Goal: Task Accomplishment & Management: Use online tool/utility

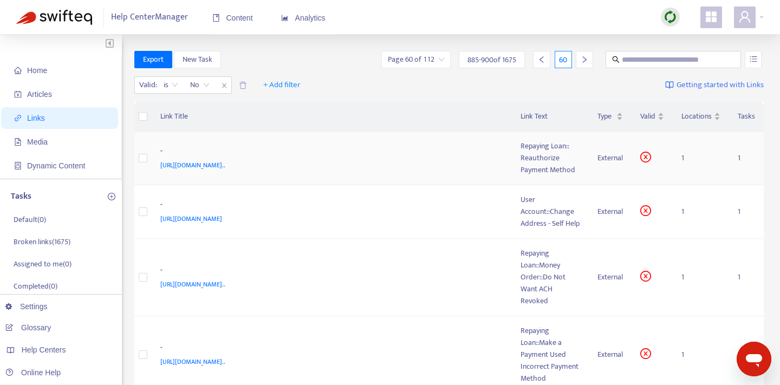
click at [400, 143] on td "- [URL][DOMAIN_NAME].." at bounding box center [332, 159] width 361 height 54
click at [533, 151] on div "Repaying Loan:: Reauthorize Payment Method" at bounding box center [550, 158] width 60 height 36
click at [509, 159] on td "- https://www.notion.so/Repaying-Loan-Reauthorize-Payment-Method-2461f8b4536681…" at bounding box center [332, 159] width 361 height 54
click at [485, 149] on div "-" at bounding box center [329, 152] width 339 height 14
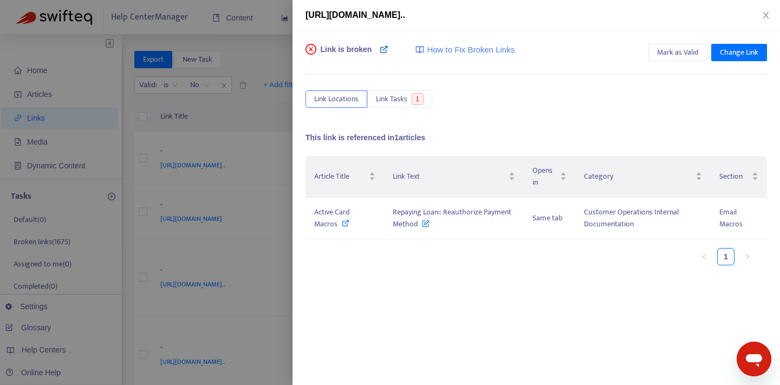
click at [382, 52] on icon at bounding box center [384, 49] width 9 height 9
click at [269, 136] on div at bounding box center [390, 192] width 780 height 385
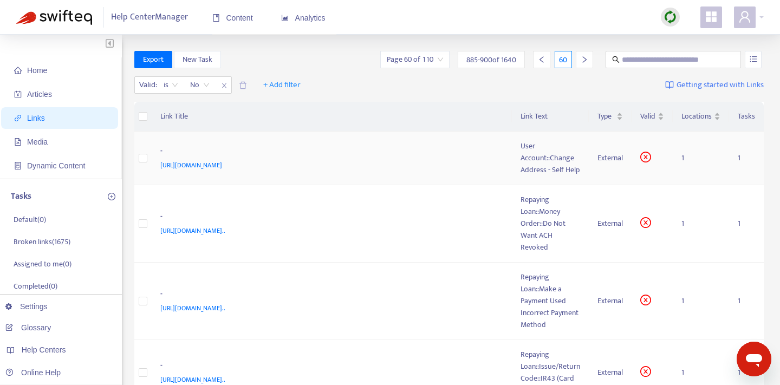
click at [222, 166] on span "https://www.notion.so/User-Account-Change-Address-Self-Help-2461f8b453668119aeb…" at bounding box center [191, 165] width 62 height 11
click at [480, 175] on td "- https://www.notion.so/User-Account-Change-Address-Self-Help-2461f8b453668119a…" at bounding box center [332, 159] width 361 height 54
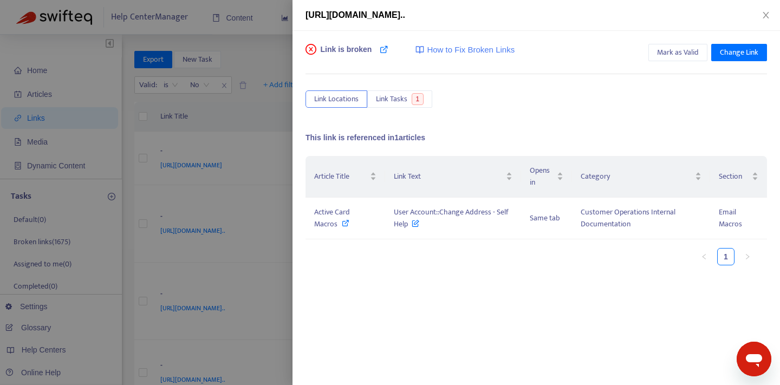
click at [364, 45] on span "Link is broken" at bounding box center [346, 55] width 51 height 22
click at [377, 49] on div "Link is broken How to Fix Broken Links" at bounding box center [409, 55] width 209 height 22
click at [380, 49] on icon at bounding box center [384, 49] width 9 height 9
click at [343, 221] on icon at bounding box center [346, 223] width 8 height 8
click at [417, 221] on icon at bounding box center [415, 221] width 8 height 12
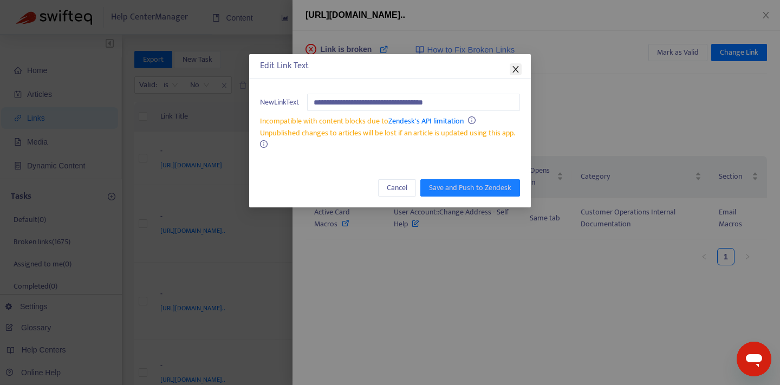
click at [516, 67] on icon "close" at bounding box center [515, 69] width 9 height 9
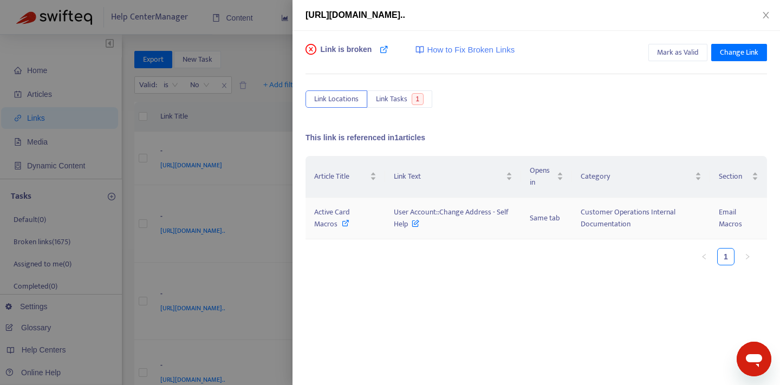
click at [416, 220] on icon at bounding box center [415, 221] width 8 height 12
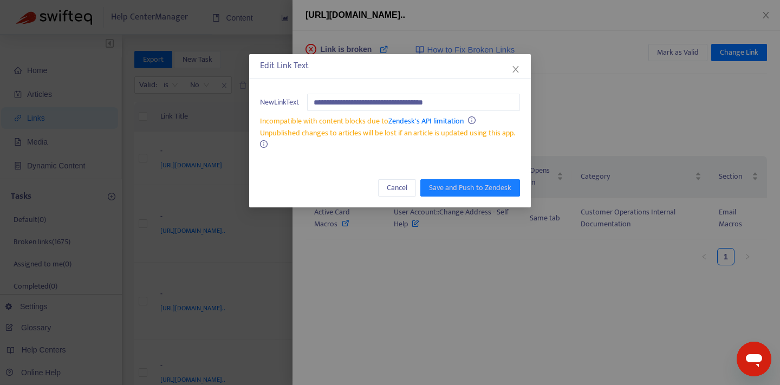
click at [423, 239] on div "**********" at bounding box center [390, 192] width 780 height 385
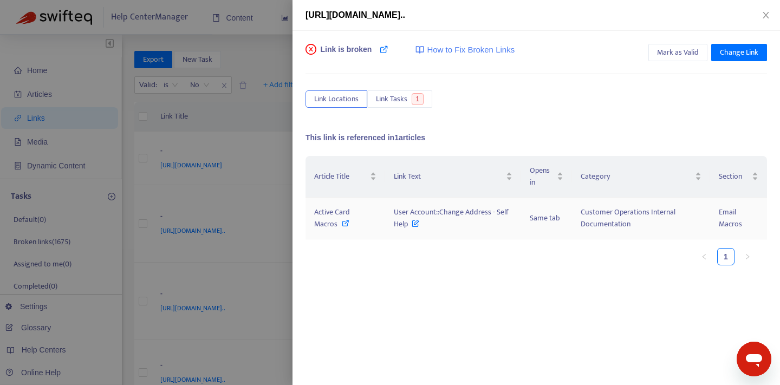
click at [418, 222] on icon at bounding box center [415, 221] width 8 height 12
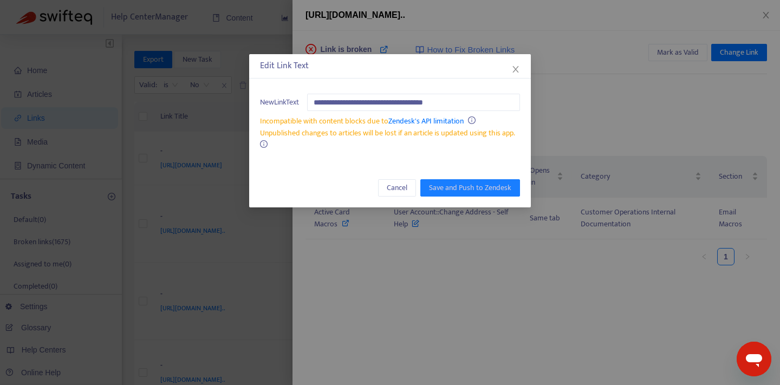
click at [428, 245] on div "**********" at bounding box center [390, 192] width 780 height 385
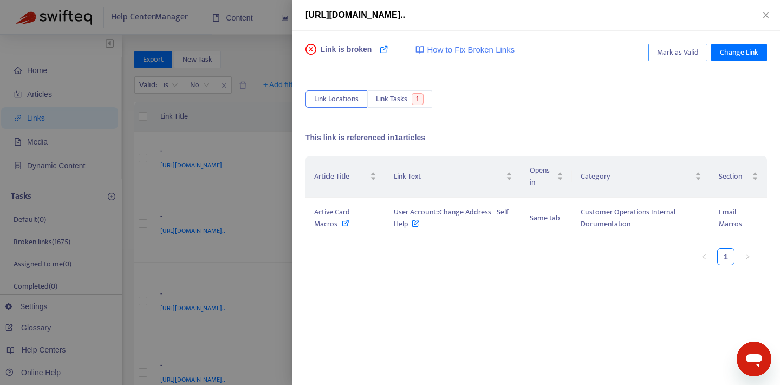
click at [672, 48] on span "Mark as Valid" at bounding box center [678, 53] width 42 height 12
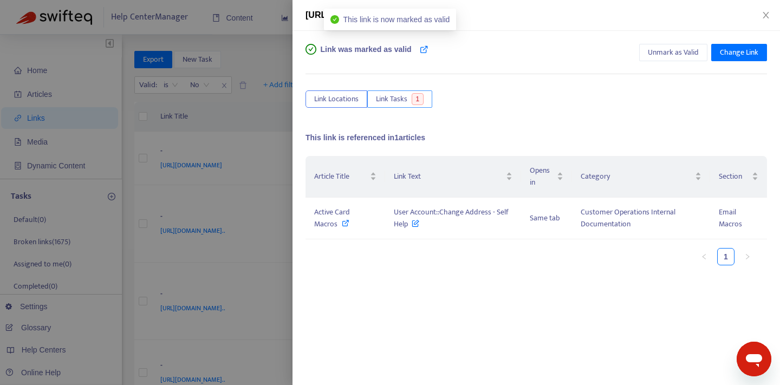
click at [413, 97] on span "1" at bounding box center [417, 99] width 12 height 12
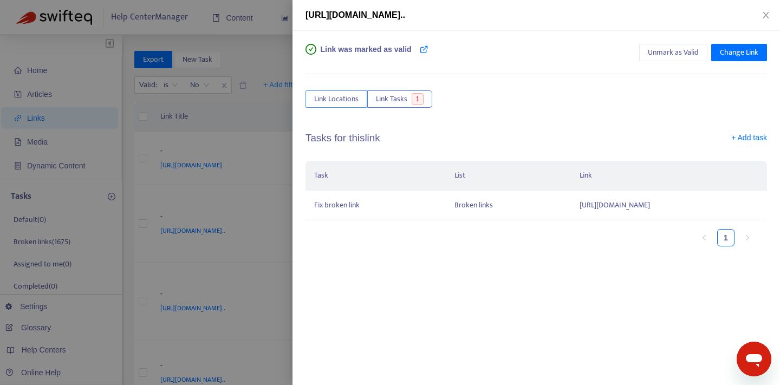
click at [345, 96] on span "Link Locations" at bounding box center [336, 99] width 44 height 12
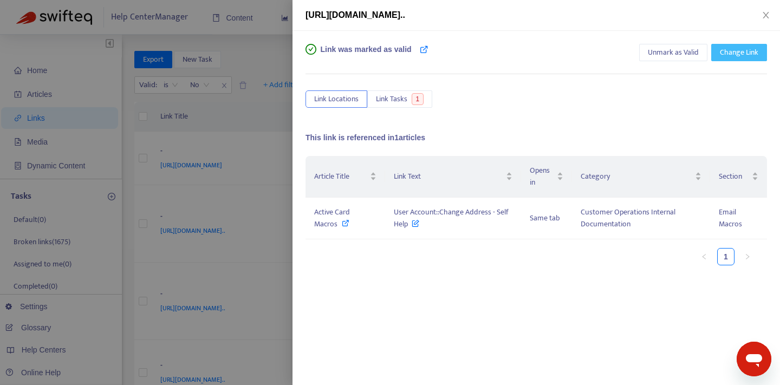
click at [738, 50] on span "Change Link" at bounding box center [739, 53] width 38 height 12
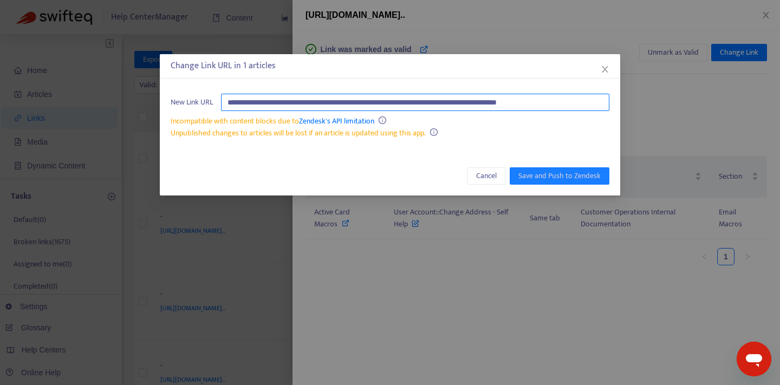
click at [468, 101] on input "**********" at bounding box center [415, 102] width 388 height 17
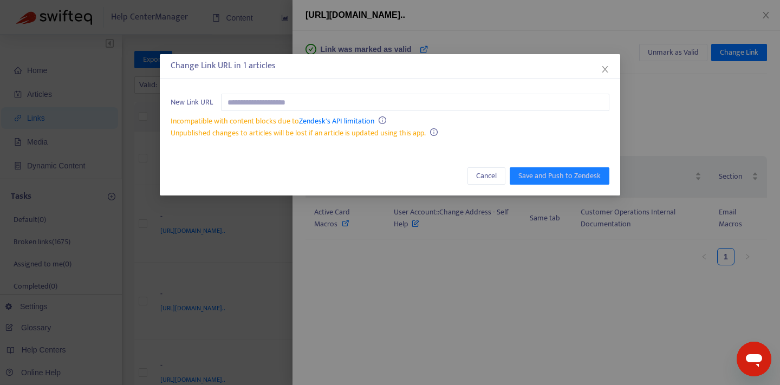
click at [560, 146] on div "New Link URL Incompatible with content blocks due to Zendesk's API limitation U…" at bounding box center [390, 116] width 460 height 67
click at [466, 156] on div "Cancel Save and Push to Zendesk" at bounding box center [390, 175] width 460 height 39
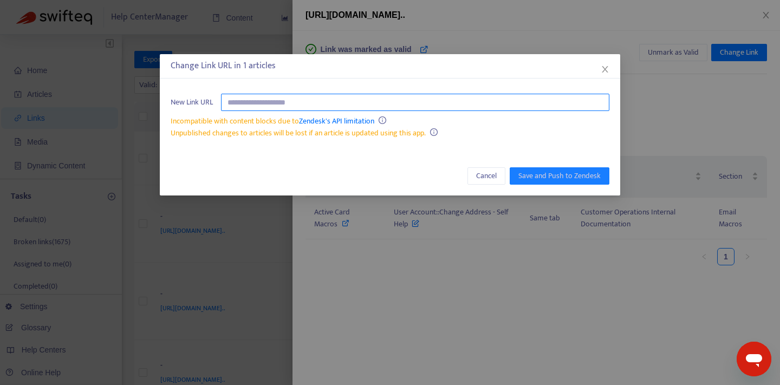
click at [376, 100] on input "text" at bounding box center [415, 102] width 388 height 17
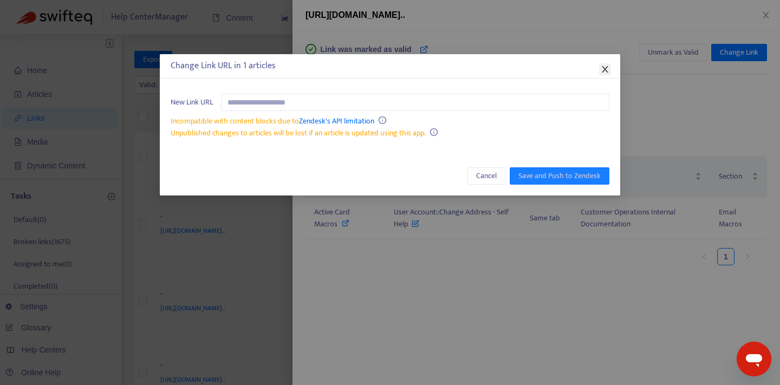
click at [601, 69] on icon "close" at bounding box center [604, 69] width 9 height 9
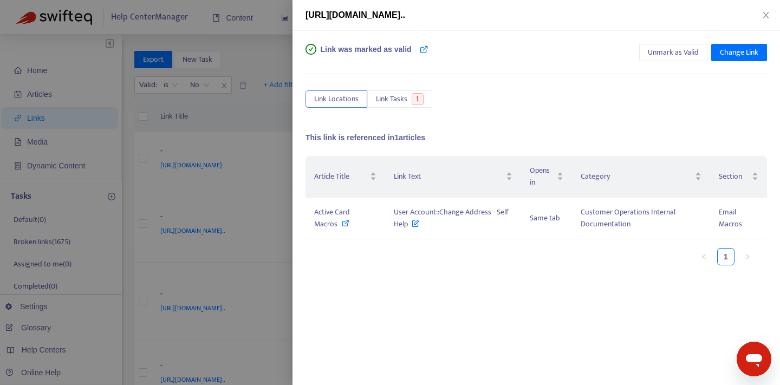
click at [510, 121] on div "Link was marked as valid Unmark as Valid Change Link Link Locations Link Tasks …" at bounding box center [535, 210] width 461 height 332
click at [426, 99] on button "Link Tasks 1" at bounding box center [399, 98] width 65 height 17
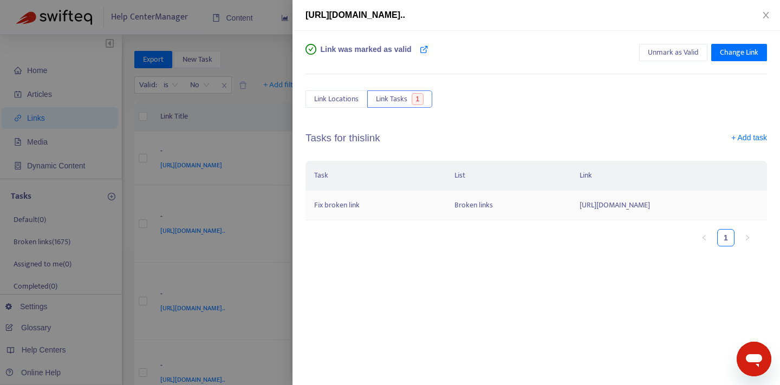
click at [571, 205] on td "https://www.notion.so/User-Account-Change-Address-Self-Help-2461f8b453668119aeb…" at bounding box center [669, 206] width 196 height 30
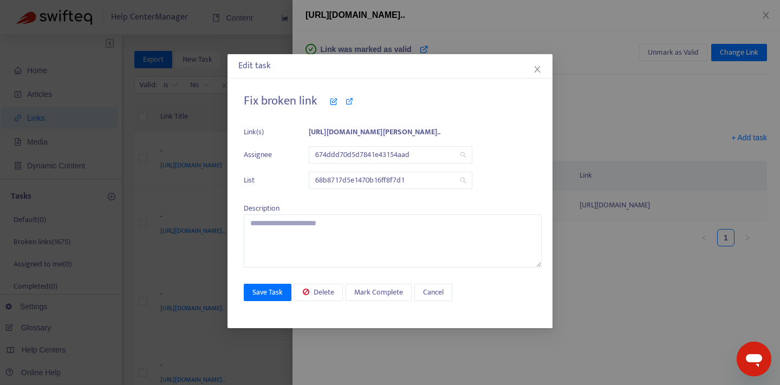
click at [506, 205] on div "Fix broken link Link(s) https://www.notion.so/User-Account-Chang... Assignee 67…" at bounding box center [393, 181] width 298 height 174
click at [536, 65] on icon "close" at bounding box center [537, 69] width 9 height 9
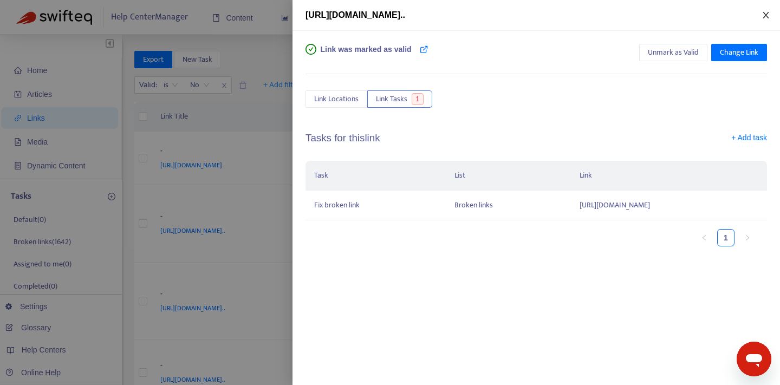
click at [766, 14] on icon "close" at bounding box center [765, 15] width 6 height 6
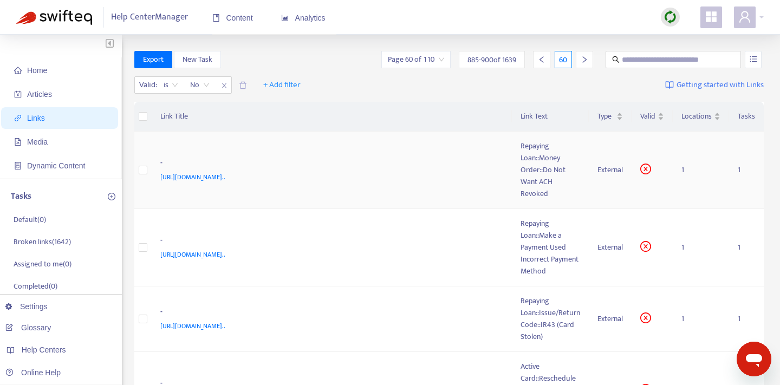
click at [495, 155] on td "- https://www.notion.so/Repaying-Loan-Money-Order-Do-Not-Want-ACH-Revoked-2461f…" at bounding box center [332, 170] width 361 height 77
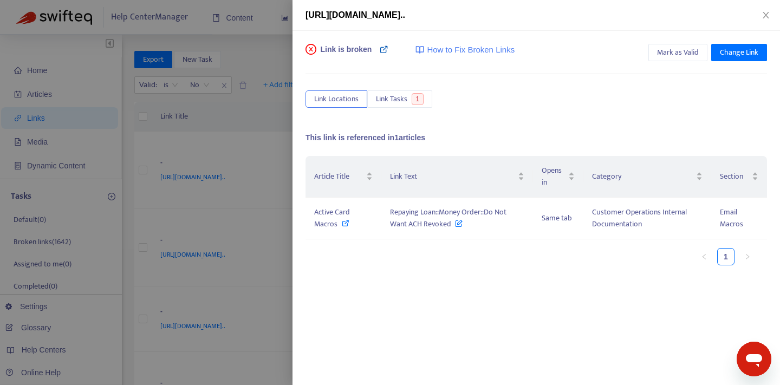
click at [386, 50] on icon at bounding box center [384, 49] width 9 height 9
click at [343, 223] on icon at bounding box center [346, 223] width 8 height 8
click at [511, 90] on div "Link is broken How to Fix Broken Links Mark as Valid Change Link Link Locations…" at bounding box center [535, 210] width 461 height 332
click at [383, 49] on icon at bounding box center [384, 49] width 9 height 9
click at [346, 223] on icon at bounding box center [346, 223] width 8 height 8
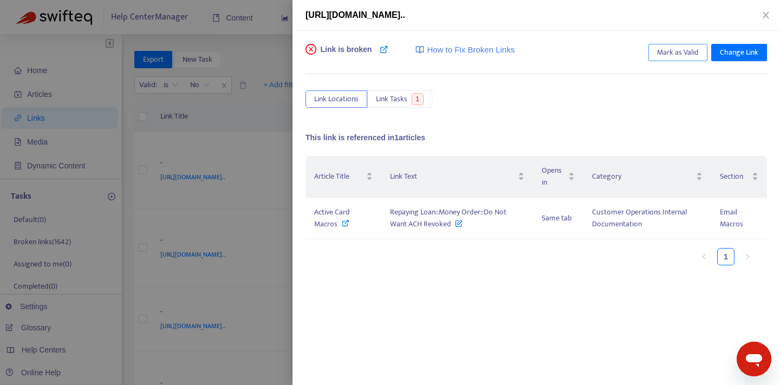
click at [679, 51] on span "Mark as Valid" at bounding box center [678, 53] width 42 height 12
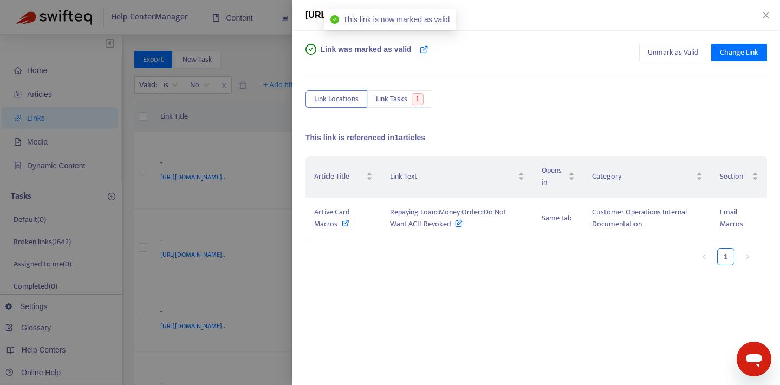
click at [551, 54] on div "Link was marked as valid Unmark as Valid Change Link" at bounding box center [535, 55] width 461 height 22
click at [408, 96] on button "Link Tasks 1" at bounding box center [399, 98] width 65 height 17
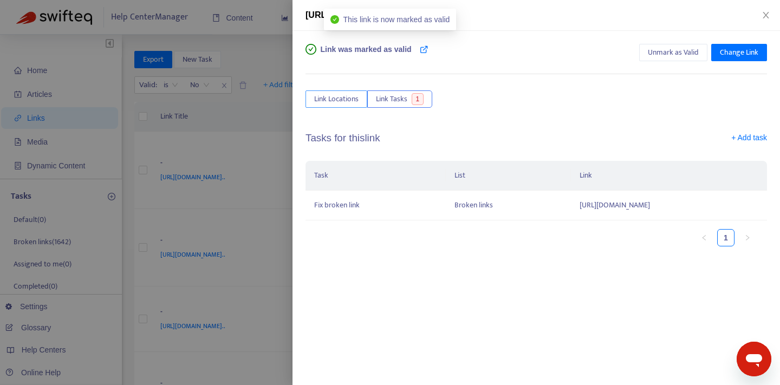
click at [338, 100] on span "Link Locations" at bounding box center [336, 99] width 44 height 12
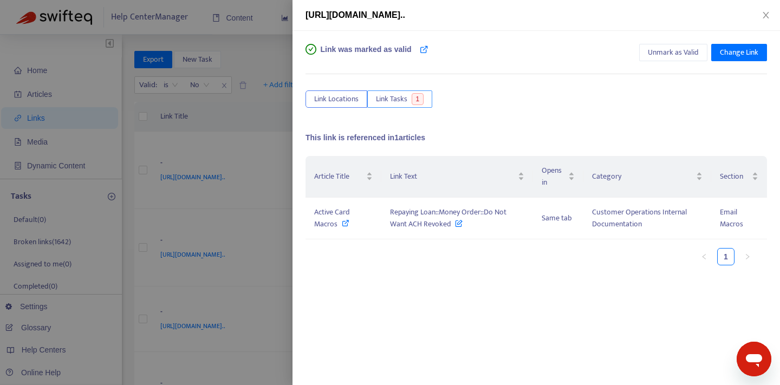
click at [390, 102] on span "Link Tasks" at bounding box center [391, 99] width 31 height 12
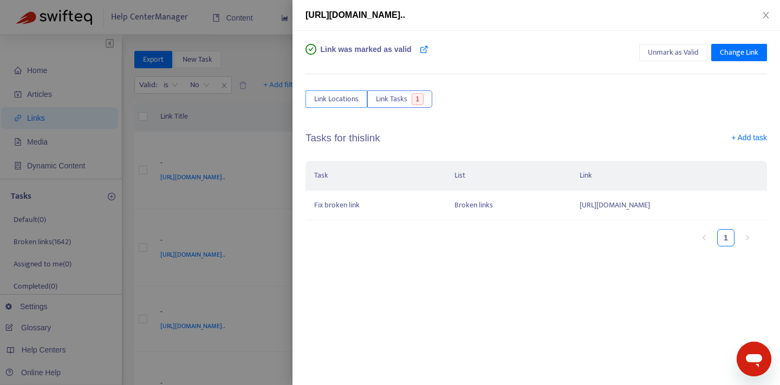
click at [343, 96] on span "Link Locations" at bounding box center [336, 99] width 44 height 12
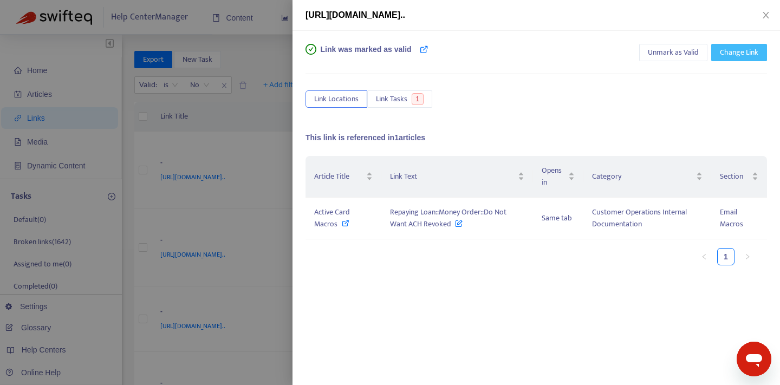
click at [747, 52] on span "Change Link" at bounding box center [739, 53] width 38 height 12
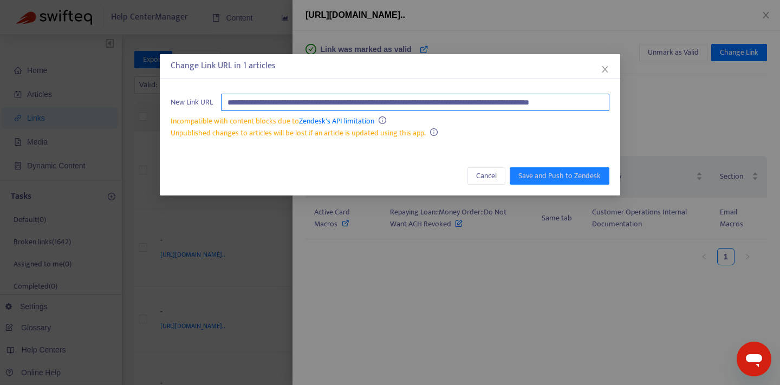
click at [473, 104] on input "**********" at bounding box center [415, 102] width 388 height 17
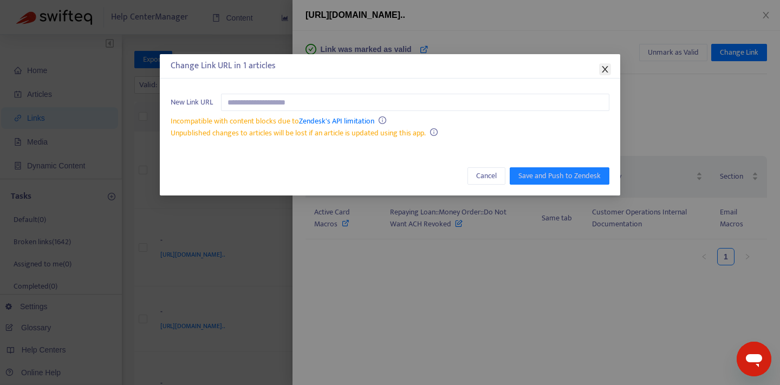
click at [604, 74] on button "Close" at bounding box center [605, 69] width 12 height 12
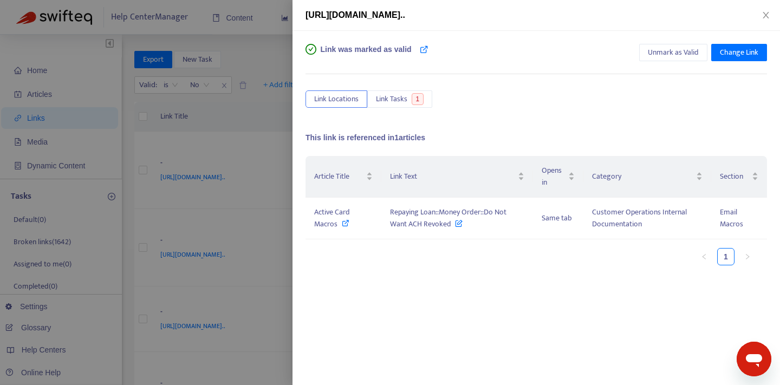
click at [398, 276] on div "Article Title Link Text Opens in Category Section Active Card Macros Repaying L…" at bounding box center [535, 264] width 461 height 217
click at [411, 101] on button "Link Tasks 1" at bounding box center [399, 98] width 65 height 17
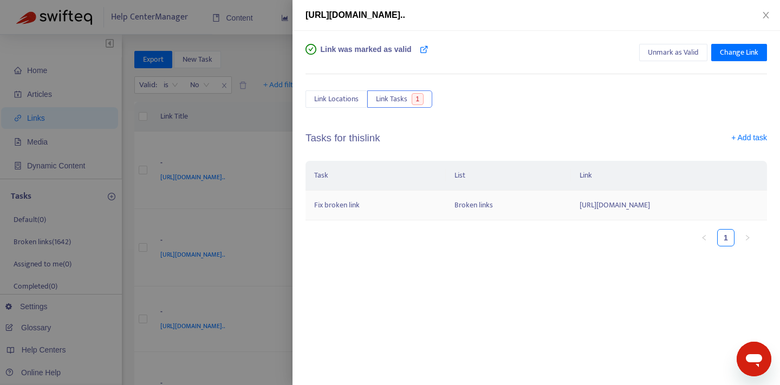
click at [661, 208] on td "https://www.notion.so/Repaying-Loan-Money-Order-Do-Not-Want-ACH-Revoked-2461f8b…" at bounding box center [669, 206] width 196 height 30
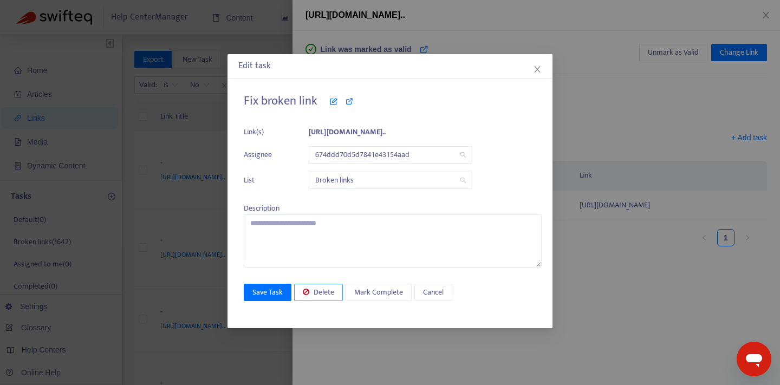
click at [327, 292] on span "Delete" at bounding box center [323, 292] width 21 height 12
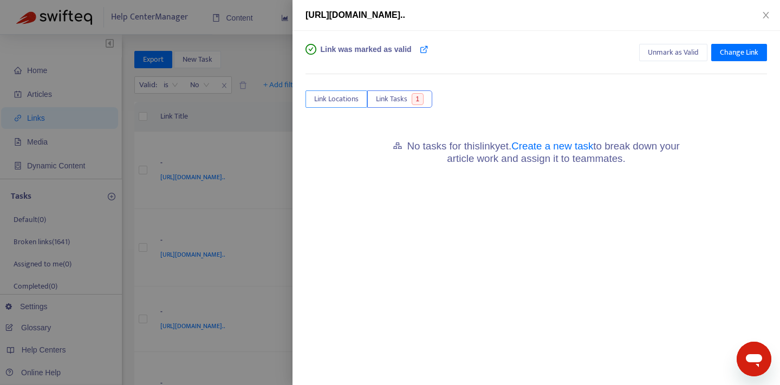
click at [355, 92] on button "Link Locations" at bounding box center [336, 98] width 62 height 17
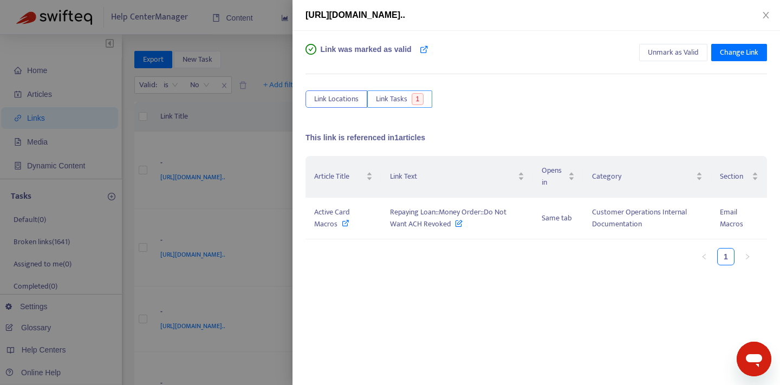
click at [400, 101] on span "Link Tasks" at bounding box center [391, 99] width 31 height 12
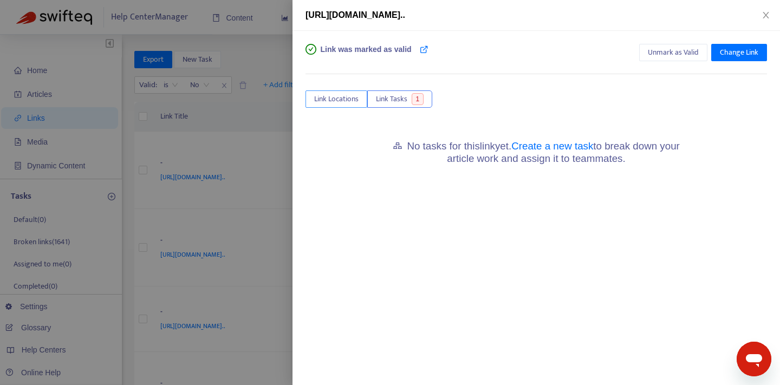
click at [351, 100] on span "Link Locations" at bounding box center [336, 99] width 44 height 12
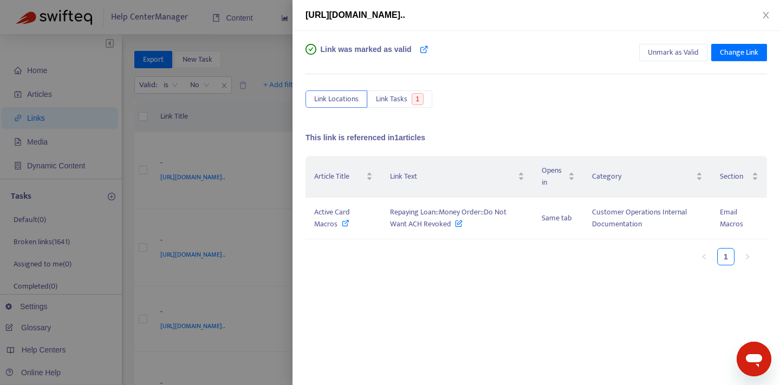
click at [446, 282] on div "Article Title Link Text Opens in Category Section Active Card Macros Repaying L…" at bounding box center [535, 264] width 461 height 217
click at [765, 18] on icon "close" at bounding box center [765, 15] width 9 height 9
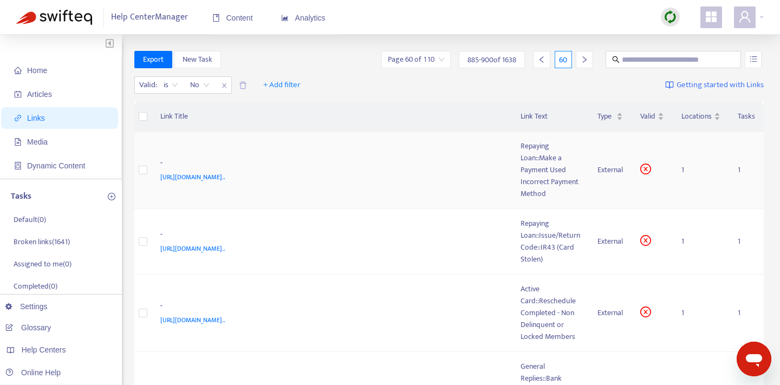
click at [480, 157] on div "-" at bounding box center [329, 164] width 339 height 14
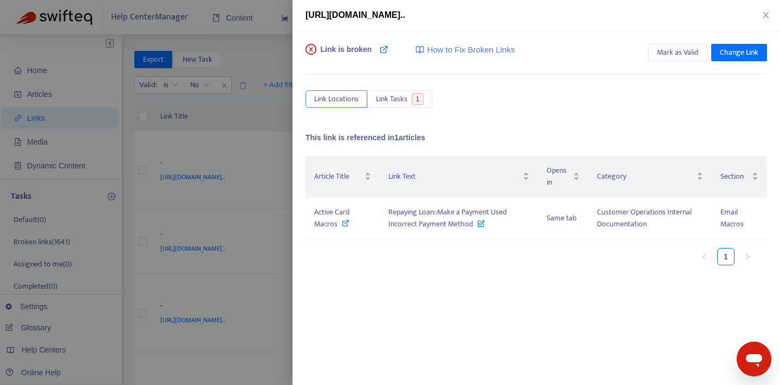
click at [505, 166] on div "https://www.notion.so/Repaying-Loan-Make-a-Payment-Used-Incorrect-Payment-Metho…" at bounding box center [390, 192] width 780 height 385
click at [386, 50] on icon at bounding box center [384, 49] width 9 height 9
click at [343, 223] on icon at bounding box center [346, 223] width 8 height 8
click at [479, 223] on icon at bounding box center [481, 221] width 8 height 12
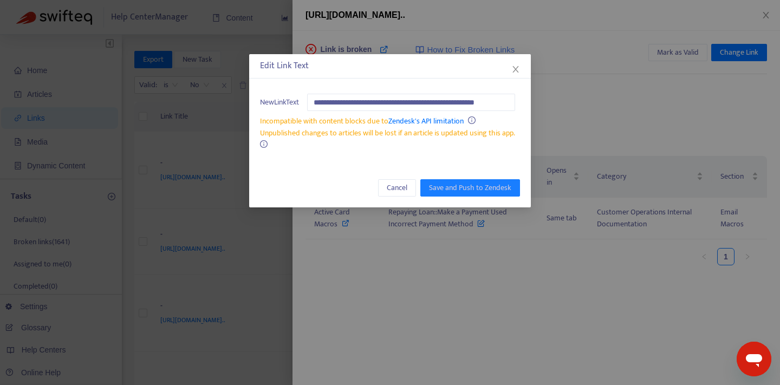
click at [440, 274] on div "**********" at bounding box center [390, 192] width 780 height 385
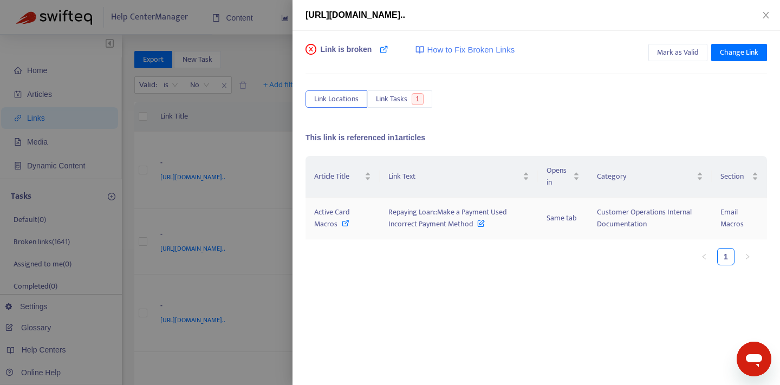
click at [481, 224] on icon at bounding box center [481, 221] width 8 height 12
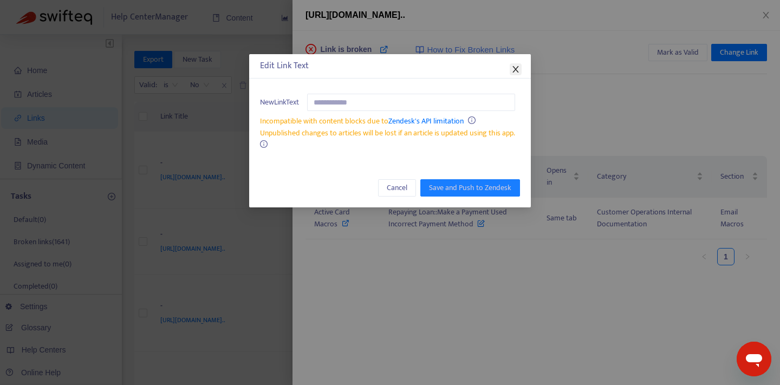
click at [518, 65] on icon "close" at bounding box center [515, 69] width 9 height 9
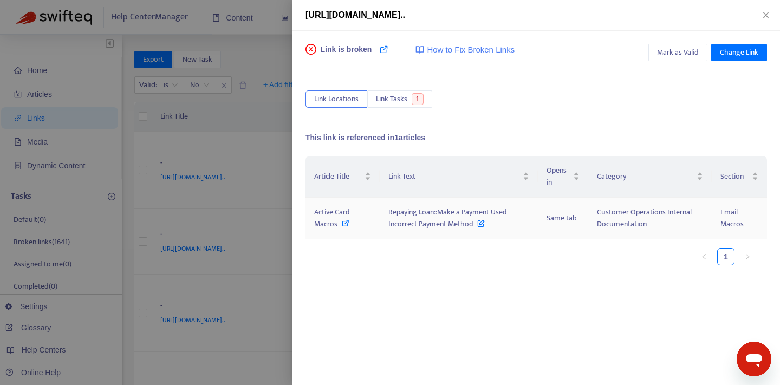
click at [343, 225] on icon at bounding box center [346, 223] width 8 height 8
click at [478, 225] on icon at bounding box center [481, 221] width 8 height 12
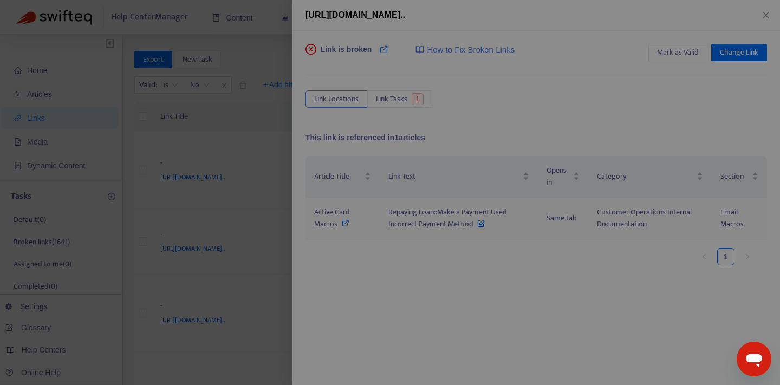
scroll to position [0, 33]
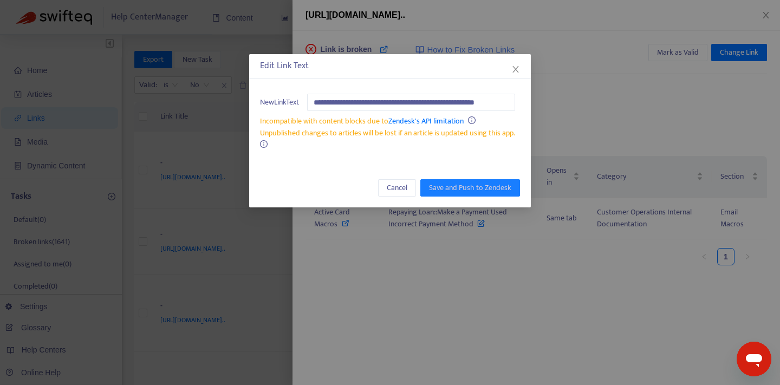
click at [434, 251] on div "**********" at bounding box center [390, 192] width 780 height 385
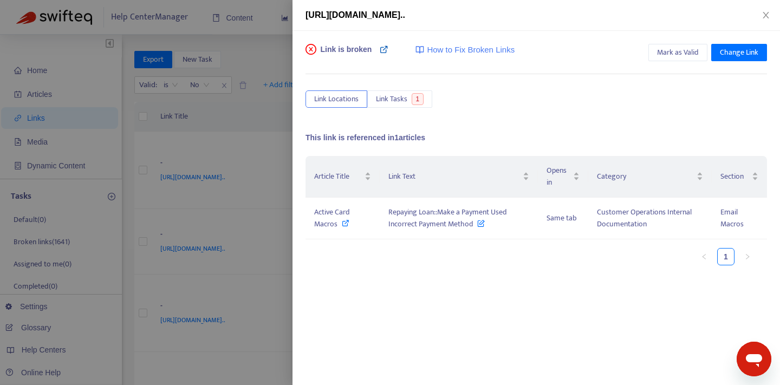
click at [383, 49] on icon at bounding box center [384, 49] width 9 height 9
click at [692, 55] on span "Mark as Valid" at bounding box center [678, 53] width 42 height 12
click at [761, 16] on icon "close" at bounding box center [765, 15] width 9 height 9
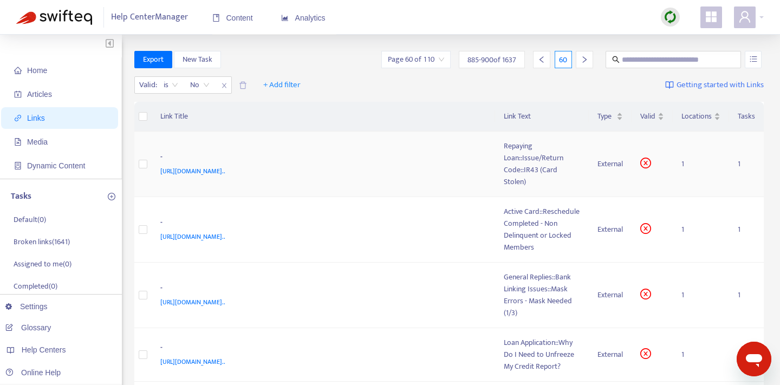
click at [465, 150] on td "- https://www.notion.so/Repaying-Loan-Issue-Return-Code-IR43-Card-Stolen-2461f8…" at bounding box center [324, 165] width 344 height 66
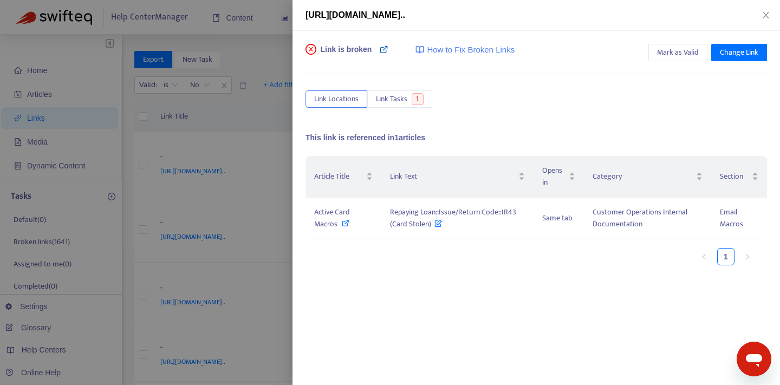
click at [384, 50] on icon at bounding box center [384, 49] width 9 height 9
click at [680, 56] on span "Mark as Valid" at bounding box center [678, 53] width 42 height 12
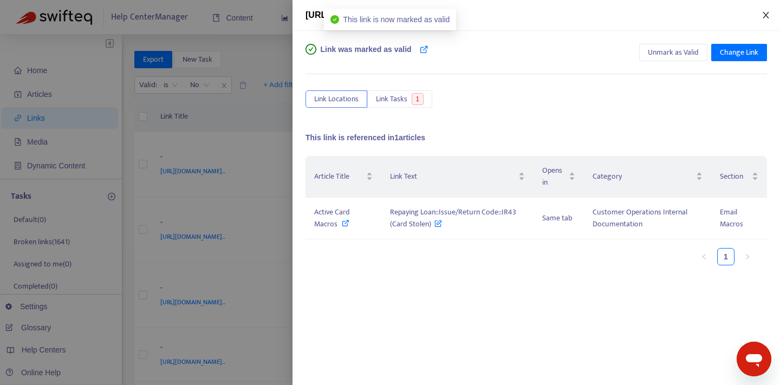
click at [764, 17] on icon "close" at bounding box center [765, 15] width 9 height 9
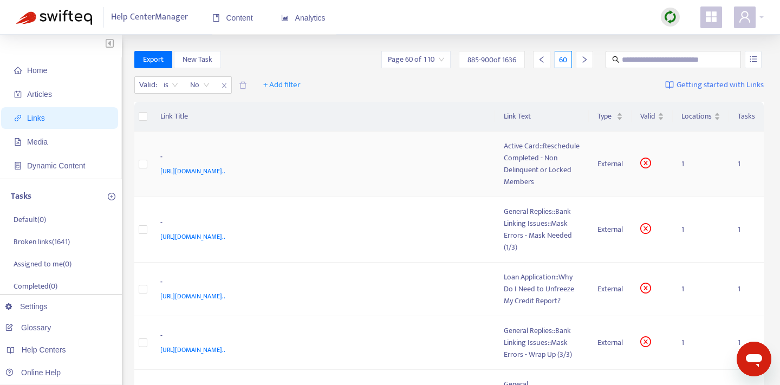
click at [495, 159] on td "- https://www.notion.so/Active-Card-Reschedule-Completed-Non-Delinquent-or-Lock…" at bounding box center [324, 165] width 344 height 66
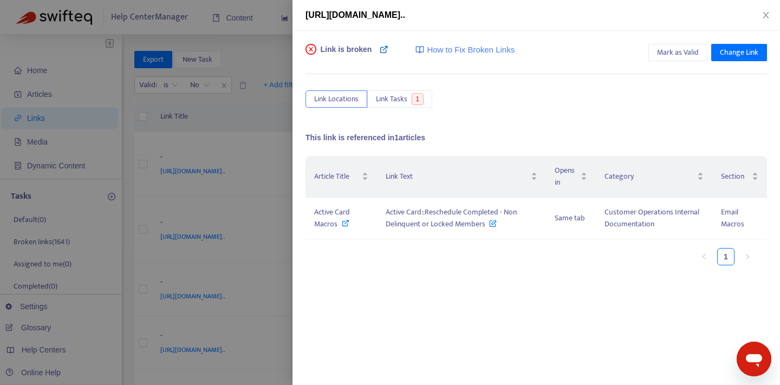
click at [384, 55] on link at bounding box center [384, 55] width 9 height 22
click at [344, 219] on icon at bounding box center [346, 223] width 8 height 8
click at [694, 52] on span "Mark as Valid" at bounding box center [678, 53] width 42 height 12
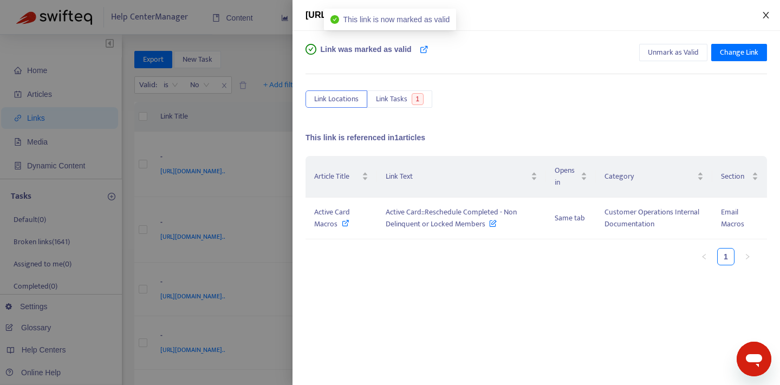
click at [766, 15] on icon "close" at bounding box center [765, 15] width 6 height 6
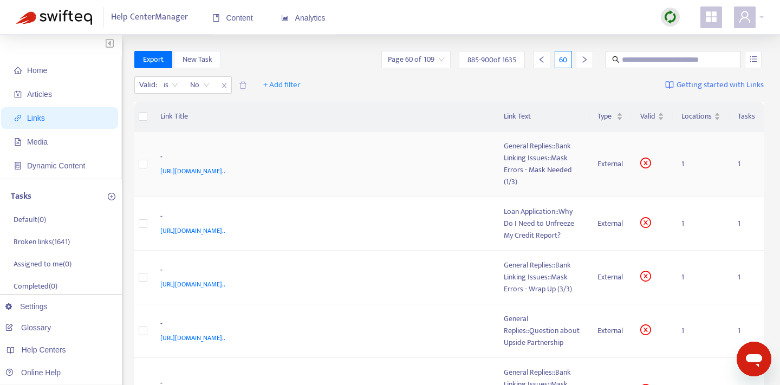
click at [482, 152] on div "-" at bounding box center [321, 158] width 322 height 14
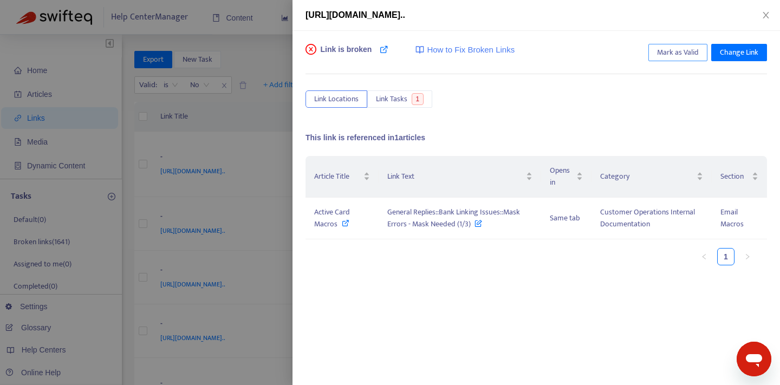
click at [687, 54] on span "Mark as Valid" at bounding box center [678, 53] width 42 height 12
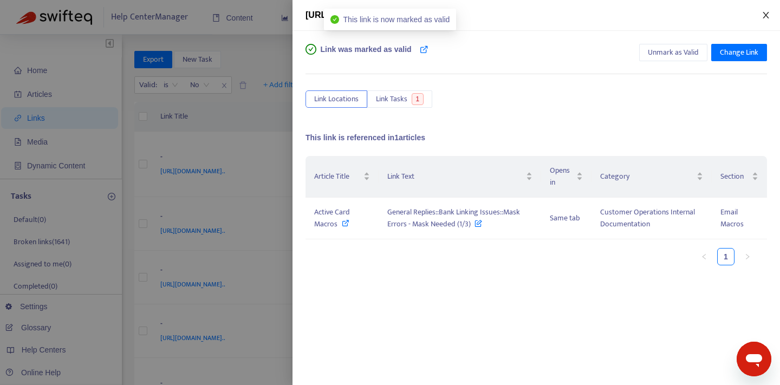
click at [764, 17] on icon "close" at bounding box center [765, 15] width 9 height 9
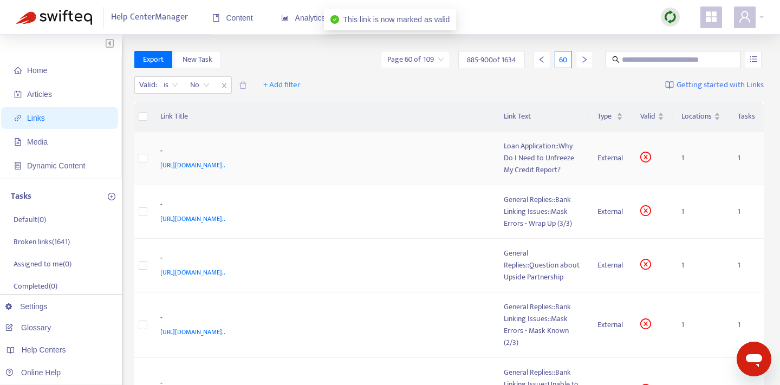
click at [488, 164] on td "- https://www.notion.so/Loan-Application-Why-Do-I-Need-to-Unfreeze-My-Credit-Re…" at bounding box center [324, 159] width 344 height 54
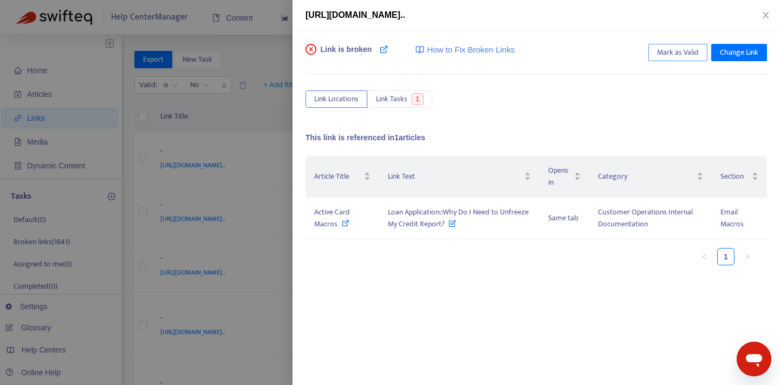
click at [678, 55] on span "Mark as Valid" at bounding box center [678, 53] width 42 height 12
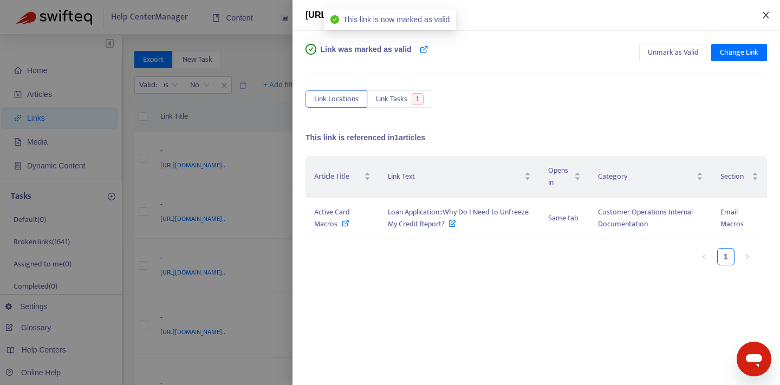
click at [767, 16] on icon "close" at bounding box center [765, 15] width 9 height 9
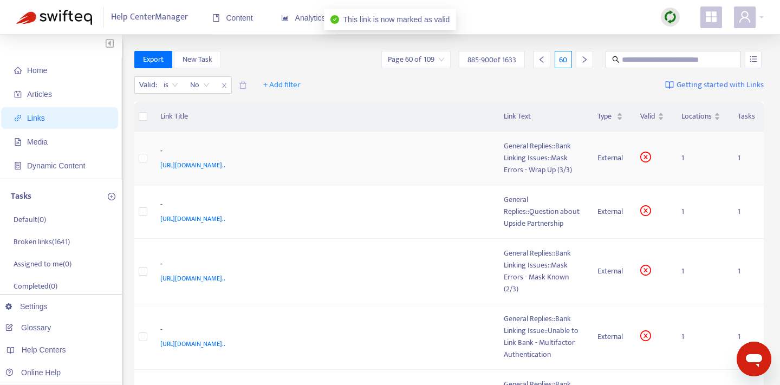
click at [490, 173] on td "- https://www.notion.so/General-Replies-Bank-Linking-Issues-Mask-Errors-Wrap-Up…" at bounding box center [324, 159] width 344 height 54
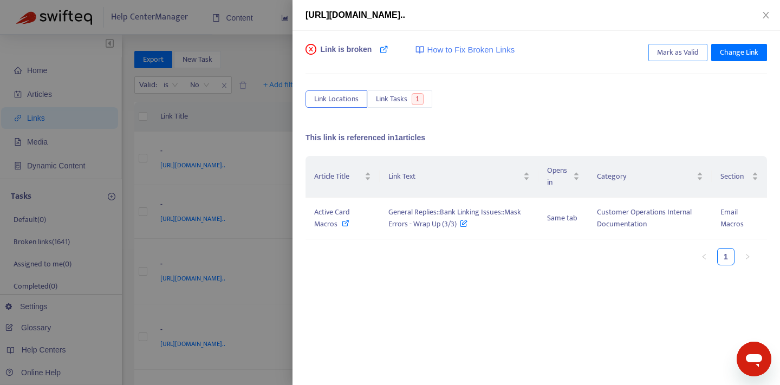
click at [672, 51] on span "Mark as Valid" at bounding box center [678, 53] width 42 height 12
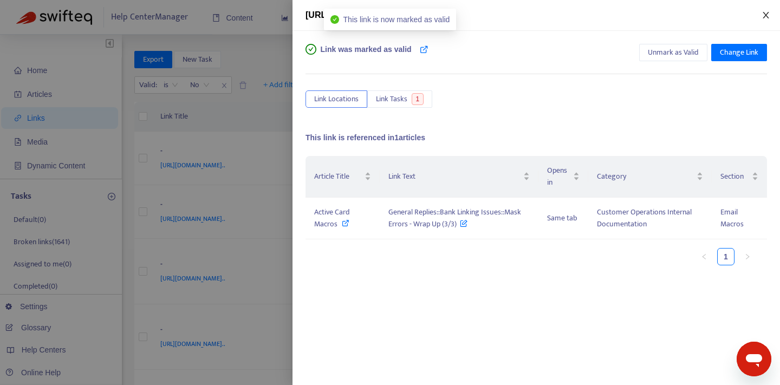
click at [763, 16] on icon "close" at bounding box center [765, 15] width 9 height 9
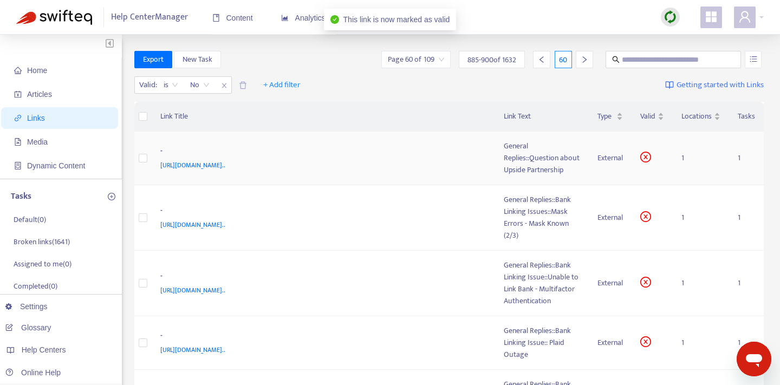
click at [485, 158] on div "- https://www.notion.so/General-Replies-Question-about-Upside-Partnership-2461f…" at bounding box center [323, 158] width 326 height 26
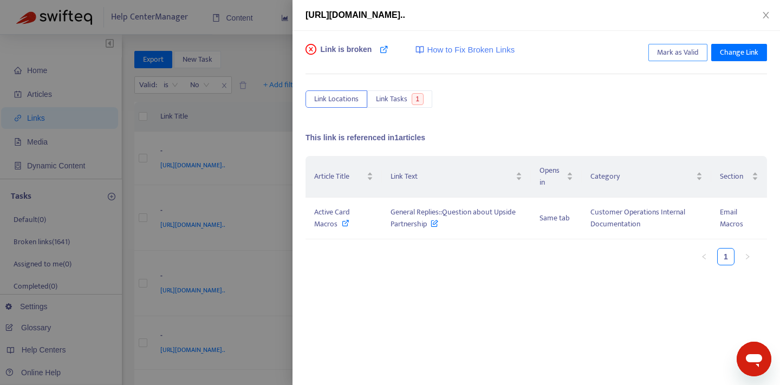
click at [676, 49] on span "Mark as Valid" at bounding box center [678, 53] width 42 height 12
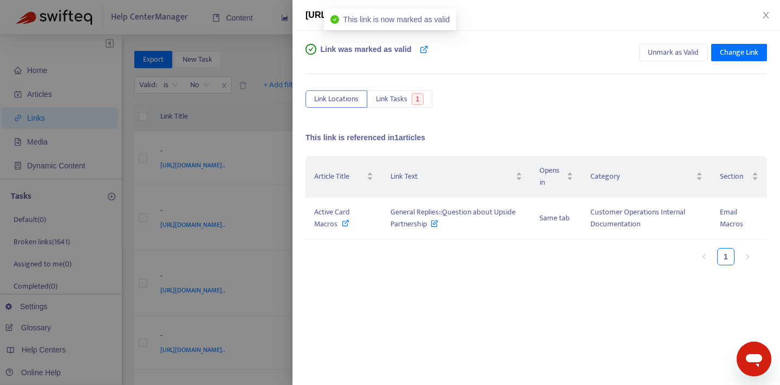
click at [765, 21] on div "https://www.notion.so/General-Replies-Question-about-Upside-Partnership-2461f8b…" at bounding box center [535, 15] width 461 height 13
click at [764, 16] on icon "close" at bounding box center [765, 15] width 6 height 6
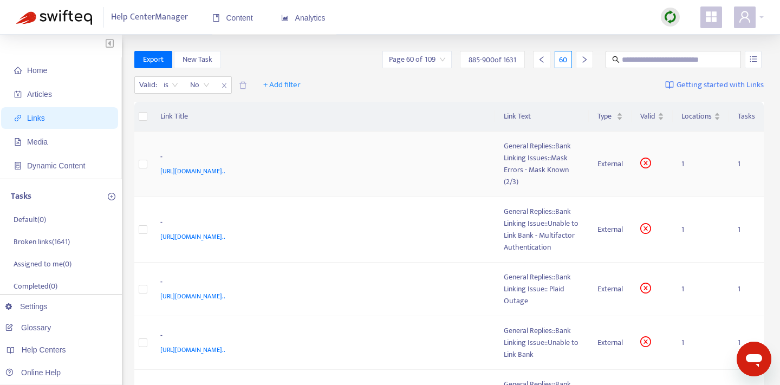
click at [479, 153] on div "-" at bounding box center [321, 158] width 322 height 14
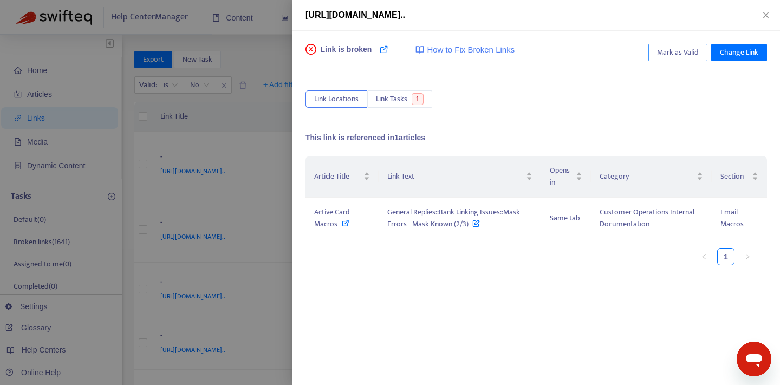
click at [670, 48] on span "Mark as Valid" at bounding box center [678, 53] width 42 height 12
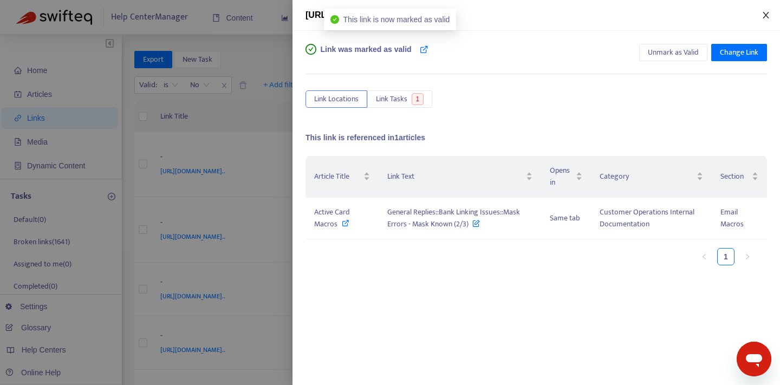
click at [765, 15] on icon "close" at bounding box center [765, 15] width 6 height 6
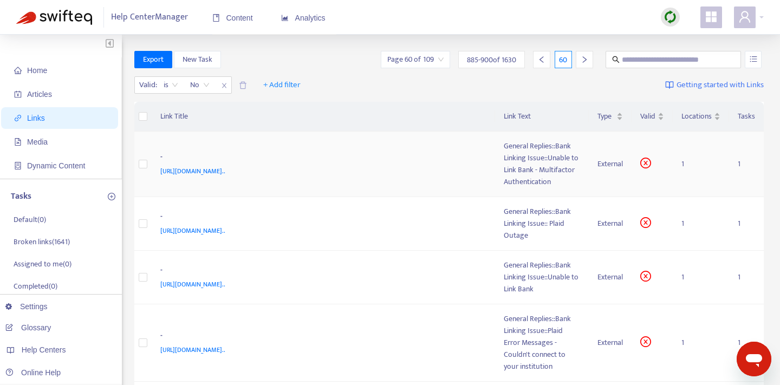
click at [478, 177] on div "https://www.notion.so/General-Replies-Bank-Linking-Issue-Unable-to-Link-Bank-Mu…" at bounding box center [321, 171] width 322 height 12
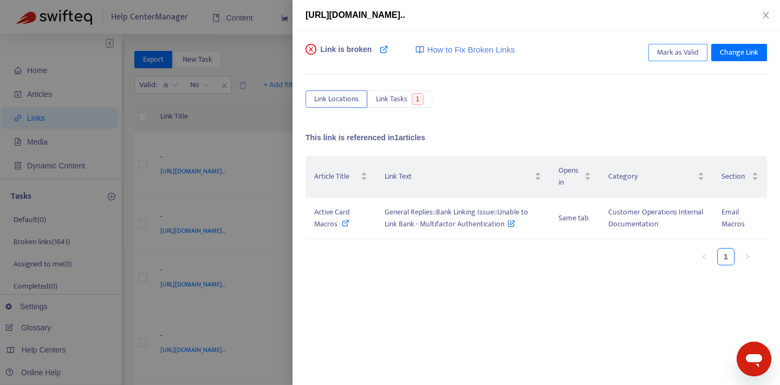
click at [663, 57] on span "Mark as Valid" at bounding box center [678, 53] width 42 height 12
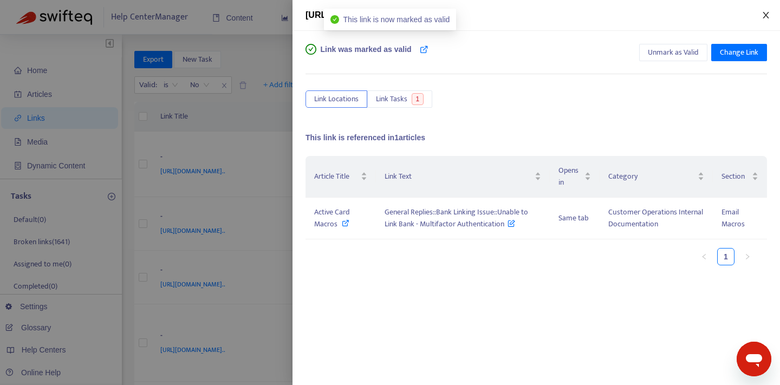
click at [763, 17] on icon "close" at bounding box center [765, 15] width 6 height 6
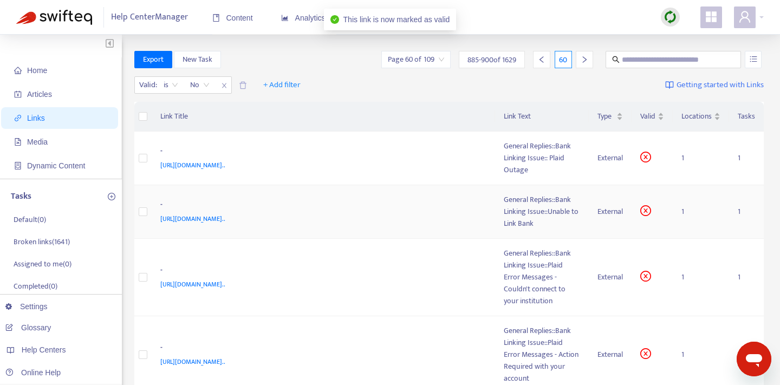
click at [492, 197] on td "- https://www.notion.so/General-Replies-Bank-Linking-Issue-Unable-to-Link-Bank-…" at bounding box center [324, 212] width 344 height 54
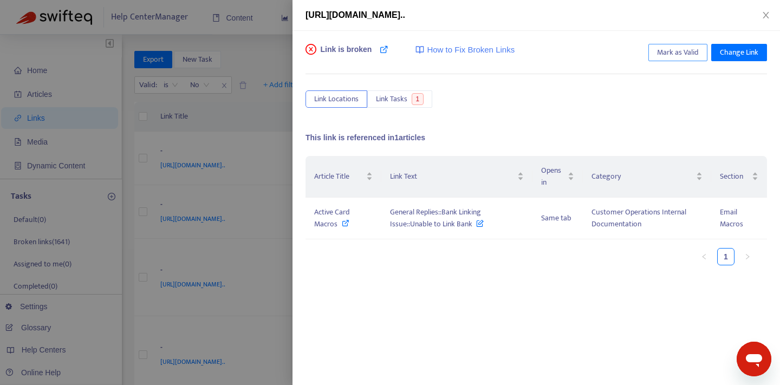
click at [666, 49] on span "Mark as Valid" at bounding box center [678, 53] width 42 height 12
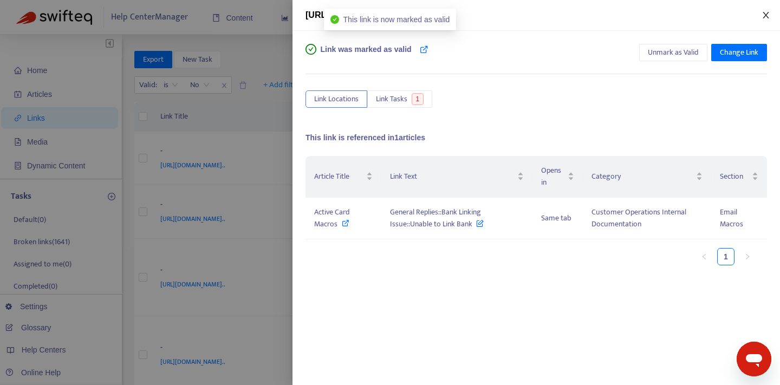
click at [764, 17] on icon "close" at bounding box center [765, 15] width 9 height 9
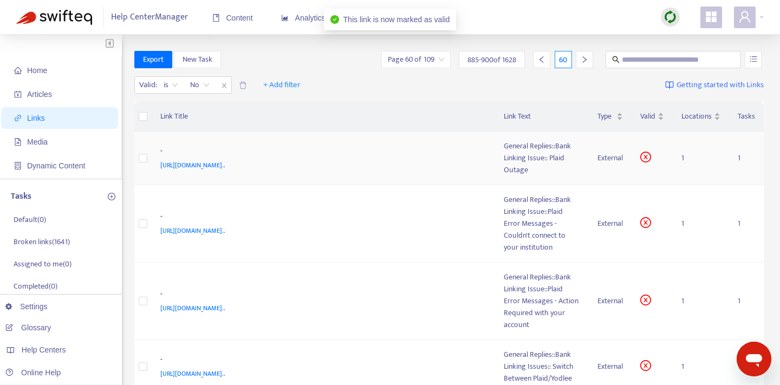
click at [495, 156] on td "- https://www.notion.so/General-Replies-Bank-Linking-Issue-Plaid-Outage-2461f8b…" at bounding box center [324, 159] width 344 height 54
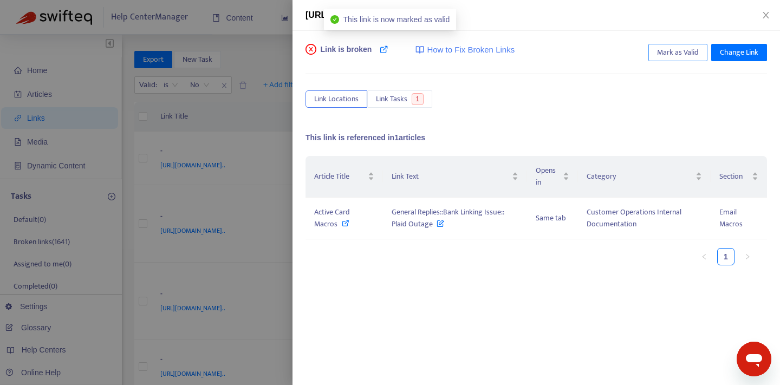
click at [663, 54] on span "Mark as Valid" at bounding box center [678, 53] width 42 height 12
click at [768, 18] on icon "close" at bounding box center [765, 15] width 6 height 6
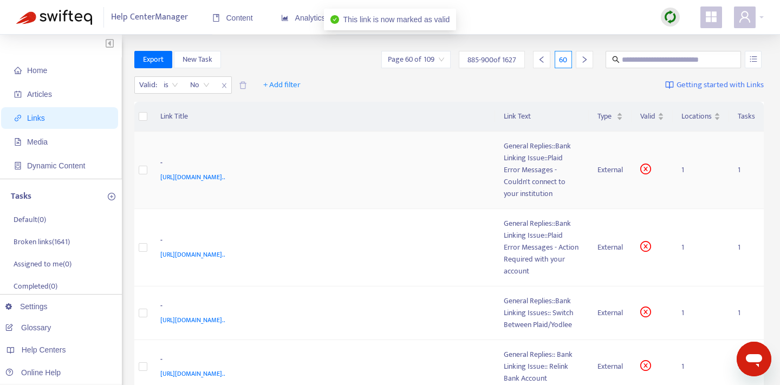
click at [482, 157] on div "-" at bounding box center [321, 164] width 322 height 14
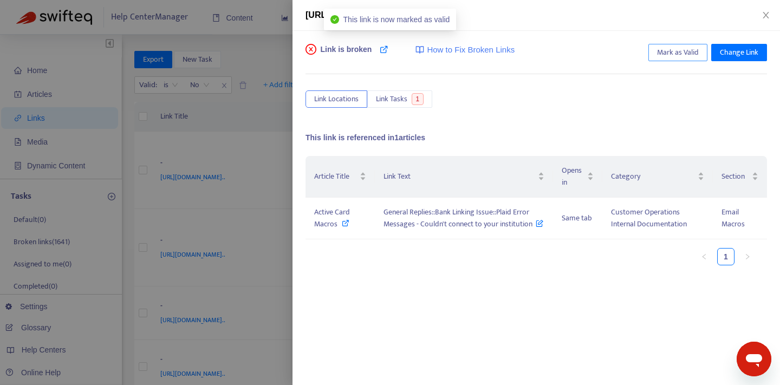
click at [681, 50] on span "Mark as Valid" at bounding box center [678, 53] width 42 height 12
click at [769, 15] on icon "close" at bounding box center [765, 15] width 9 height 9
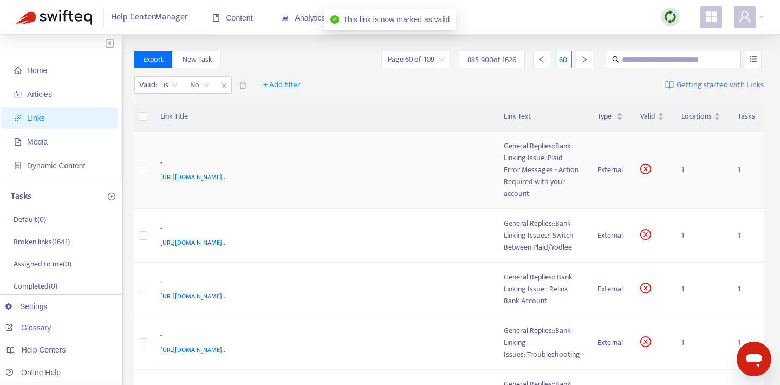
click at [482, 173] on div "https://www.notion.so/General-Replies-Bank-Linking-Issue-Plaid-Error-Messages-A…" at bounding box center [321, 177] width 322 height 12
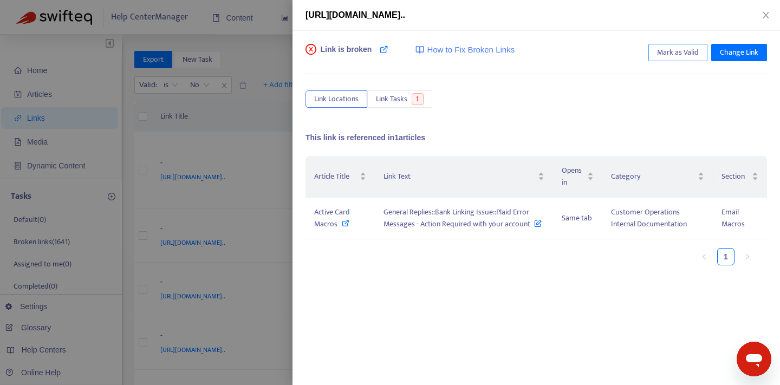
click at [672, 54] on span "Mark as Valid" at bounding box center [678, 53] width 42 height 12
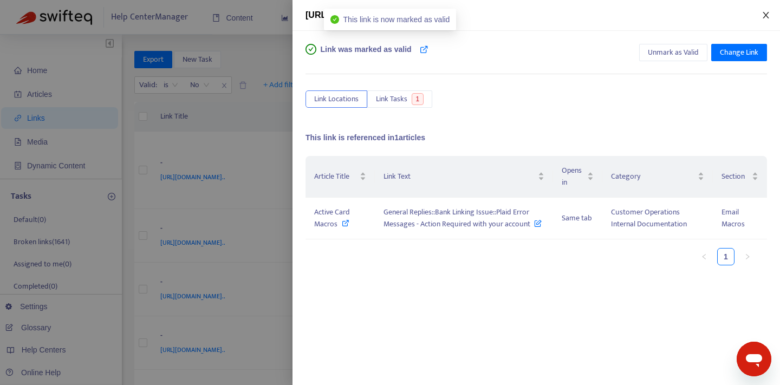
click at [764, 12] on icon "close" at bounding box center [765, 15] width 9 height 9
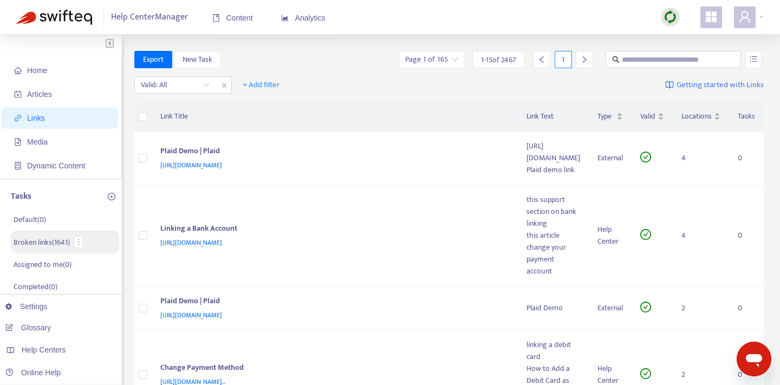
click at [72, 239] on li "Broken links ( 1641 )" at bounding box center [65, 242] width 108 height 23
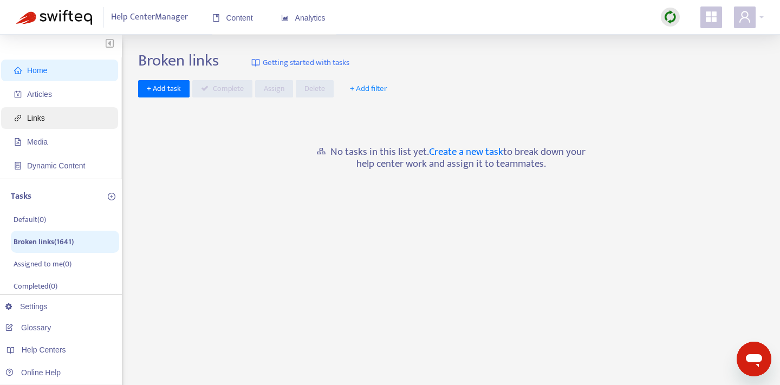
click at [52, 121] on span "Links" at bounding box center [61, 118] width 95 height 22
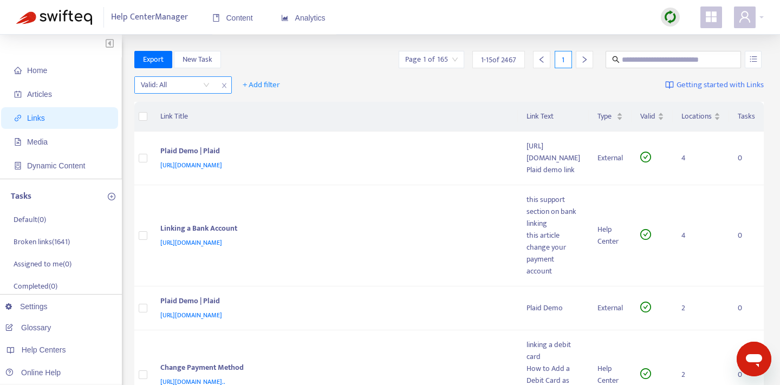
click at [207, 88] on input "search" at bounding box center [175, 85] width 69 height 16
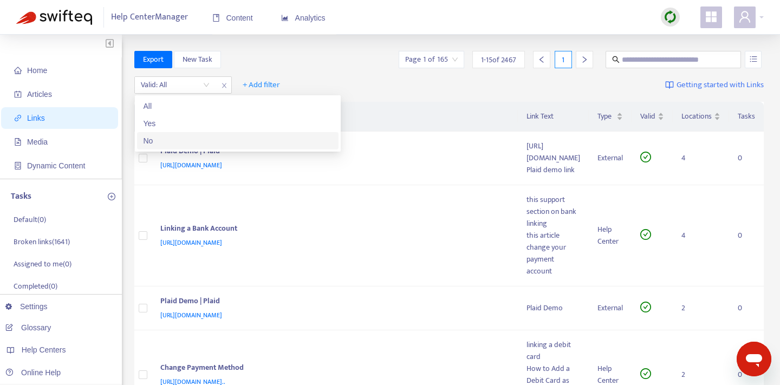
click at [182, 140] on div "No" at bounding box center [237, 141] width 188 height 12
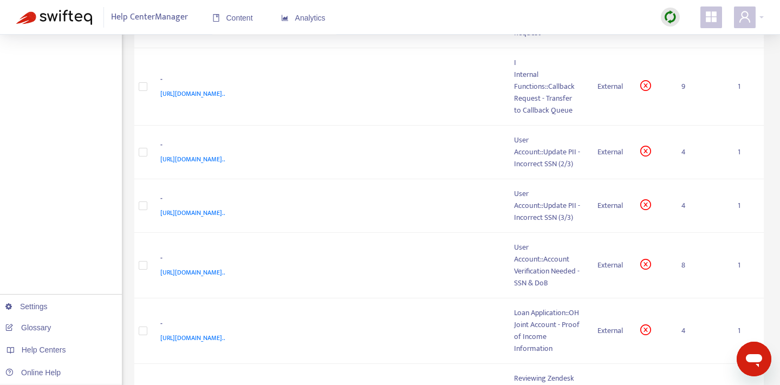
scroll to position [707, 0]
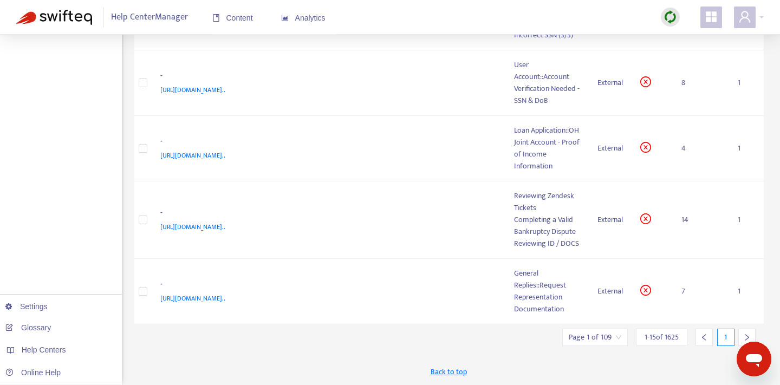
click at [590, 336] on input "search" at bounding box center [594, 337] width 53 height 16
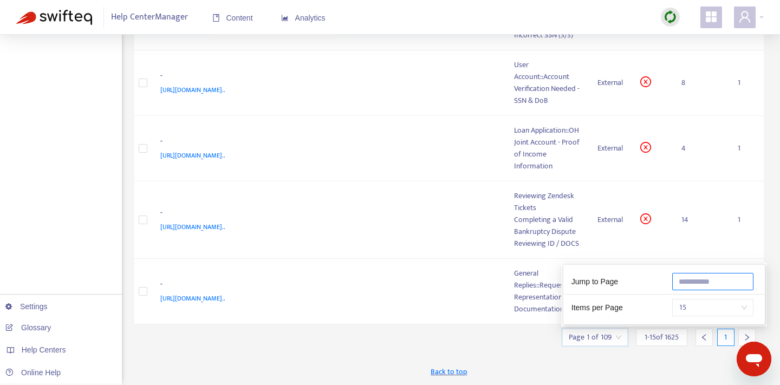
click at [698, 283] on input "text" at bounding box center [712, 281] width 81 height 17
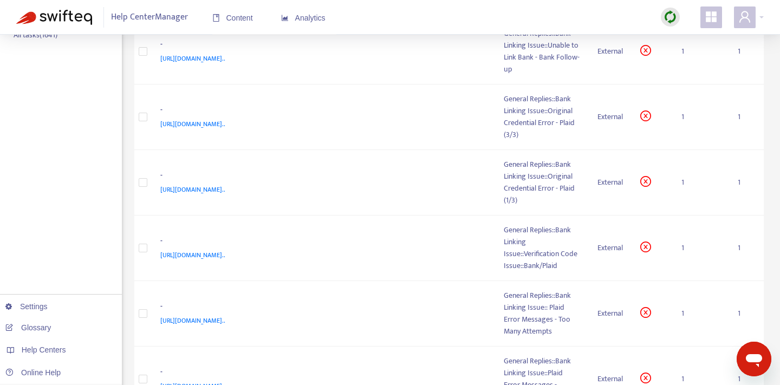
scroll to position [0, 0]
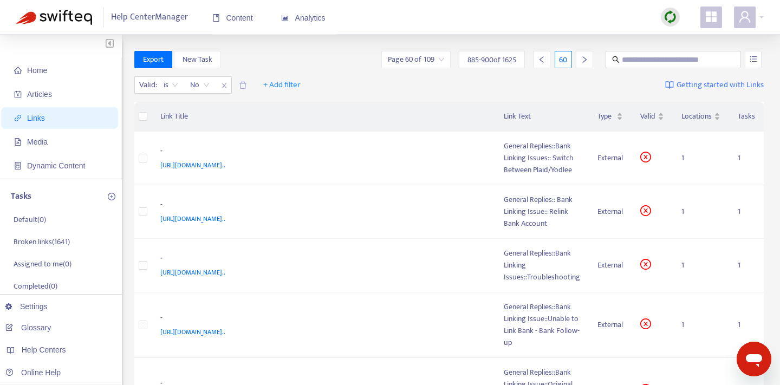
type input "**"
click at [333, 119] on th "Link Title" at bounding box center [324, 117] width 344 height 30
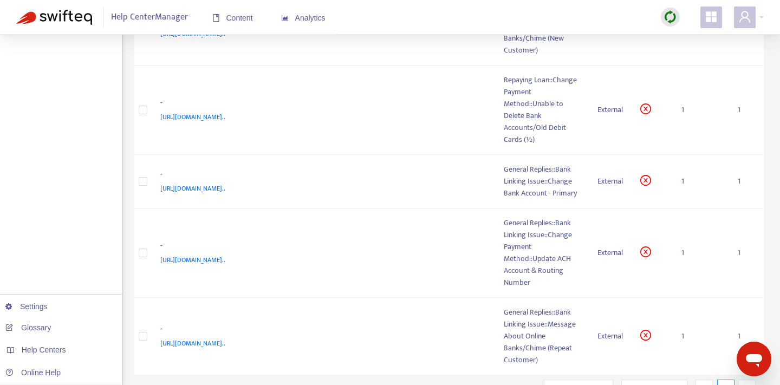
scroll to position [814, 0]
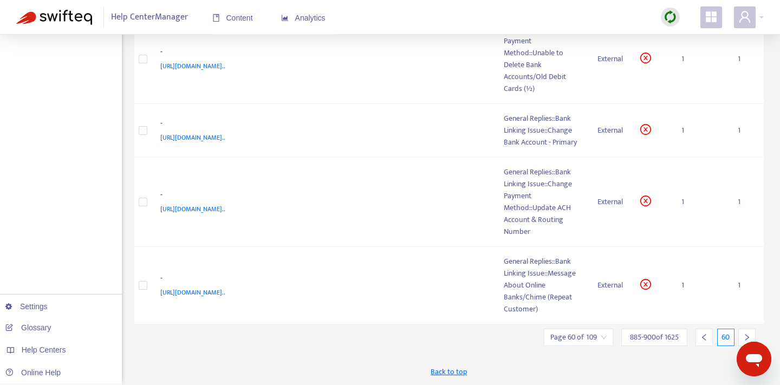
click at [576, 331] on input "search" at bounding box center [578, 337] width 56 height 16
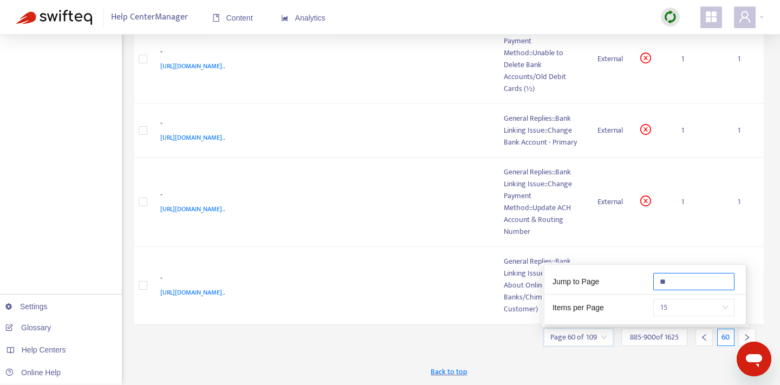
drag, startPoint x: 677, startPoint y: 281, endPoint x: 619, endPoint y: 279, distance: 58.5
click at [623, 281] on div "Jump to Page **" at bounding box center [644, 284] width 201 height 22
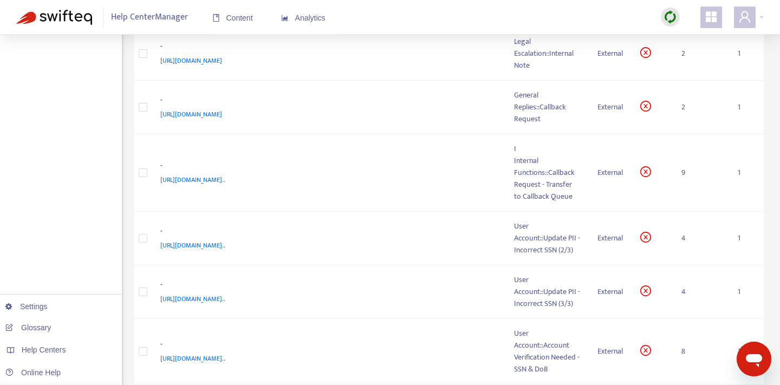
scroll to position [0, 0]
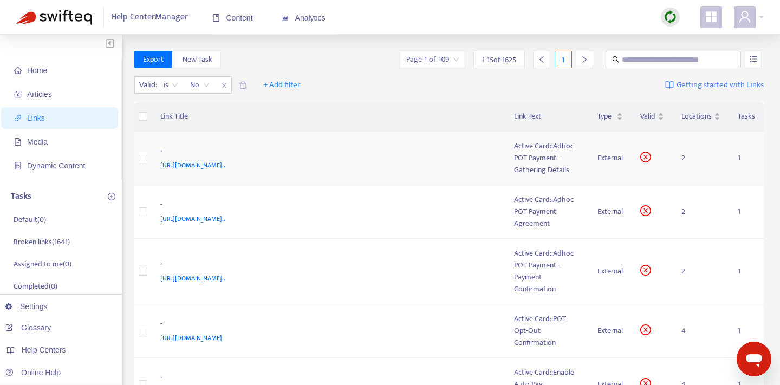
type input "*"
click at [481, 175] on td "- https://www.notion.so/Active-Card-Adhoc-POT-Payment-Gathering-Details-9949fc5…" at bounding box center [329, 159] width 354 height 54
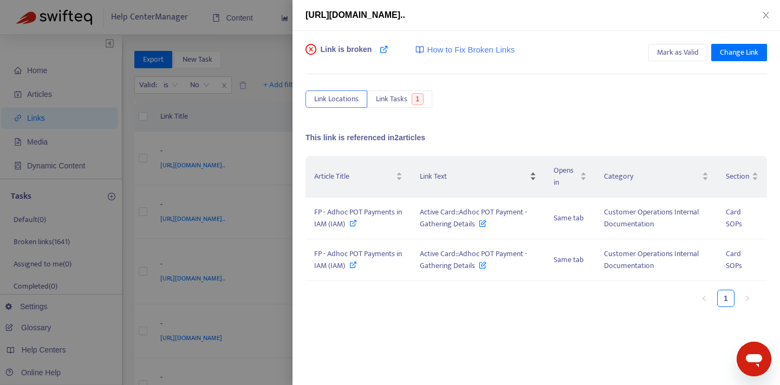
click at [482, 160] on tr "Article Title Link Text Opens in Category Section" at bounding box center [535, 177] width 461 height 42
click at [494, 120] on div "Link is broken How to Fix Broken Links Mark as Valid Change Link Link Locations…" at bounding box center [535, 210] width 461 height 332
click at [763, 19] on button "Close" at bounding box center [765, 15] width 15 height 10
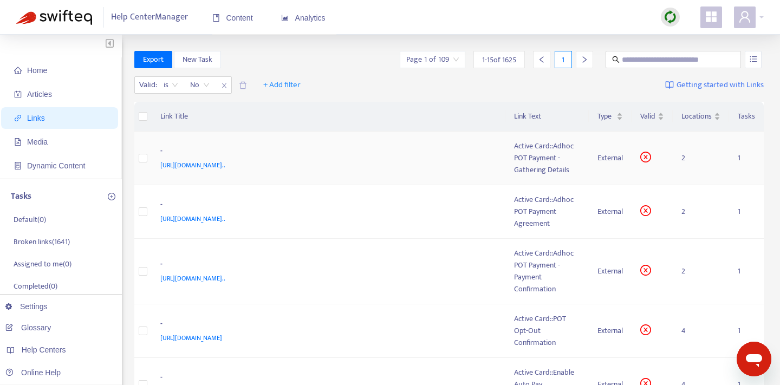
click at [480, 158] on div "-" at bounding box center [326, 152] width 332 height 14
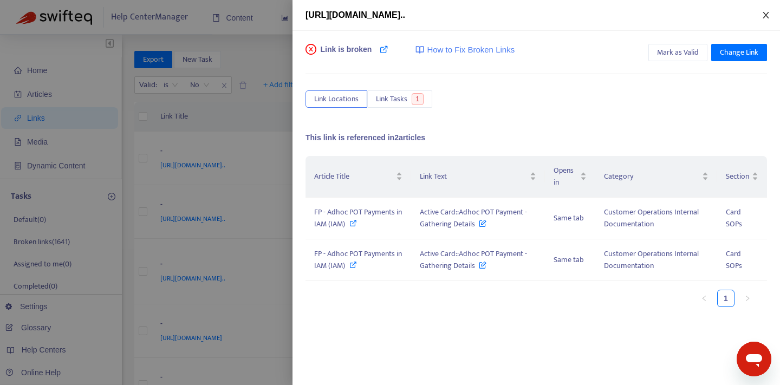
click at [767, 14] on icon "close" at bounding box center [765, 15] width 9 height 9
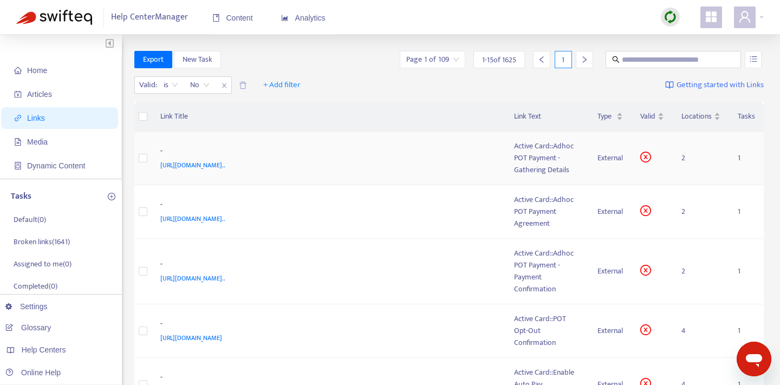
click at [494, 155] on div "- https://www.notion.so/Active-Card-Adhoc-POT-Payment-Gathering-Details-9949fc5…" at bounding box center [328, 158] width 337 height 26
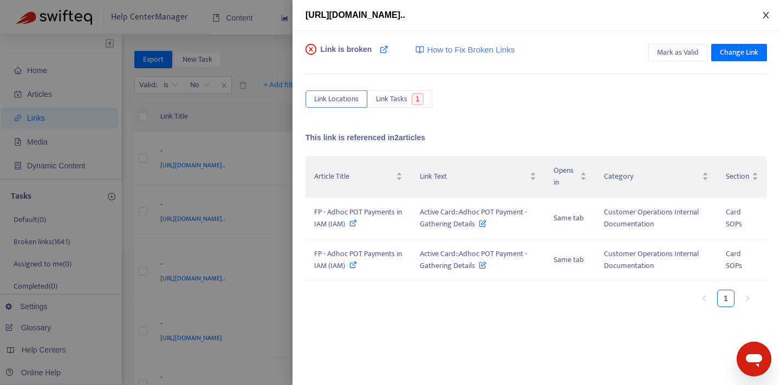
click at [767, 18] on icon "close" at bounding box center [765, 15] width 9 height 9
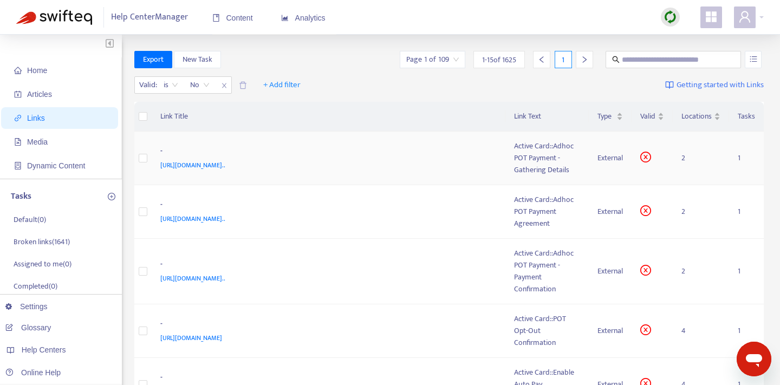
click at [495, 156] on div "- https://www.notion.so/Active-Card-Adhoc-POT-Payment-Gathering-Details-9949fc5…" at bounding box center [328, 158] width 337 height 26
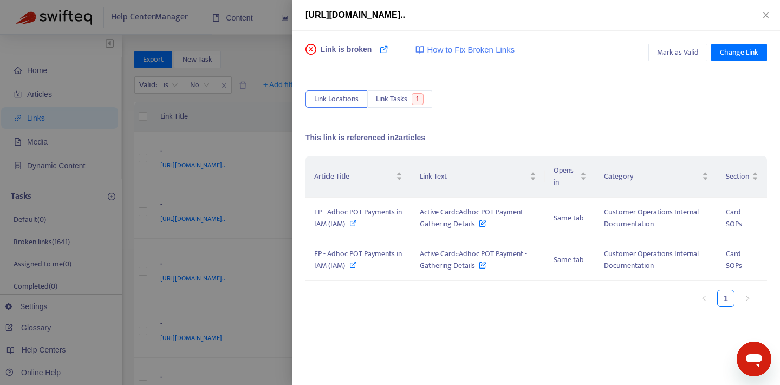
click at [225, 124] on div at bounding box center [390, 192] width 780 height 385
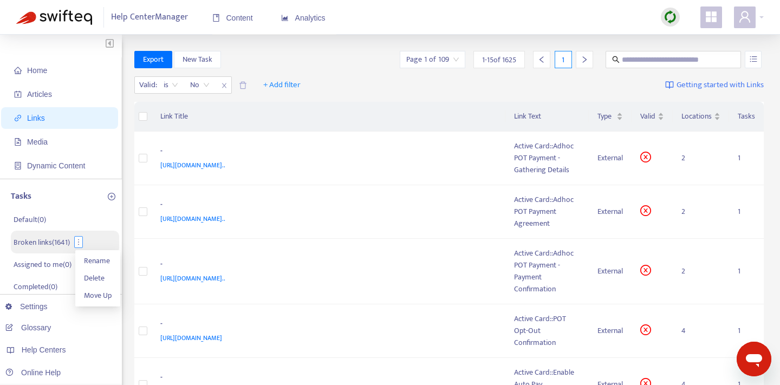
click at [79, 238] on icon "more" at bounding box center [79, 242] width 8 height 8
click at [51, 243] on p "Broken links ( 1641 )" at bounding box center [42, 242] width 56 height 11
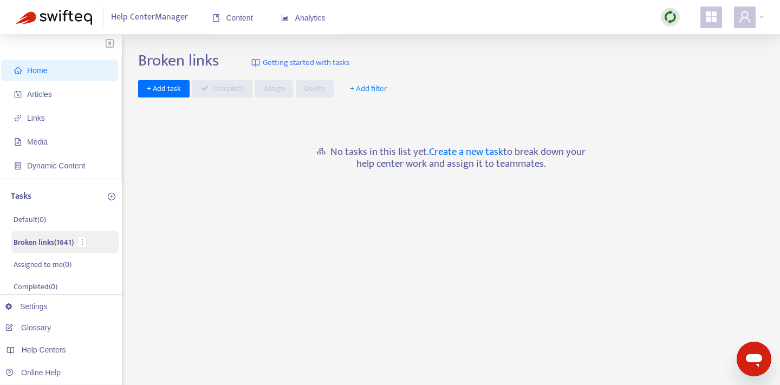
click at [50, 243] on p "Broken links ( 1641 )" at bounding box center [44, 242] width 60 height 11
click at [86, 241] on icon "more" at bounding box center [83, 242] width 8 height 8
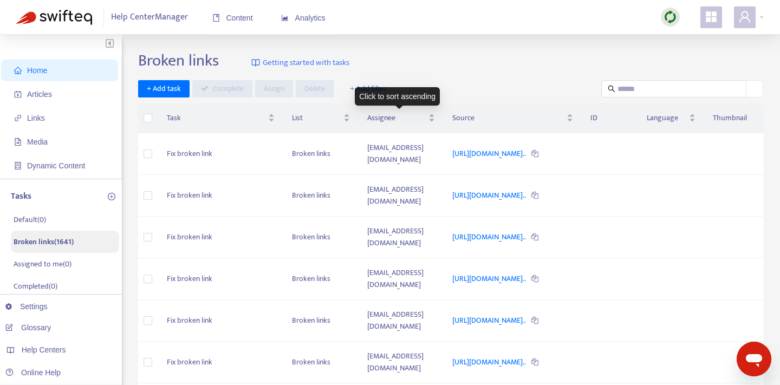
click at [446, 57] on div "Broken links Getting started with tasks" at bounding box center [450, 63] width 625 height 24
click at [411, 166] on td "leeza@possiblefinance.com" at bounding box center [400, 154] width 85 height 42
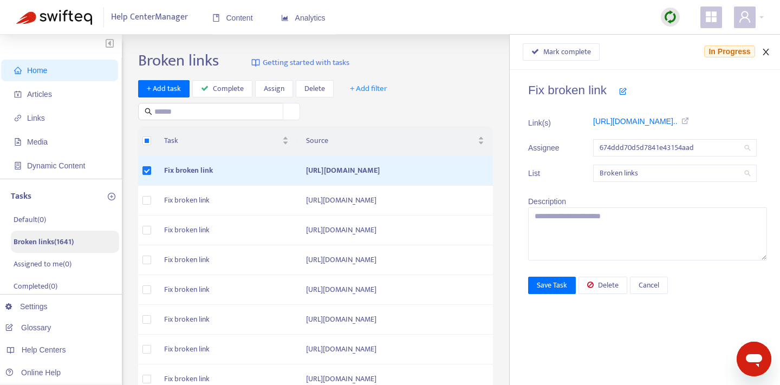
click at [767, 54] on icon "close" at bounding box center [765, 52] width 6 height 6
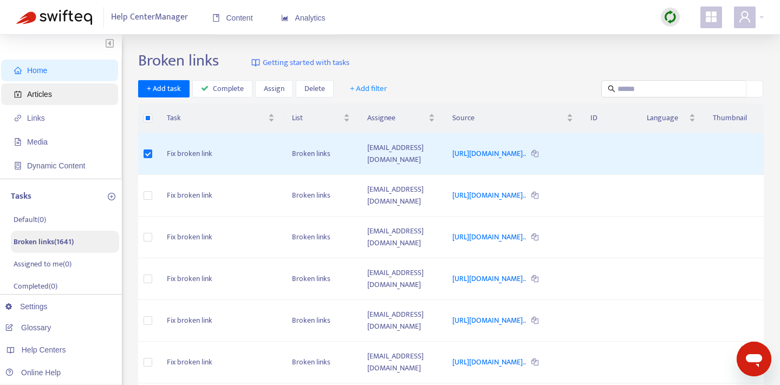
click at [70, 89] on span "Articles" at bounding box center [61, 94] width 95 height 22
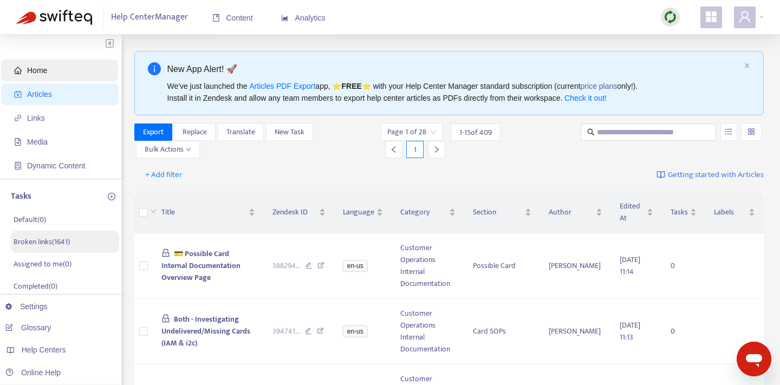
click at [67, 70] on span "Home" at bounding box center [61, 71] width 95 height 22
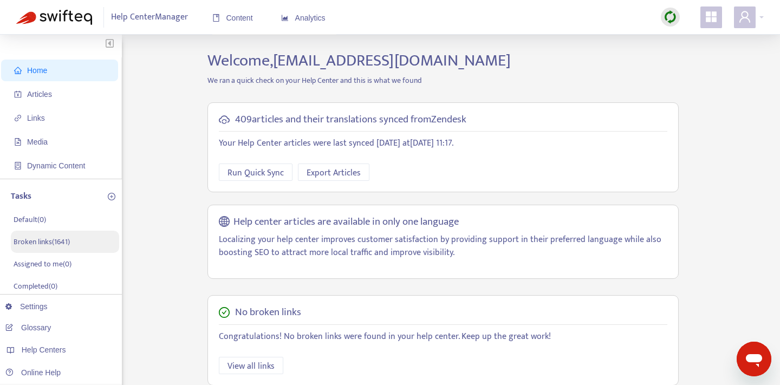
click at [67, 70] on span "Home" at bounding box center [61, 71] width 95 height 22
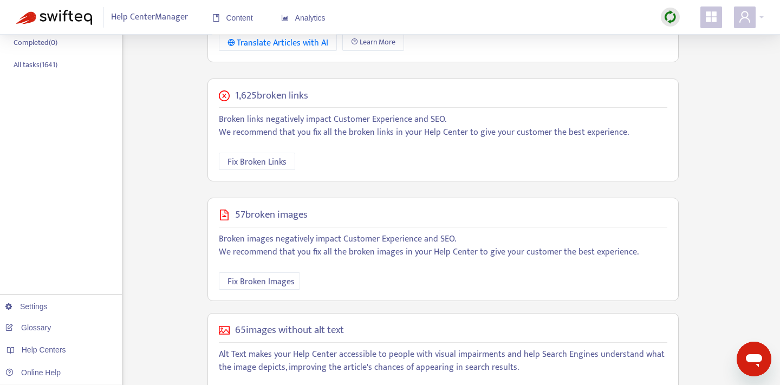
scroll to position [241, 0]
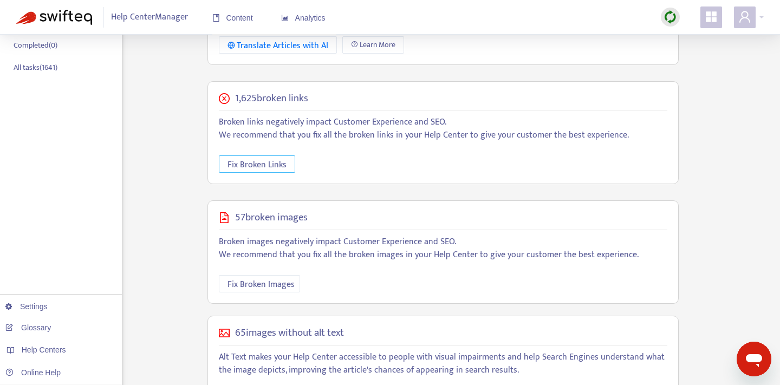
click at [268, 160] on span "Fix Broken Links" at bounding box center [256, 165] width 59 height 14
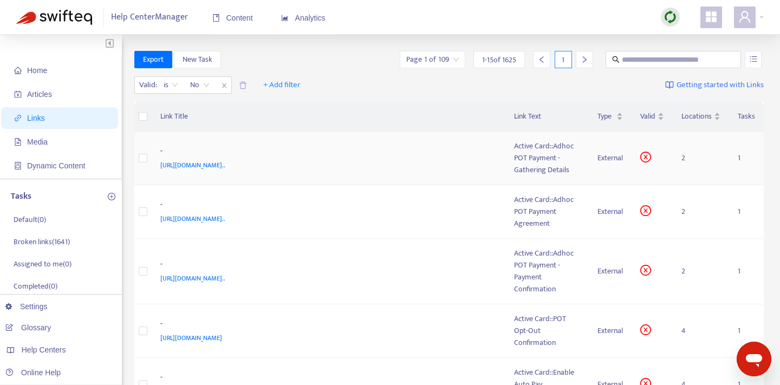
click at [485, 148] on div "-" at bounding box center [326, 152] width 332 height 14
click at [463, 150] on div "-" at bounding box center [326, 152] width 332 height 14
click at [493, 164] on div "- https://www.notion.so/Active-Card-Adhoc-POT-Payment-Gathering-Details-9949fc5…" at bounding box center [328, 158] width 337 height 26
click at [508, 163] on td "Active Card::Adhoc POT Payment - Gathering Details" at bounding box center [546, 159] width 83 height 54
click at [523, 160] on div "Active Card::Adhoc POT Payment - Gathering Details" at bounding box center [547, 158] width 66 height 36
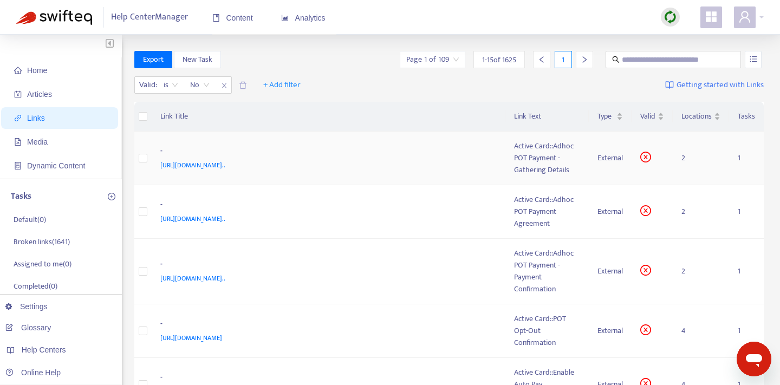
click at [478, 141] on td "- https://www.notion.so/Active-Card-Adhoc-POT-Payment-Gathering-Details-9949fc5…" at bounding box center [329, 159] width 354 height 54
click at [421, 145] on div "-" at bounding box center [326, 152] width 332 height 14
click at [352, 179] on td "- https://www.notion.so/Active-Card-Adhoc-POT-Payment-Gathering-Details-9949fc5…" at bounding box center [329, 159] width 354 height 54
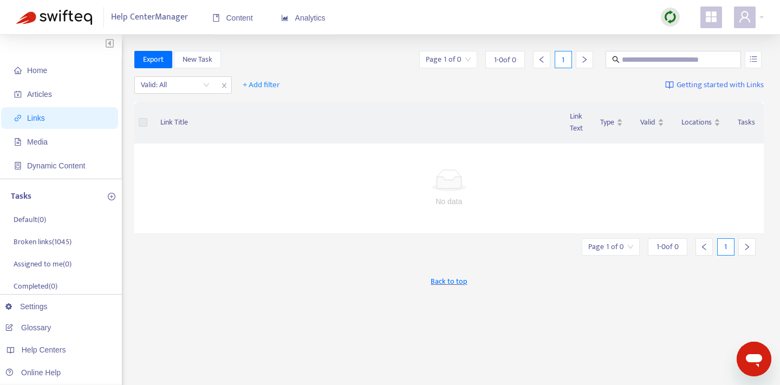
click at [58, 81] on ul "Home Articles Links Media Dynamic Content" at bounding box center [61, 117] width 122 height 121
click at [54, 89] on span "Articles" at bounding box center [61, 94] width 95 height 22
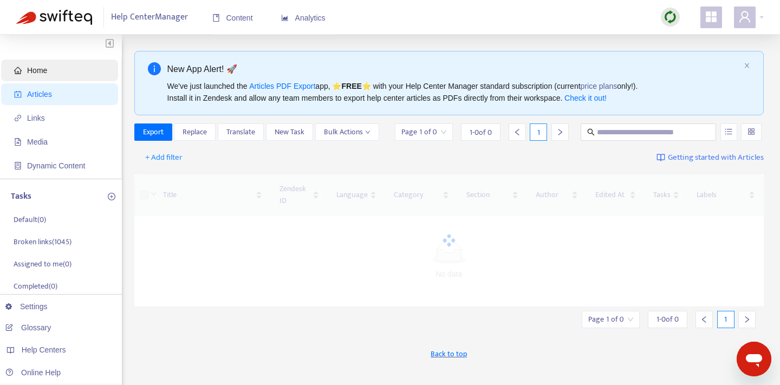
click at [56, 71] on span "Home" at bounding box center [61, 71] width 95 height 22
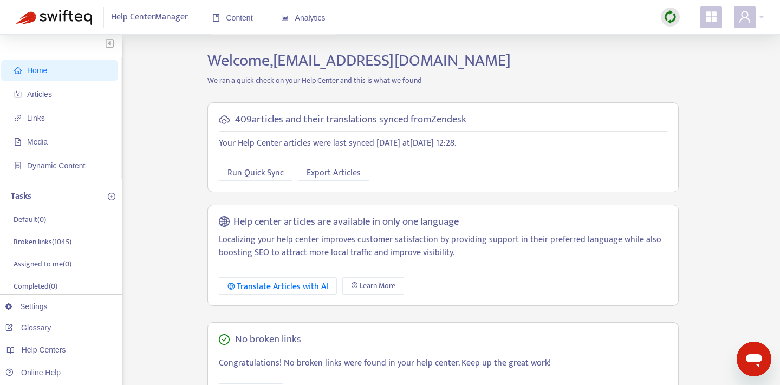
click at [62, 64] on span "Home" at bounding box center [61, 71] width 95 height 22
click at [73, 74] on span "Home" at bounding box center [61, 71] width 95 height 22
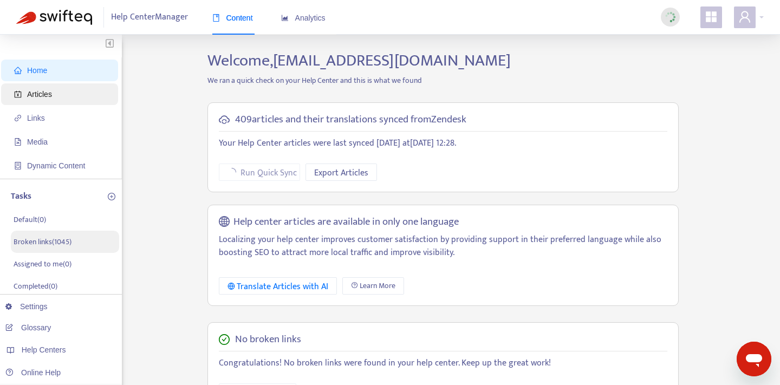
click at [68, 86] on span "Articles" at bounding box center [61, 94] width 95 height 22
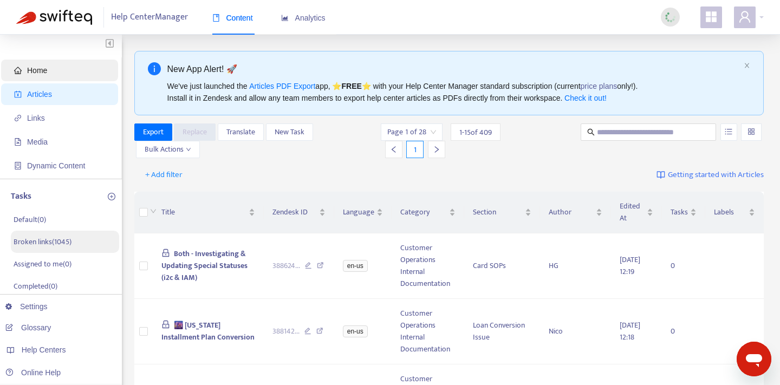
click at [73, 70] on span "Home" at bounding box center [61, 71] width 95 height 22
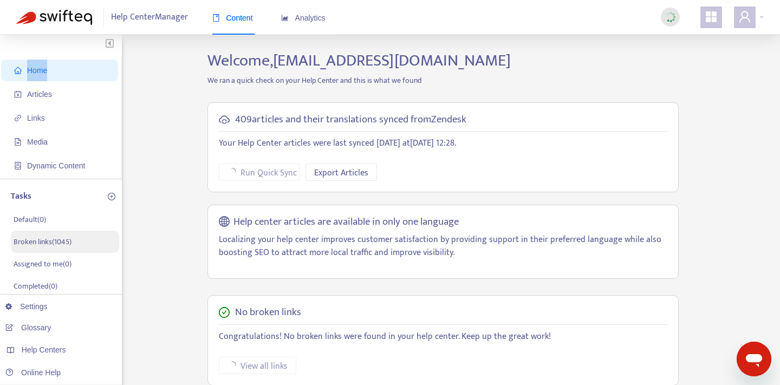
click at [73, 70] on span "Home" at bounding box center [61, 71] width 95 height 22
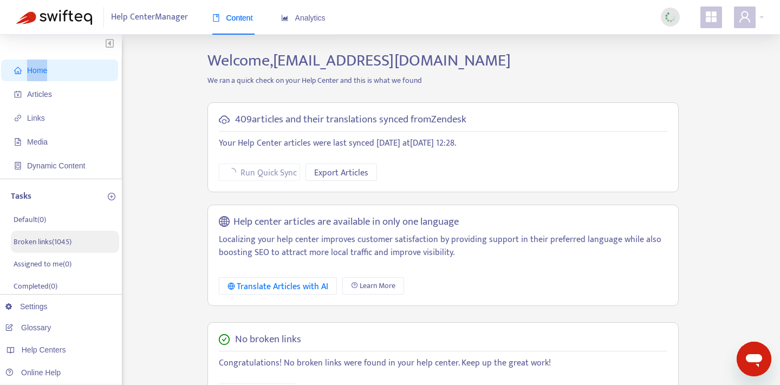
scroll to position [126, 0]
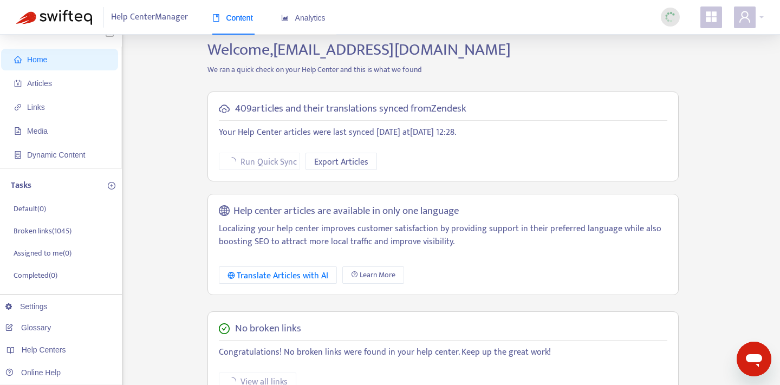
scroll to position [11, 0]
click at [78, 157] on span "Dynamic Content" at bounding box center [56, 154] width 58 height 9
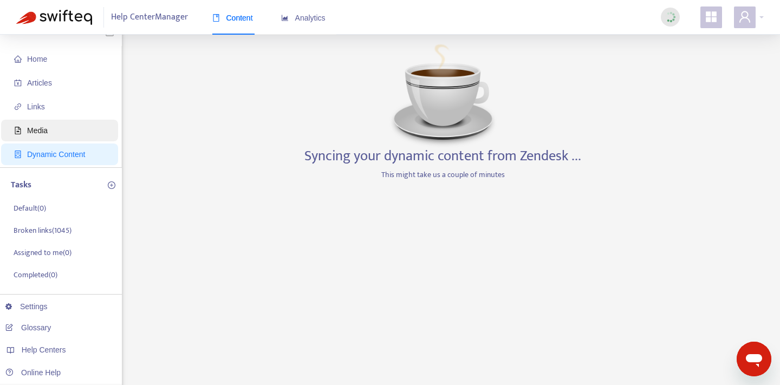
click at [52, 134] on span "Media" at bounding box center [61, 131] width 95 height 22
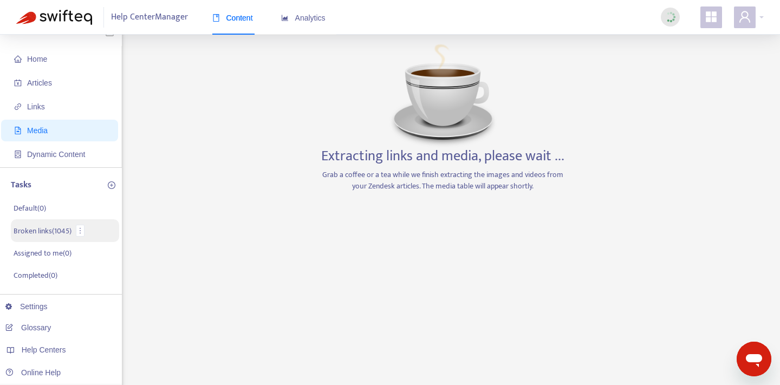
click at [74, 226] on li "Broken links ( 1045 )" at bounding box center [65, 230] width 108 height 23
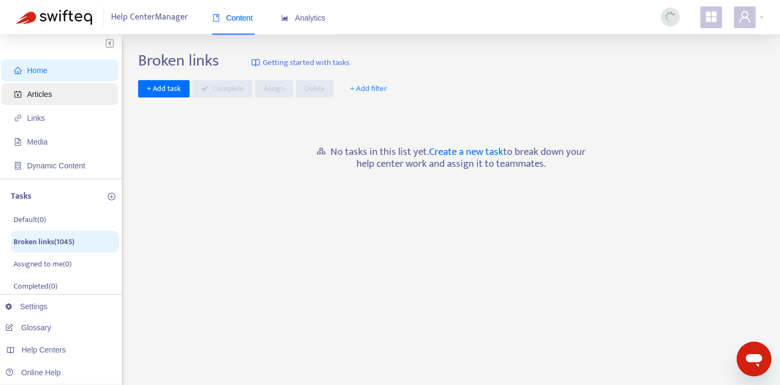
click at [55, 90] on span "Articles" at bounding box center [61, 94] width 95 height 22
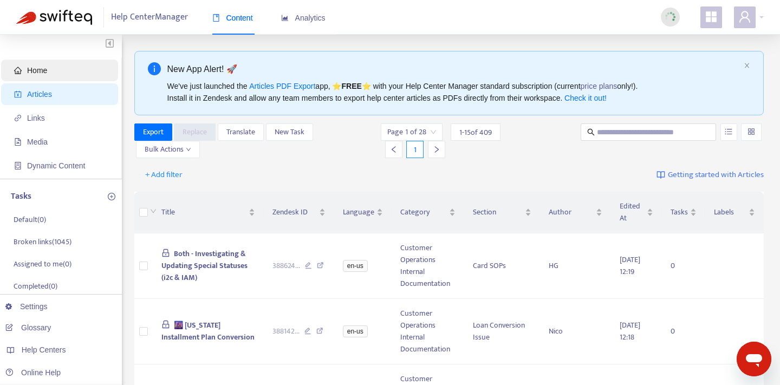
click at [58, 69] on span "Home" at bounding box center [61, 71] width 95 height 22
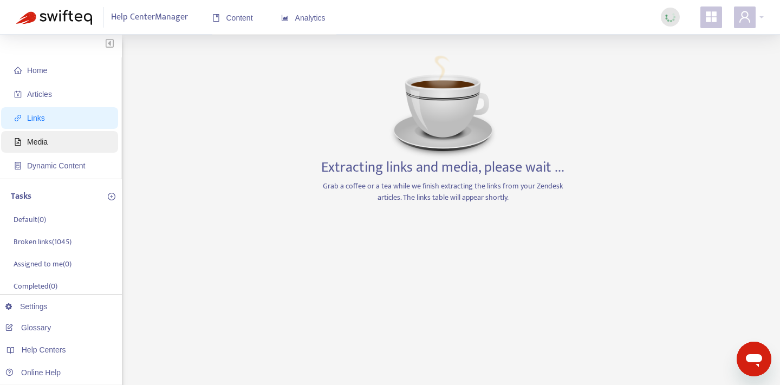
click at [69, 145] on span "Media" at bounding box center [61, 142] width 95 height 22
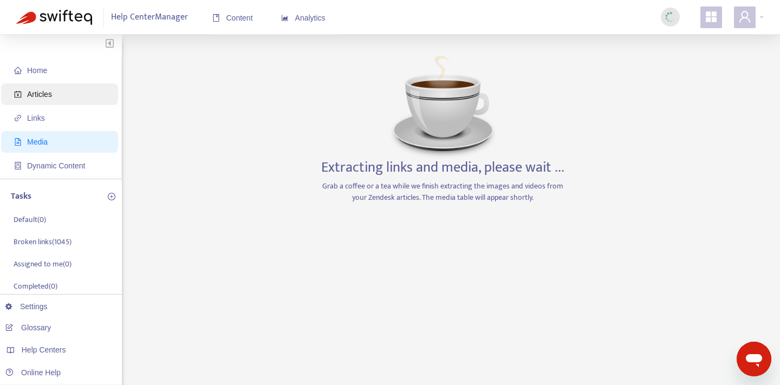
click at [56, 97] on span "Articles" at bounding box center [61, 94] width 95 height 22
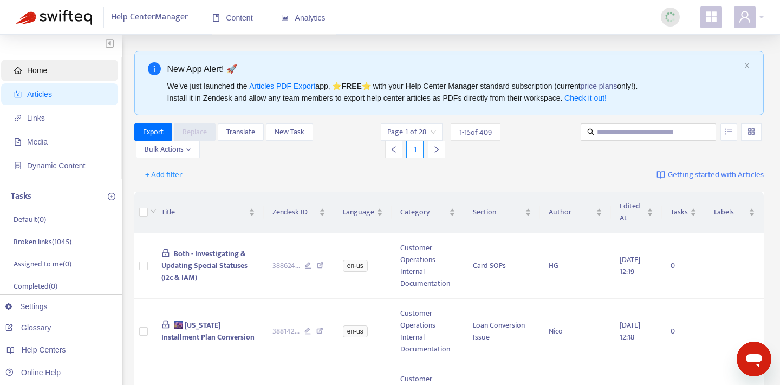
click at [56, 74] on span "Home" at bounding box center [61, 71] width 95 height 22
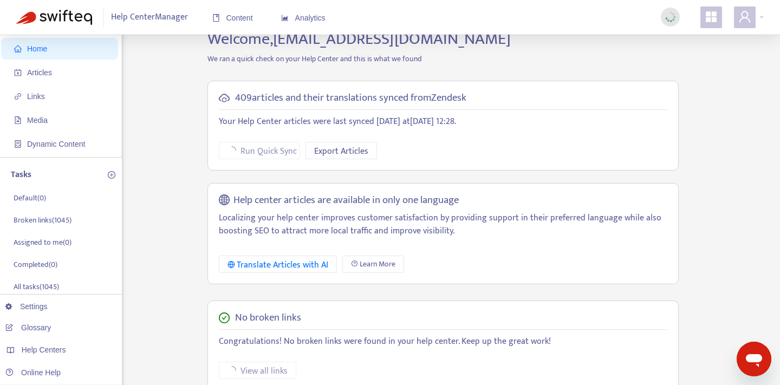
scroll to position [5, 0]
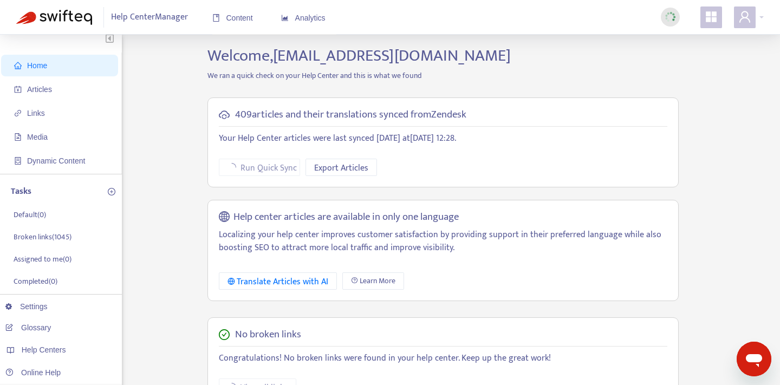
click at [715, 16] on icon "appstore" at bounding box center [710, 16] width 11 height 11
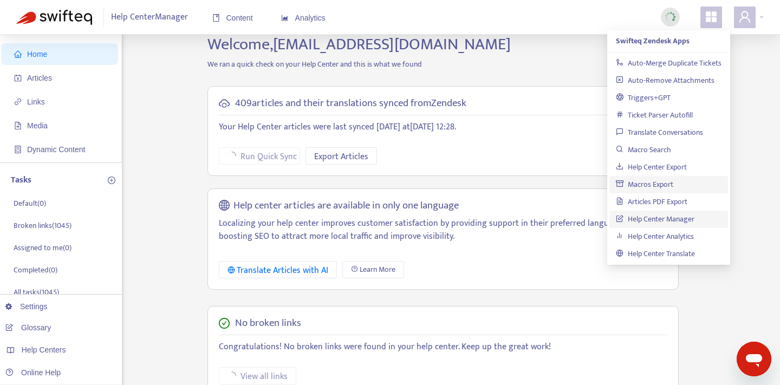
scroll to position [17, 0]
click at [670, 221] on link "Help Center Manager" at bounding box center [655, 219] width 79 height 12
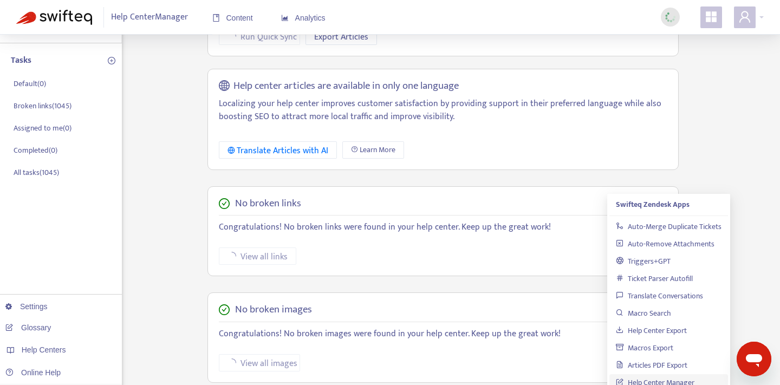
scroll to position [0, 0]
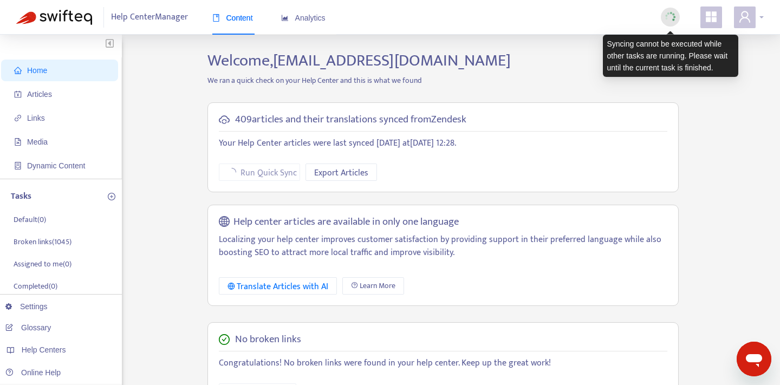
click at [761, 17] on div at bounding box center [749, 17] width 30 height 22
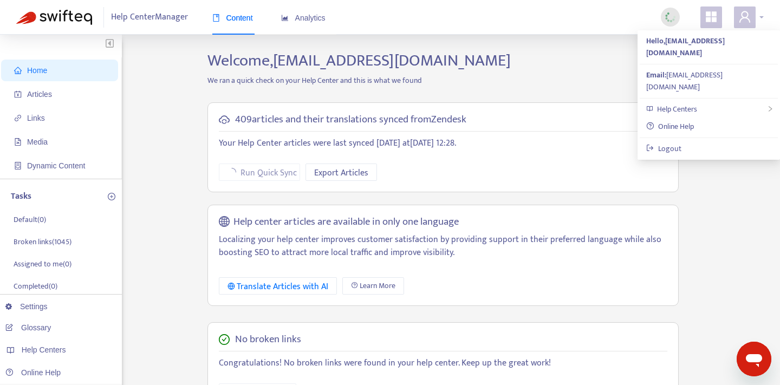
click at [748, 17] on icon "user" at bounding box center [744, 16] width 13 height 13
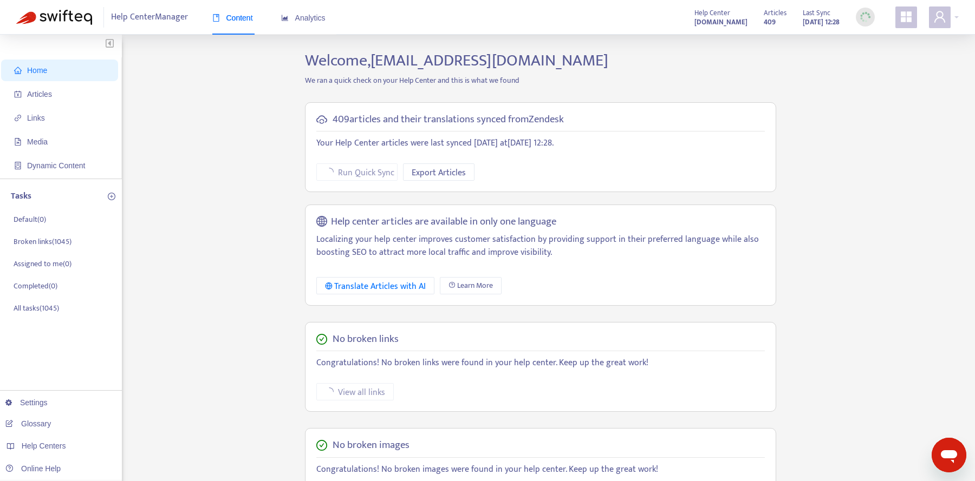
click at [258, 142] on div "Home Articles Links Media Dynamic Content Tasks Default ( 0 ) Broken links ( 10…" at bounding box center [487, 367] width 942 height 633
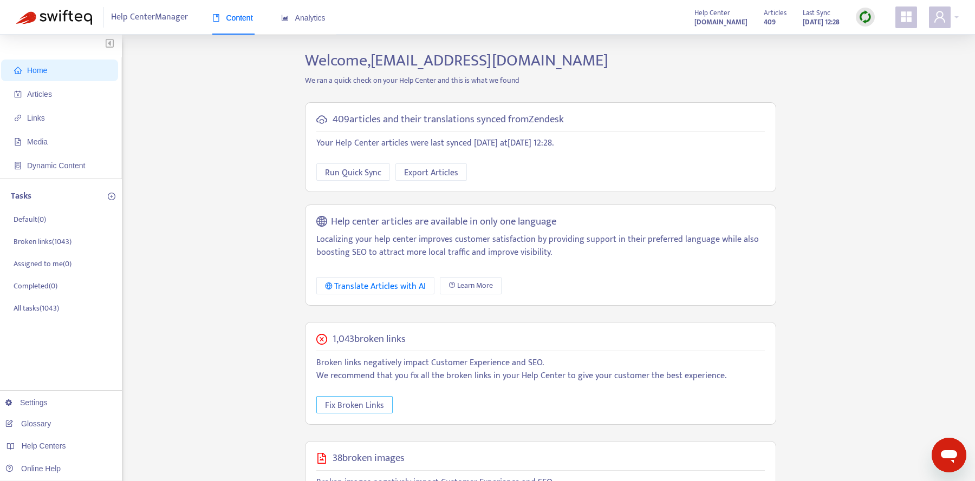
click at [371, 407] on span "Fix Broken Links" at bounding box center [354, 406] width 59 height 14
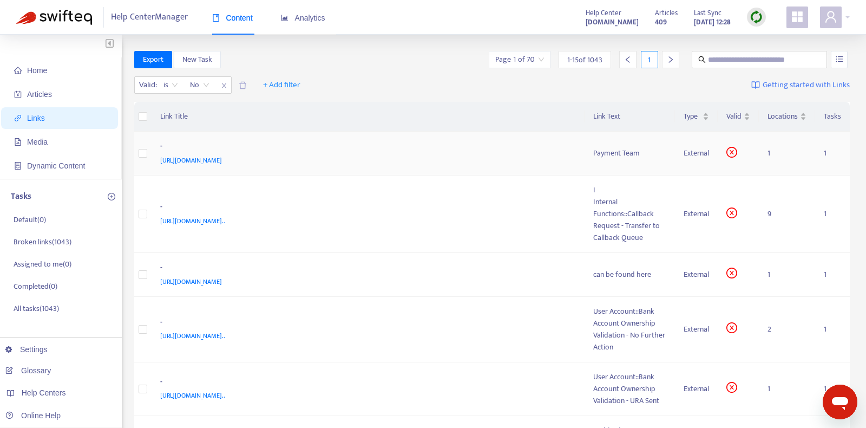
scroll to position [578, 0]
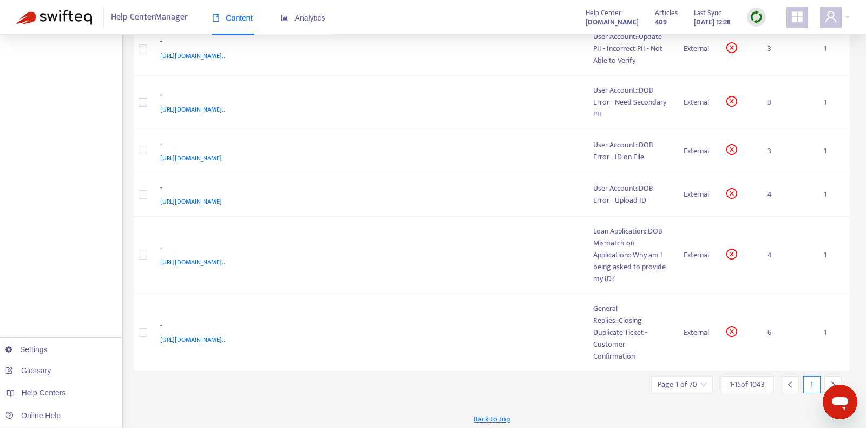
click at [692, 381] on input "search" at bounding box center [682, 384] width 49 height 16
click at [682, 385] on input "search" at bounding box center [682, 384] width 49 height 16
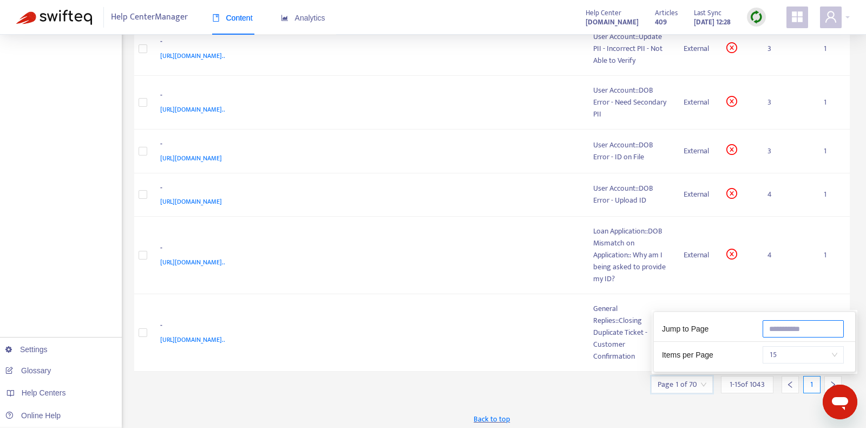
click at [770, 322] on input "text" at bounding box center [803, 328] width 81 height 17
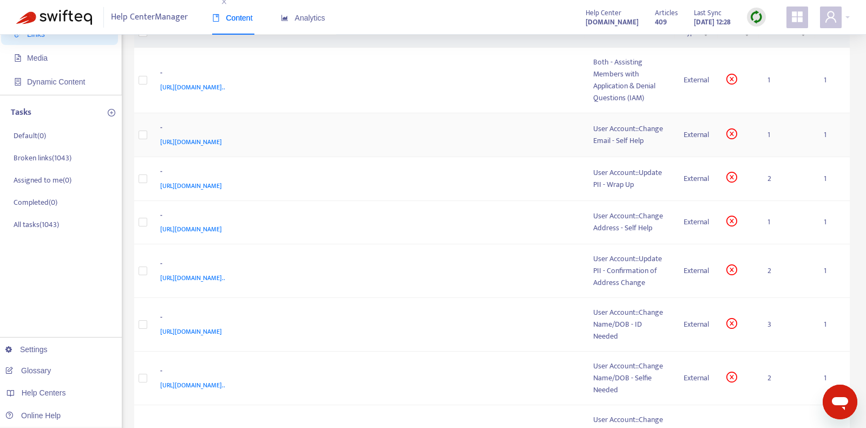
scroll to position [0, 0]
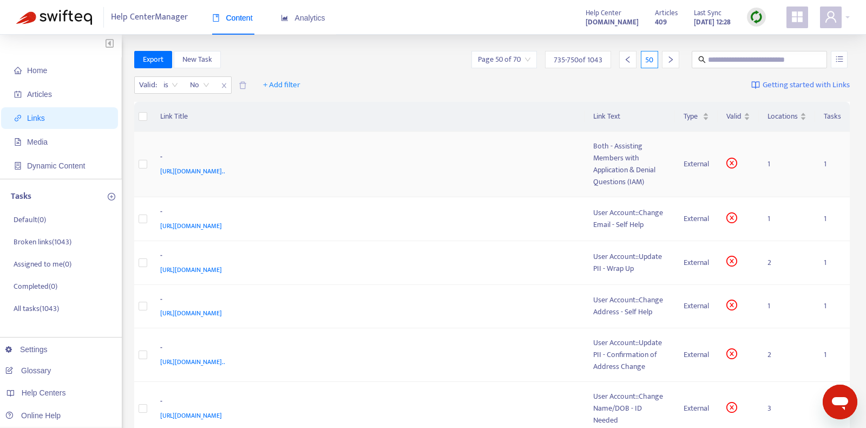
click at [544, 155] on div "-" at bounding box center [366, 158] width 412 height 14
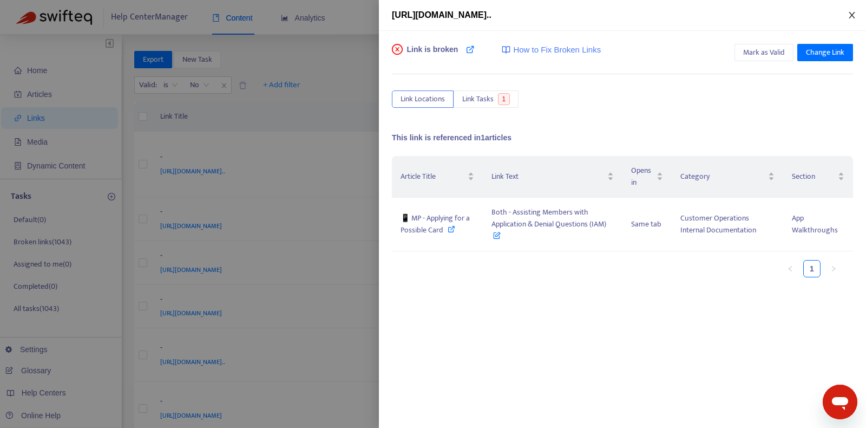
click at [854, 13] on icon "close" at bounding box center [852, 15] width 6 height 6
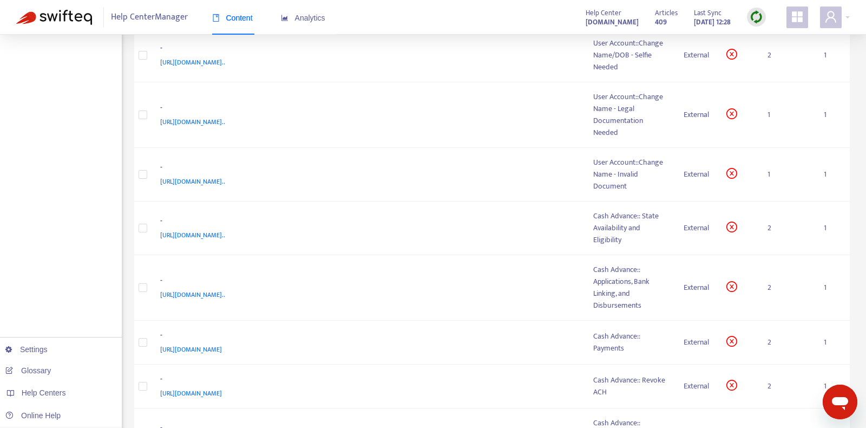
scroll to position [551, 0]
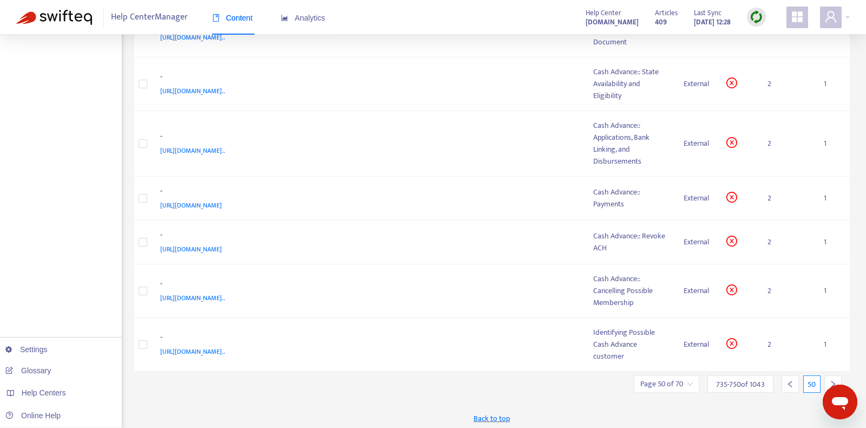
click at [733, 375] on div "735 - 750 of 1043" at bounding box center [741, 383] width 66 height 17
click at [696, 380] on div "Page 50 of 70" at bounding box center [667, 383] width 66 height 17
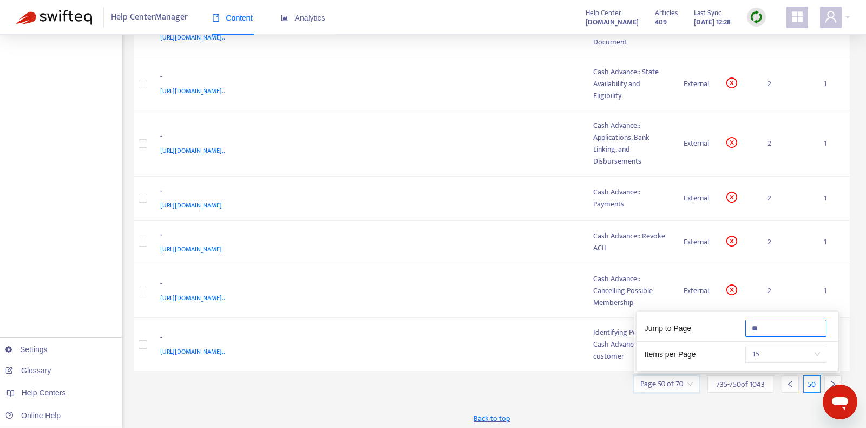
drag, startPoint x: 735, startPoint y: 326, endPoint x: 696, endPoint y: 326, distance: 39.5
click at [697, 326] on div "Jump to Page **" at bounding box center [737, 330] width 201 height 22
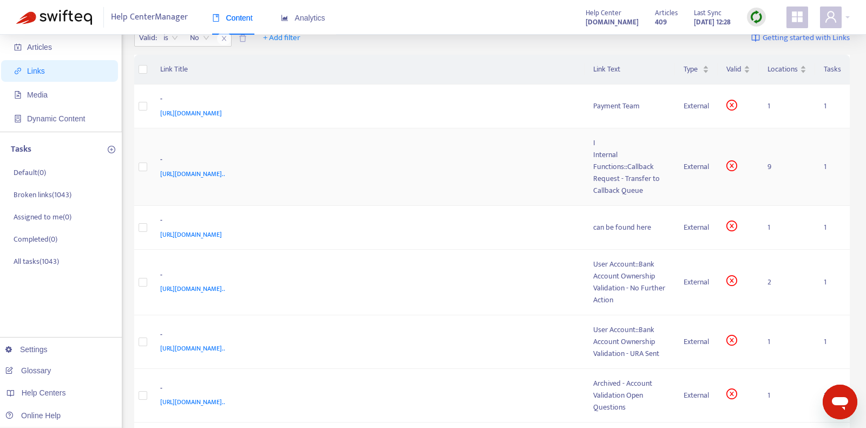
scroll to position [0, 0]
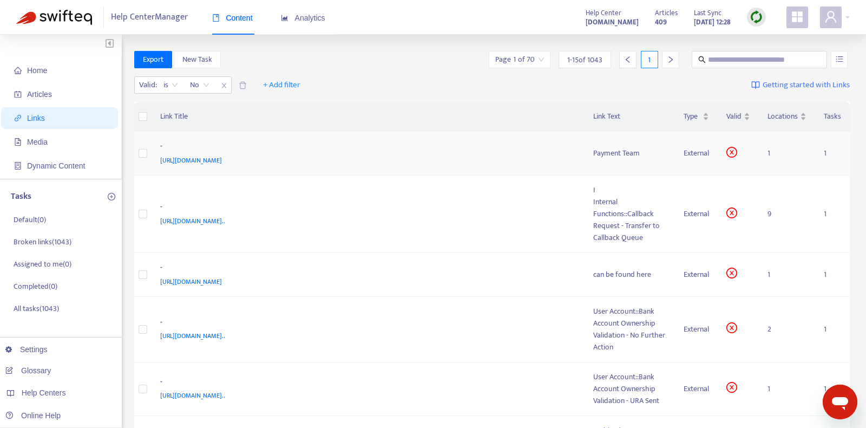
type input "*"
click at [529, 146] on div "-" at bounding box center [366, 147] width 412 height 14
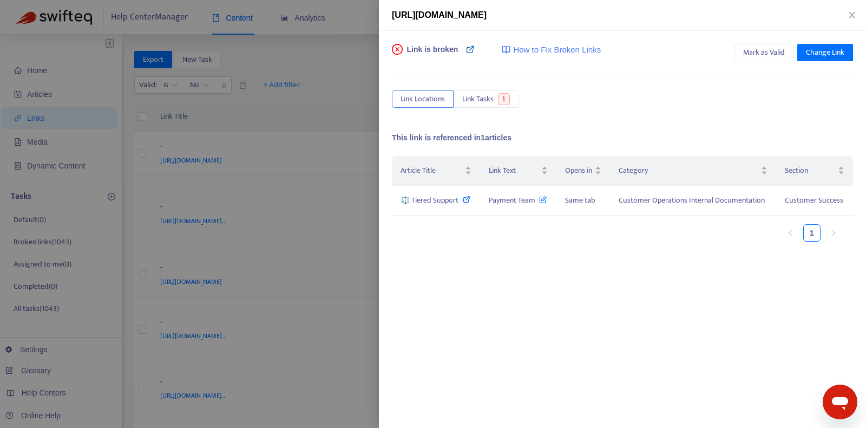
click at [467, 49] on icon at bounding box center [470, 49] width 9 height 9
click at [468, 199] on icon at bounding box center [467, 199] width 8 height 8
click at [853, 17] on icon "close" at bounding box center [852, 15] width 6 height 6
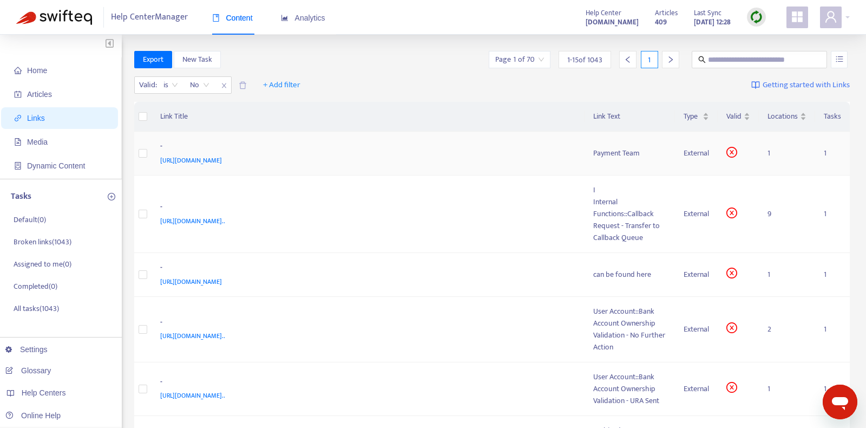
click at [521, 146] on div "-" at bounding box center [366, 147] width 412 height 14
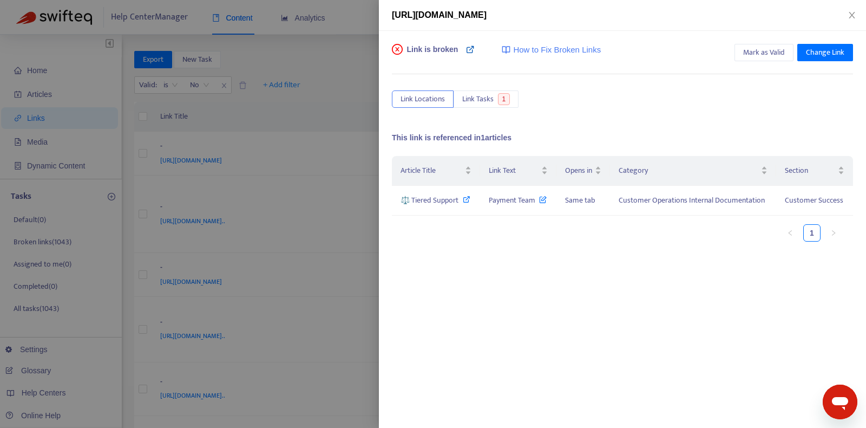
click at [469, 45] on icon at bounding box center [470, 49] width 9 height 9
click at [464, 198] on icon at bounding box center [467, 199] width 8 height 8
click at [495, 99] on button "Link Tasks 1" at bounding box center [486, 98] width 65 height 17
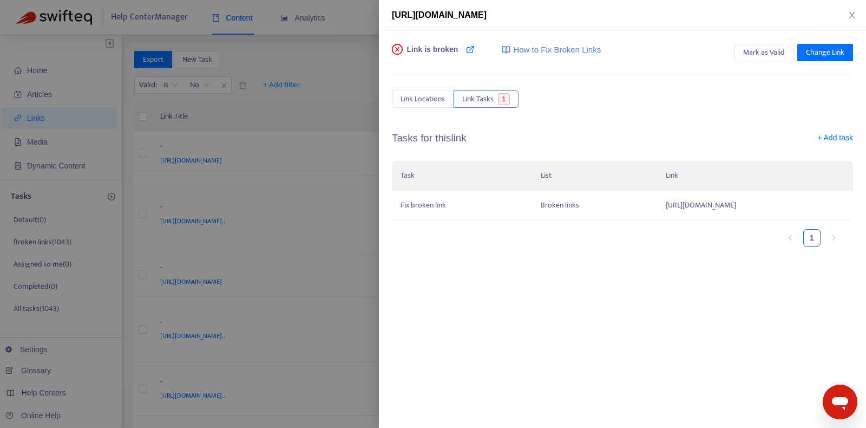
click at [465, 264] on div "Link is broken How to Fix Broken Links Mark as Valid Change Link Link Locations…" at bounding box center [622, 229] width 487 height 397
click at [472, 51] on icon at bounding box center [470, 49] width 9 height 9
click at [431, 201] on td "Fix broken link" at bounding box center [462, 206] width 140 height 30
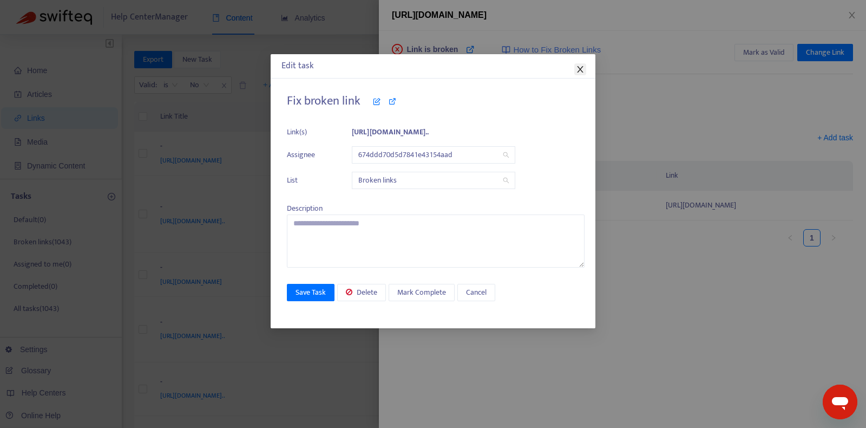
click at [578, 67] on icon "close" at bounding box center [580, 69] width 9 height 9
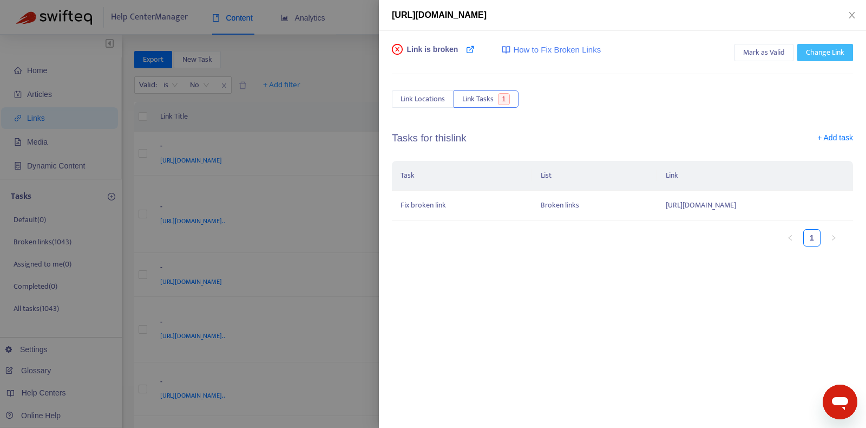
click at [825, 50] on span "Change Link" at bounding box center [825, 53] width 38 height 12
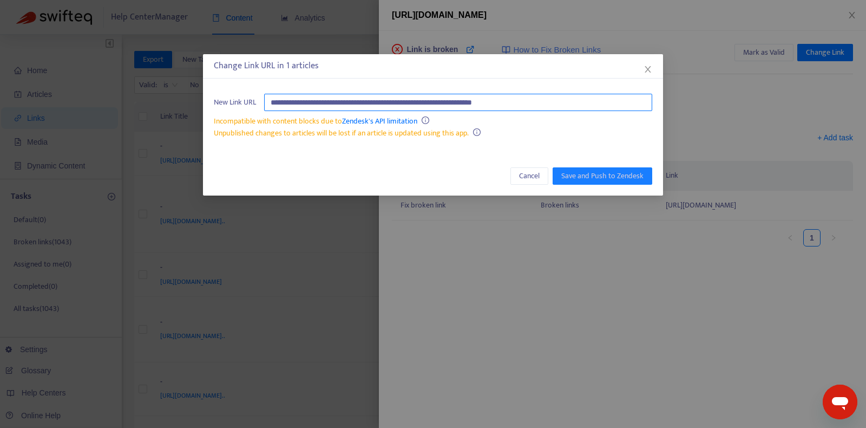
click at [511, 104] on input "**********" at bounding box center [458, 102] width 388 height 17
paste input "**********"
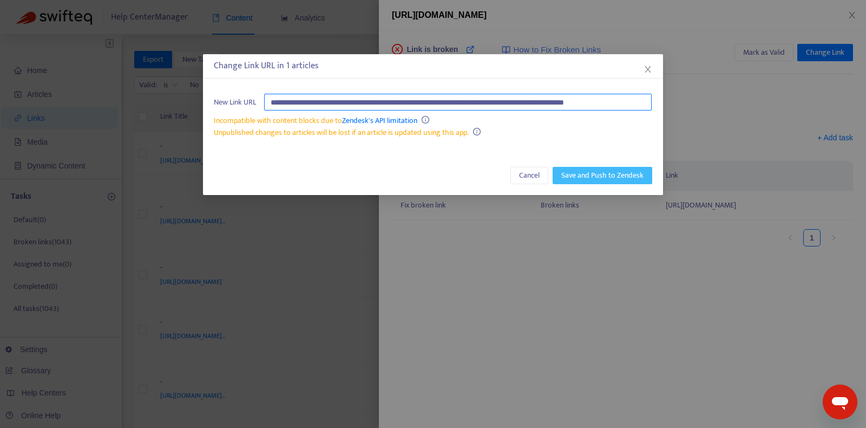
type input "**********"
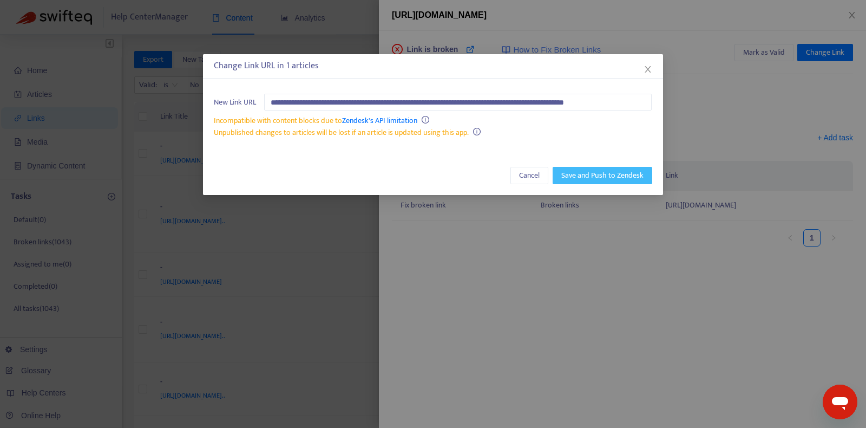
click at [605, 172] on span "Save and Push to Zendesk" at bounding box center [602, 175] width 82 height 12
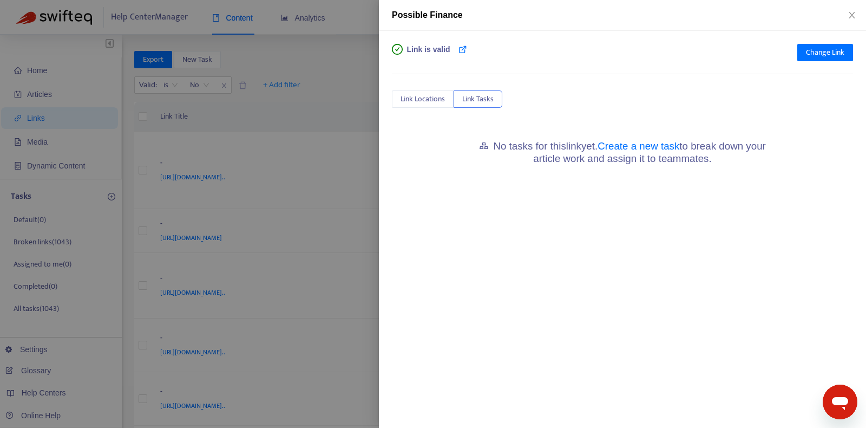
click at [315, 117] on div at bounding box center [433, 214] width 866 height 428
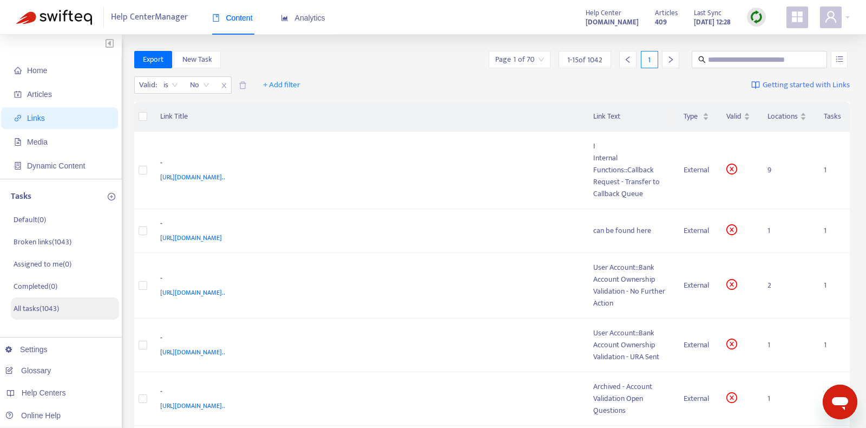
click at [60, 303] on li "All tasks ( 1043 )" at bounding box center [65, 308] width 108 height 22
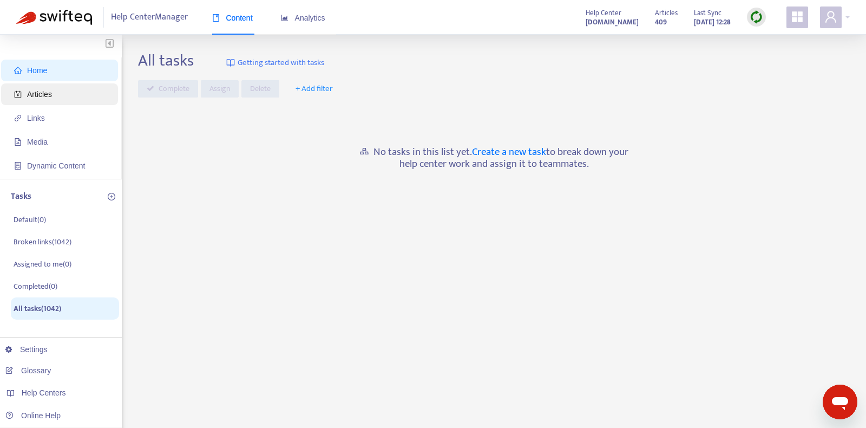
click at [64, 89] on span "Articles" at bounding box center [61, 94] width 95 height 22
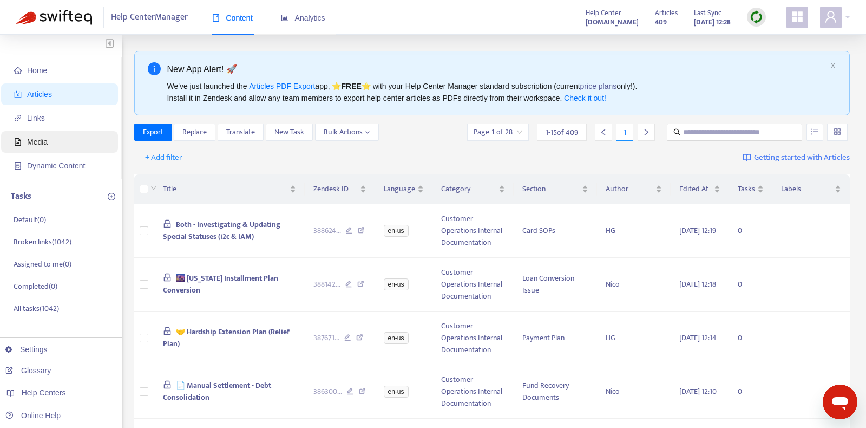
click at [61, 139] on span "Media" at bounding box center [61, 142] width 95 height 22
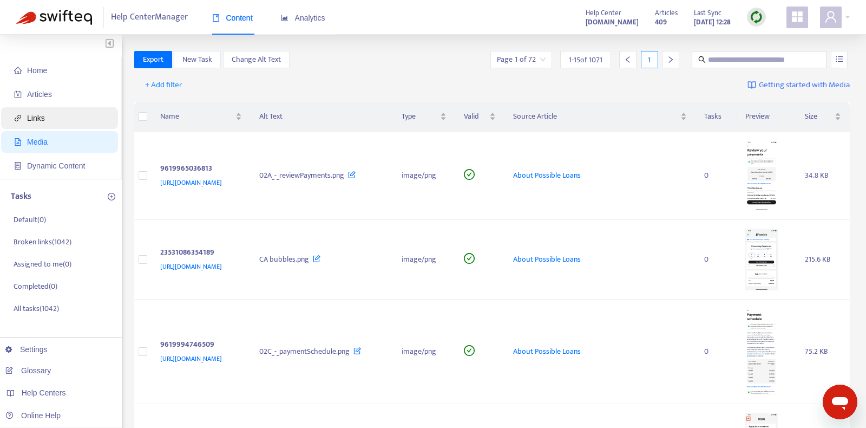
click at [64, 116] on span "Links" at bounding box center [61, 118] width 95 height 22
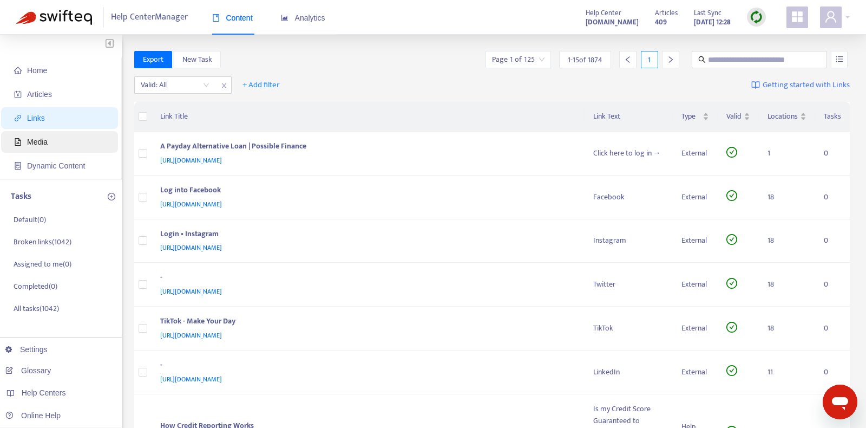
click at [84, 145] on span "Media" at bounding box center [61, 142] width 95 height 22
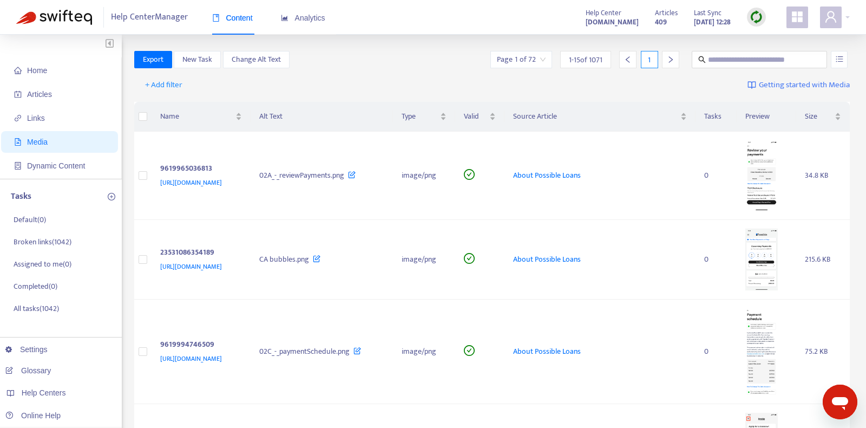
click at [75, 136] on span "Media" at bounding box center [61, 142] width 95 height 22
click at [65, 102] on span "Articles" at bounding box center [61, 94] width 95 height 22
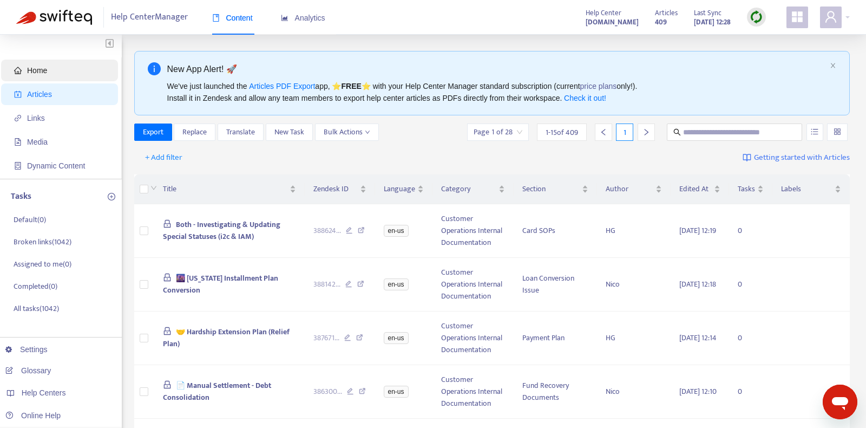
click at [62, 77] on span "Home" at bounding box center [61, 71] width 95 height 22
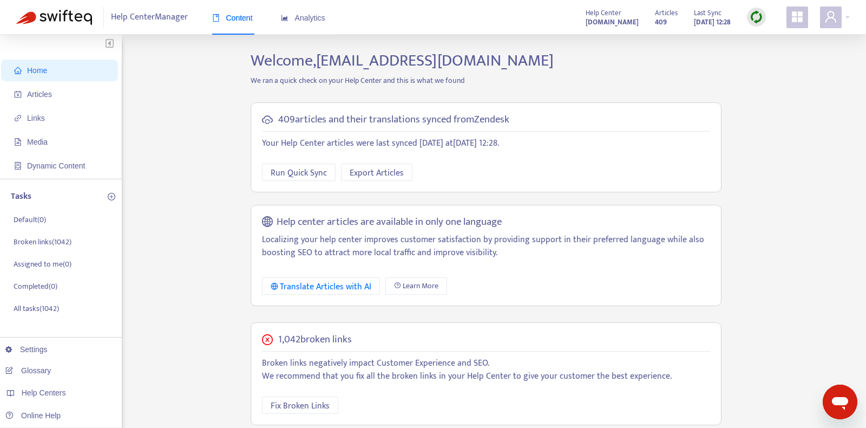
scroll to position [193, 0]
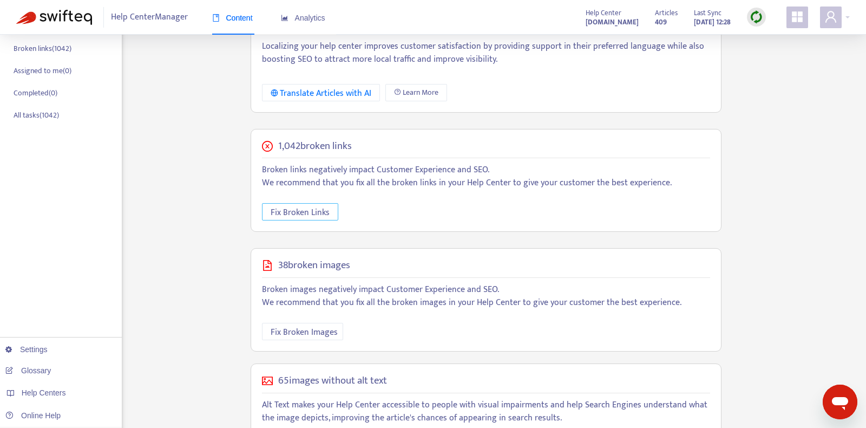
click at [310, 217] on span "Fix Broken Links" at bounding box center [300, 213] width 59 height 14
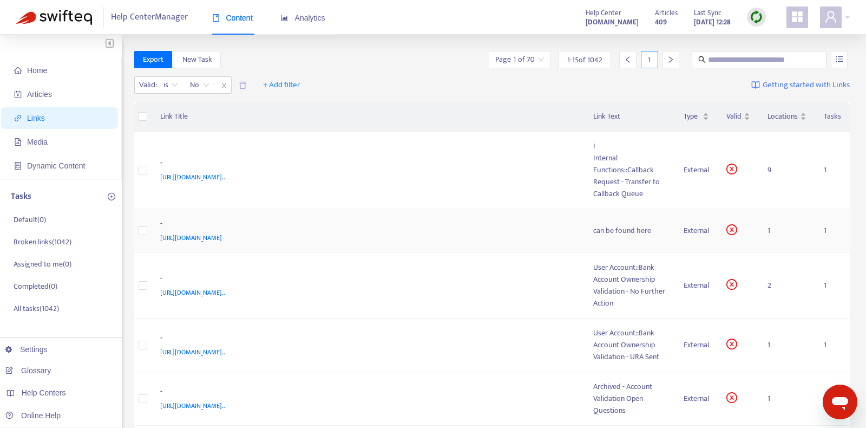
click at [509, 241] on div "https://www.notion.so/7b00cdc9a7e54d24af51f8cc4364b1fd?pvs=21" at bounding box center [366, 238] width 412 height 12
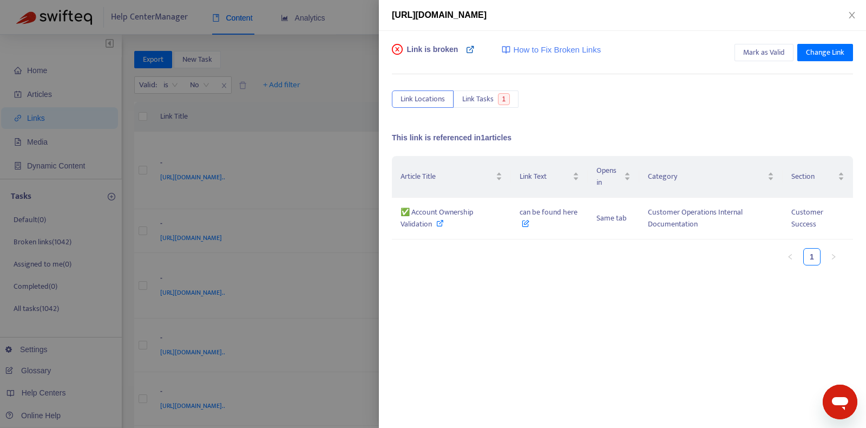
click at [470, 50] on icon at bounding box center [470, 49] width 9 height 9
click at [440, 221] on icon at bounding box center [440, 223] width 8 height 8
click at [808, 50] on span "Change Link" at bounding box center [825, 53] width 38 height 12
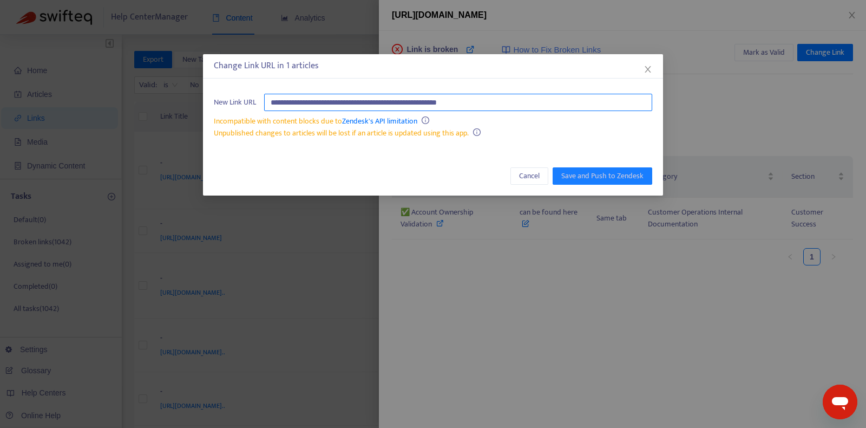
click at [534, 104] on input "**********" at bounding box center [458, 102] width 388 height 17
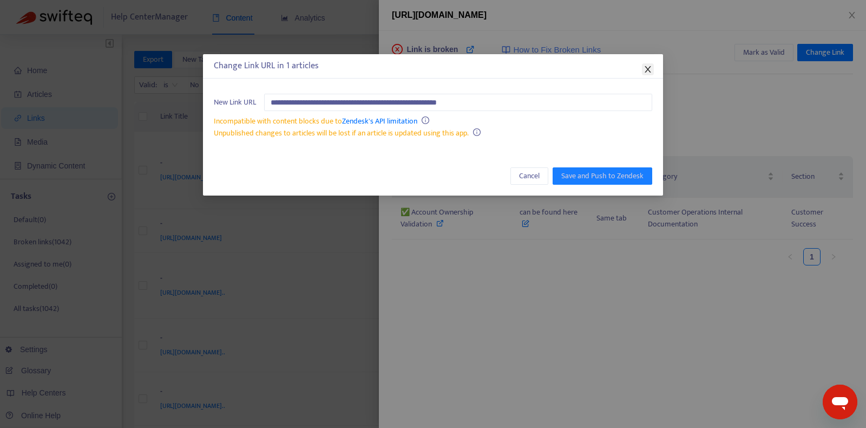
click at [651, 69] on icon "close" at bounding box center [648, 69] width 9 height 9
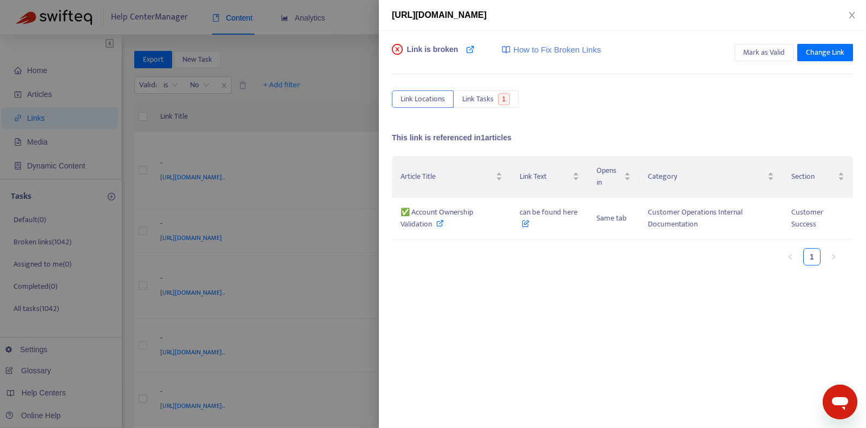
click at [575, 321] on div "Article Title Link Text Opens in Category Section ✅ Account Ownership Validatio…" at bounding box center [622, 264] width 461 height 217
click at [314, 165] on div at bounding box center [433, 214] width 866 height 428
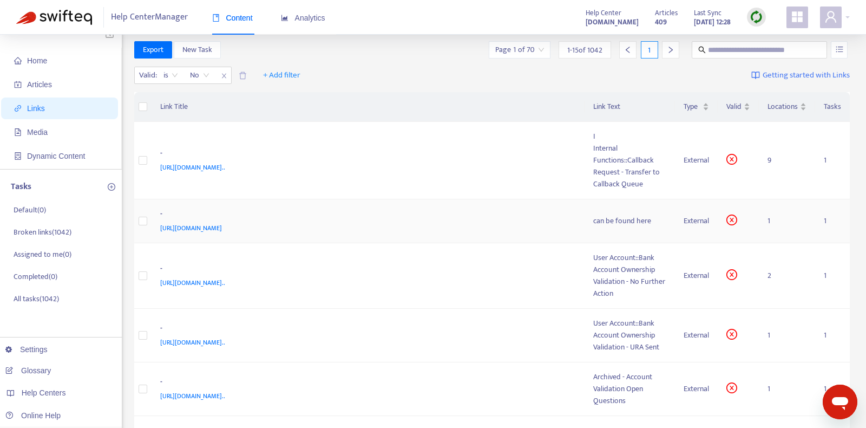
scroll to position [16, 0]
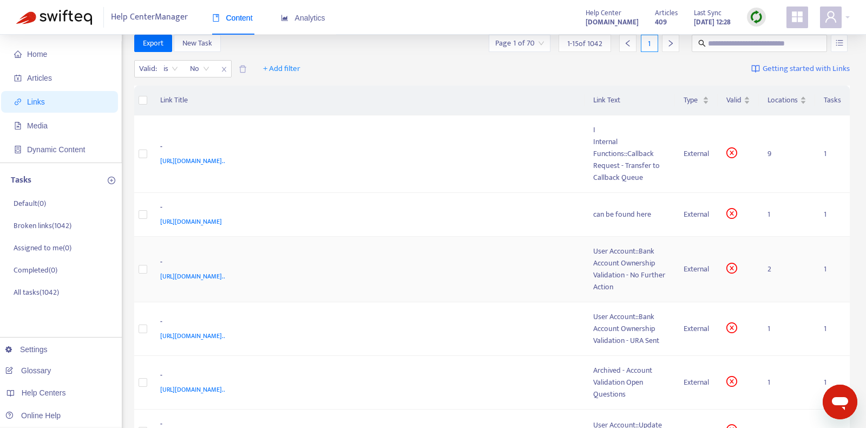
click at [447, 257] on div "-" at bounding box center [366, 263] width 412 height 14
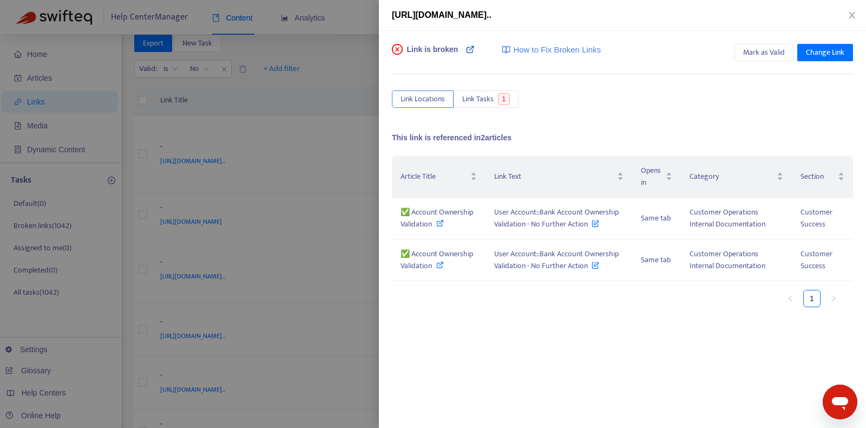
click at [471, 53] on icon at bounding box center [470, 49] width 9 height 9
click at [443, 223] on icon at bounding box center [440, 223] width 8 height 8
click at [442, 256] on span "✅ Account Ownership Validation" at bounding box center [437, 259] width 73 height 24
click at [782, 51] on span "Mark as Valid" at bounding box center [764, 53] width 42 height 12
click at [614, 338] on div "Article Title Link Text Opens in Category Section ✅ Account Ownership Validatio…" at bounding box center [622, 264] width 461 height 217
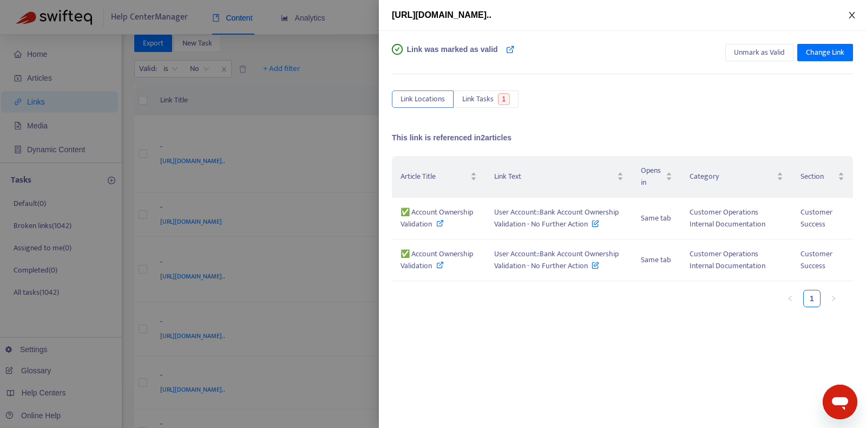
click at [847, 18] on button "Close" at bounding box center [852, 15] width 15 height 10
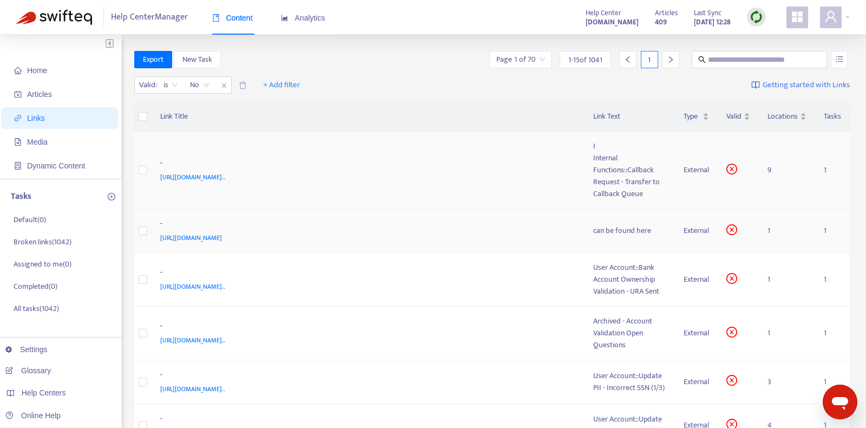
scroll to position [2, 0]
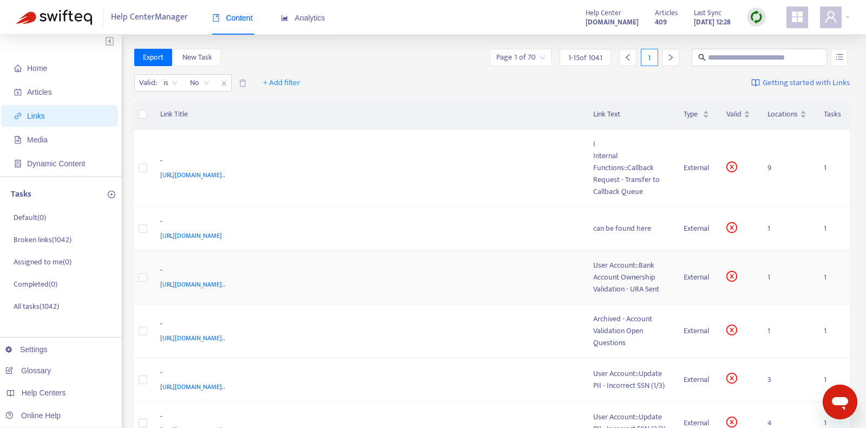
click at [486, 274] on div "-" at bounding box center [366, 271] width 412 height 14
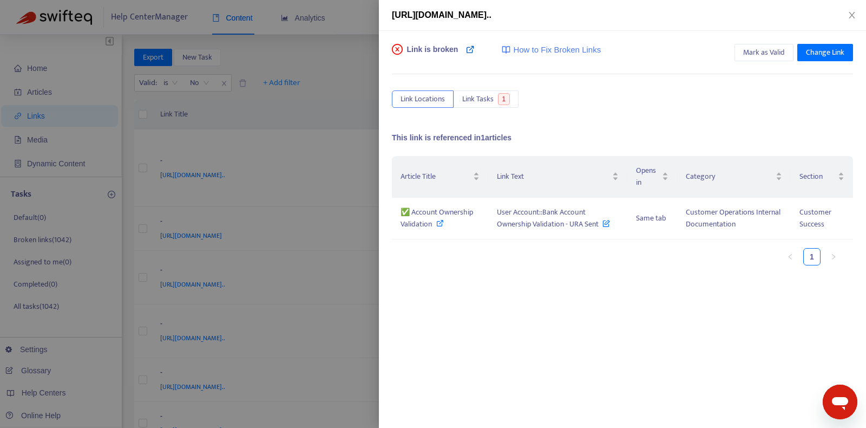
click at [467, 50] on icon at bounding box center [470, 49] width 9 height 9
click at [440, 225] on icon at bounding box center [440, 223] width 8 height 8
click at [604, 220] on icon at bounding box center [607, 221] width 8 height 12
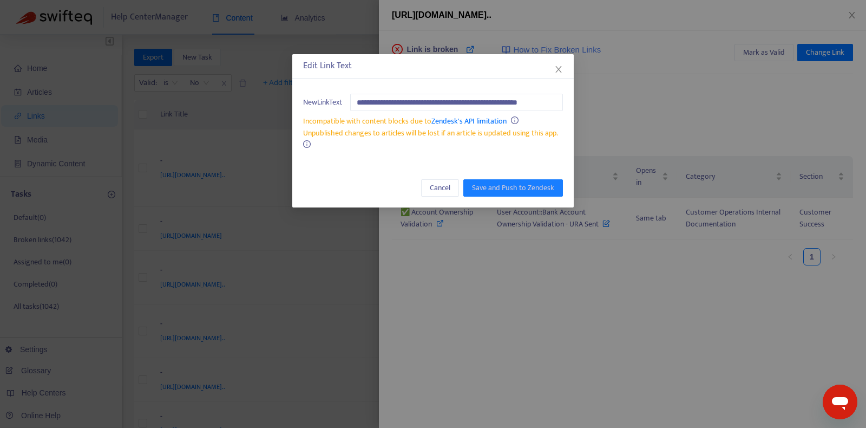
scroll to position [0, 23]
click at [559, 67] on icon "close" at bounding box center [558, 69] width 9 height 9
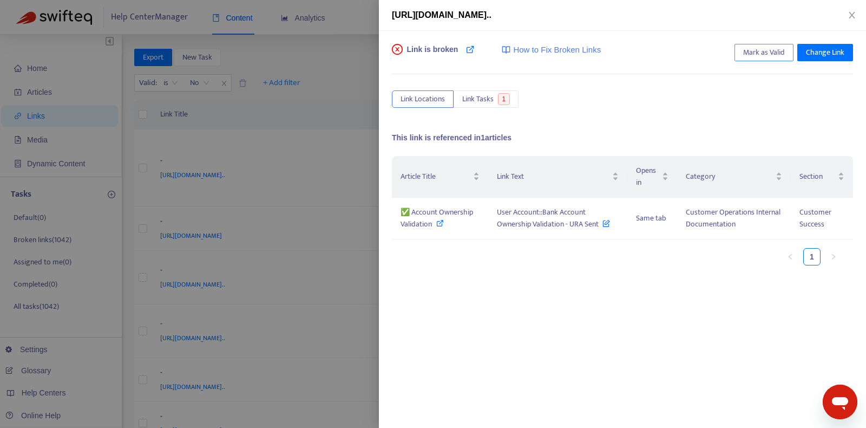
click at [764, 51] on span "Mark as Valid" at bounding box center [764, 53] width 42 height 12
click at [591, 71] on div "Link was marked as valid Unmark as Valid Change Link Link Locations Link Tasks …" at bounding box center [622, 210] width 461 height 332
click at [547, 271] on div "Article Title Link Text Opens in Category Section ✅ Account Ownership Validatio…" at bounding box center [622, 215] width 461 height 118
click at [610, 223] on icon at bounding box center [607, 221] width 8 height 12
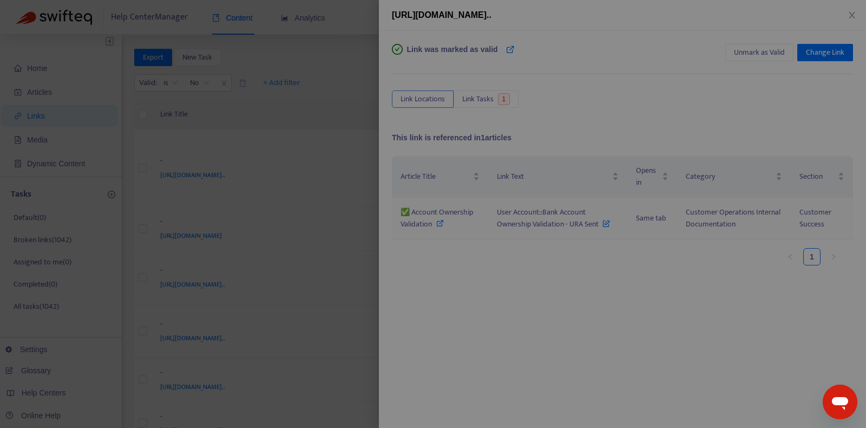
scroll to position [0, 23]
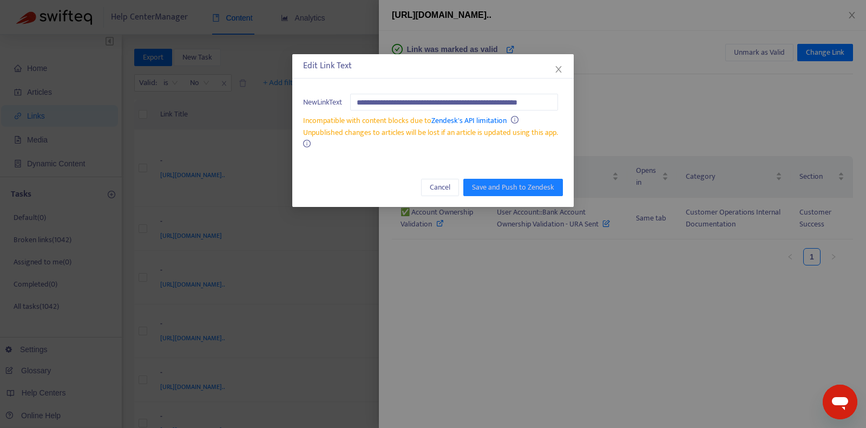
click at [448, 175] on div "Cancel Save and Push to Zendesk" at bounding box center [433, 187] width 282 height 39
click at [455, 197] on div "Cancel Save and Push to Zendesk" at bounding box center [433, 187] width 282 height 39
click at [452, 194] on button "Cancel" at bounding box center [440, 187] width 38 height 17
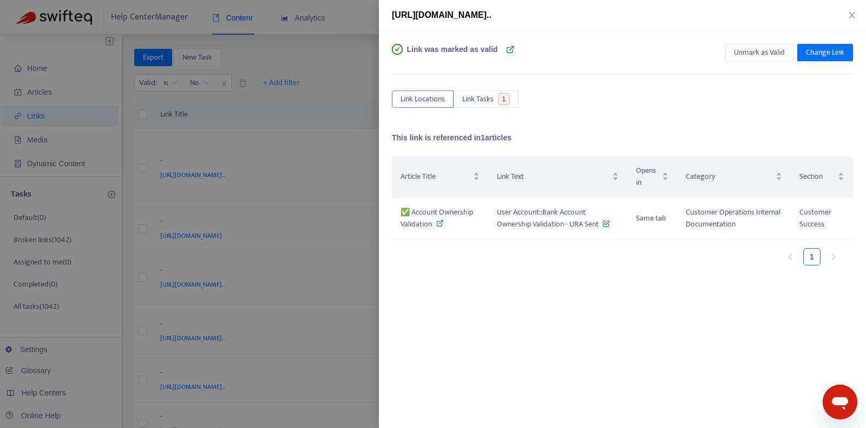
click at [599, 282] on div "Article Title Link Text Opens in Category Section ✅ Account Ownership Validatio…" at bounding box center [622, 264] width 461 height 217
click at [504, 99] on span "1" at bounding box center [504, 99] width 12 height 12
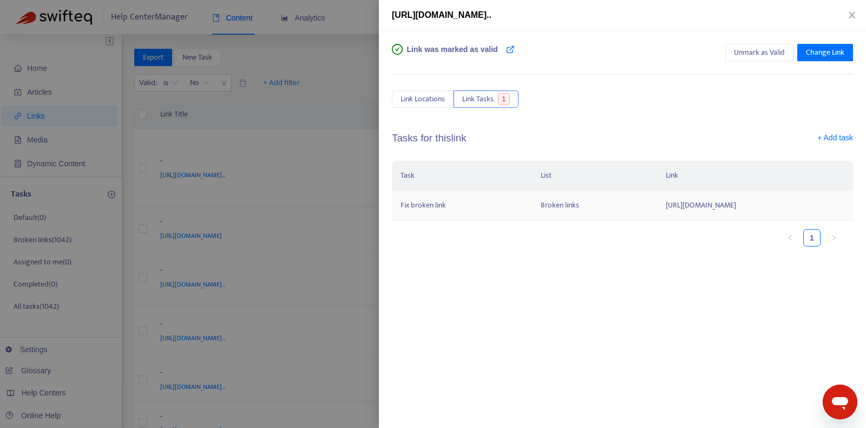
click at [670, 205] on td "https://www.notion.so/User-Account-Bank-Account-Ownership-Validation-URA-Sent-4…" at bounding box center [755, 206] width 196 height 30
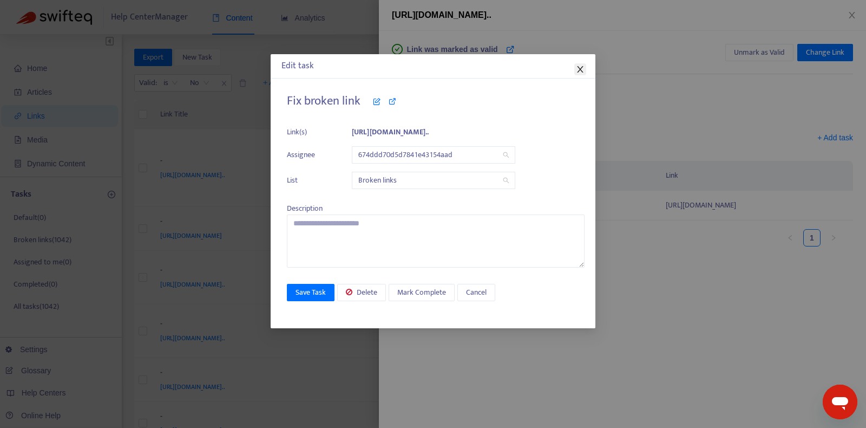
click at [583, 64] on button "Close" at bounding box center [580, 69] width 12 height 12
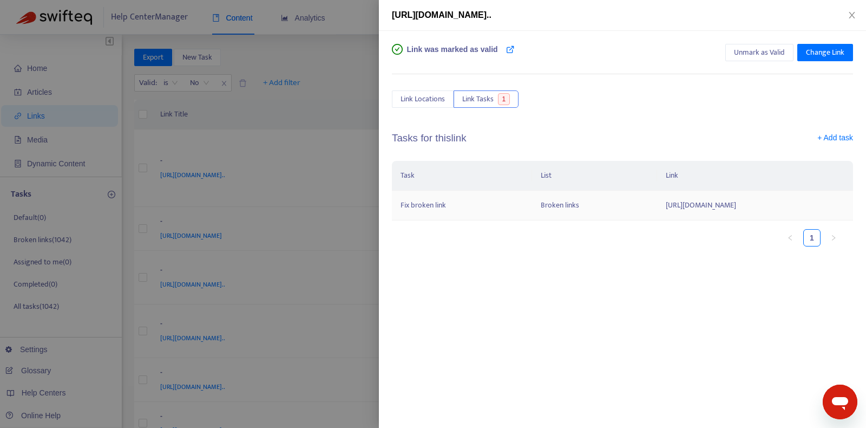
click at [657, 217] on td "https://www.notion.so/User-Account-Bank-Account-Ownership-Validation-URA-Sent-4…" at bounding box center [755, 206] width 196 height 30
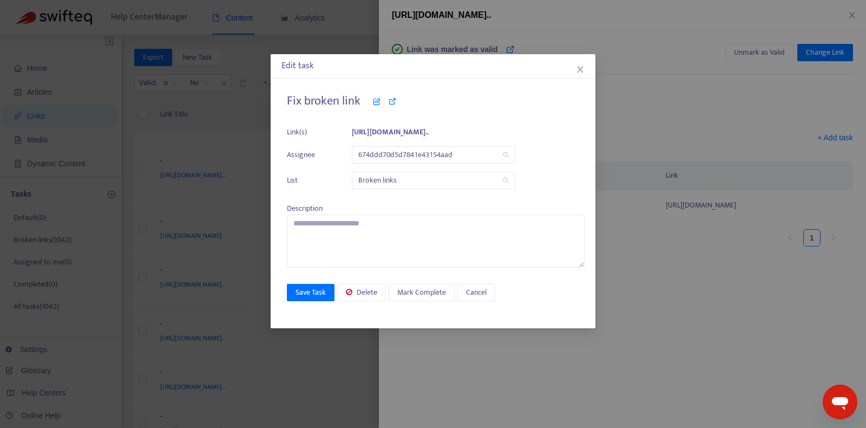
click at [460, 343] on div "Edit task Fix broken link Link(s) https://www.notion.so/User-Account-Bank-... A…" at bounding box center [433, 214] width 866 height 428
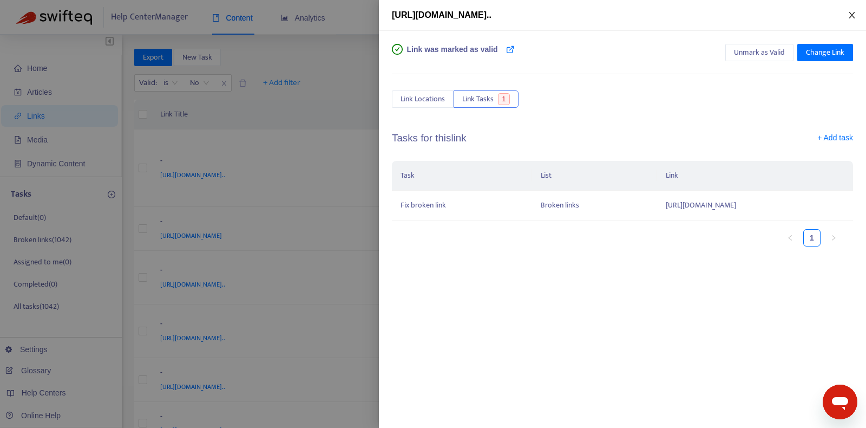
click at [849, 14] on icon "close" at bounding box center [852, 15] width 9 height 9
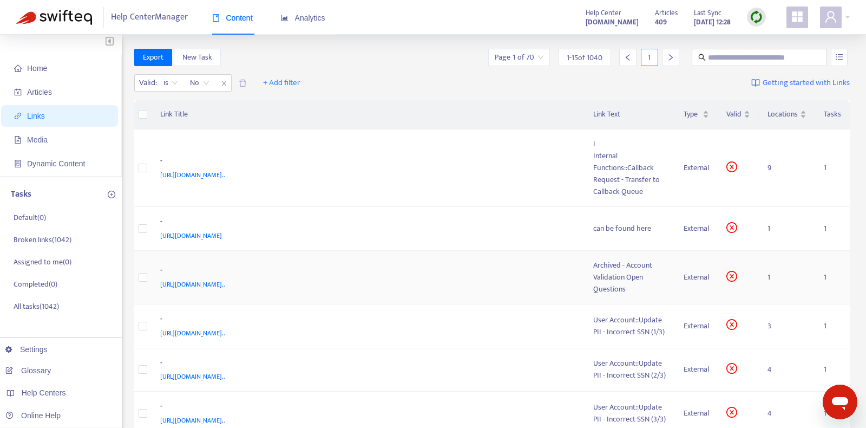
click at [517, 270] on div "-" at bounding box center [366, 271] width 412 height 14
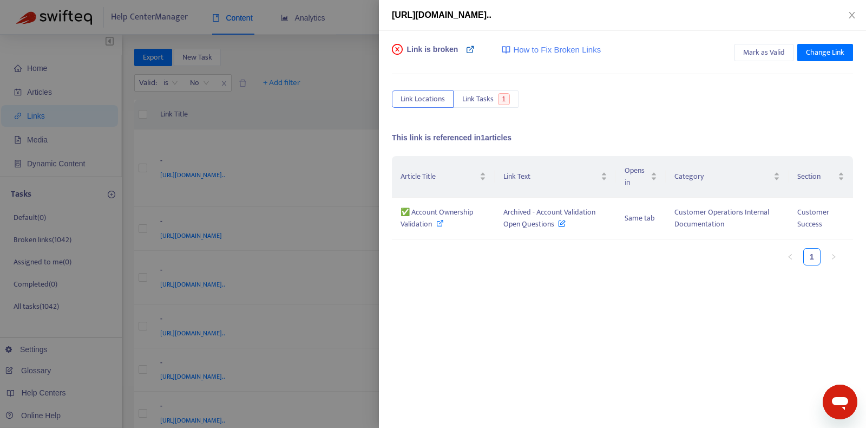
click at [469, 55] on link at bounding box center [470, 55] width 9 height 22
click at [440, 221] on icon at bounding box center [440, 223] width 8 height 8
click at [769, 53] on span "Mark as Valid" at bounding box center [764, 53] width 42 height 12
click at [563, 225] on icon at bounding box center [562, 221] width 8 height 12
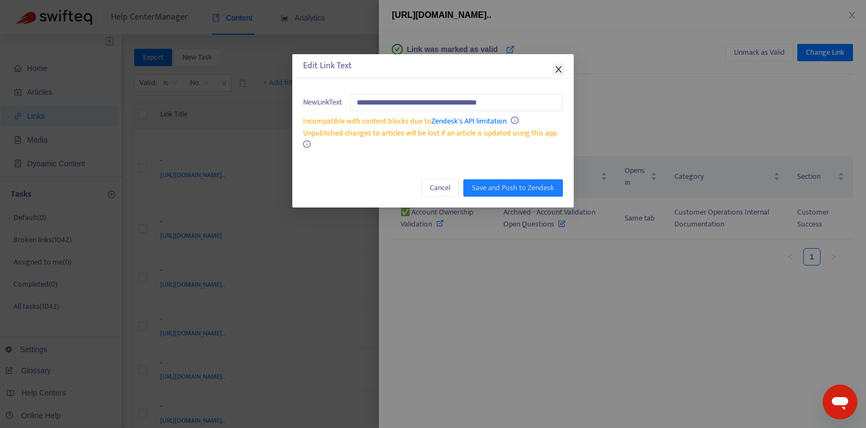
click at [560, 71] on icon "close" at bounding box center [558, 69] width 6 height 6
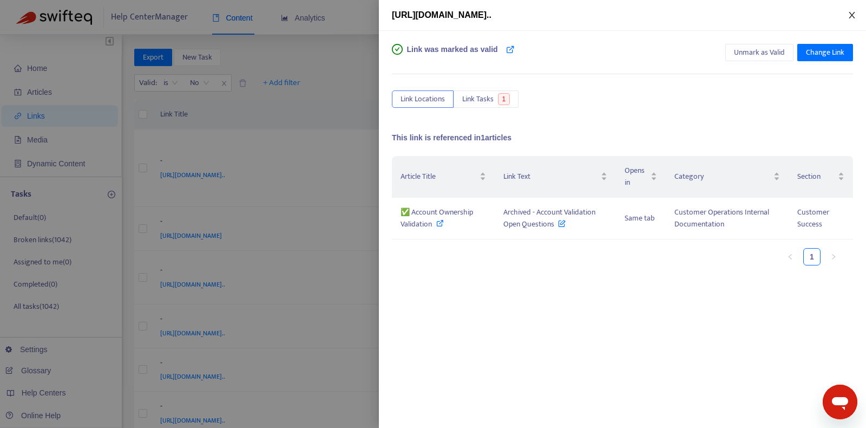
click at [854, 14] on icon "close" at bounding box center [852, 15] width 9 height 9
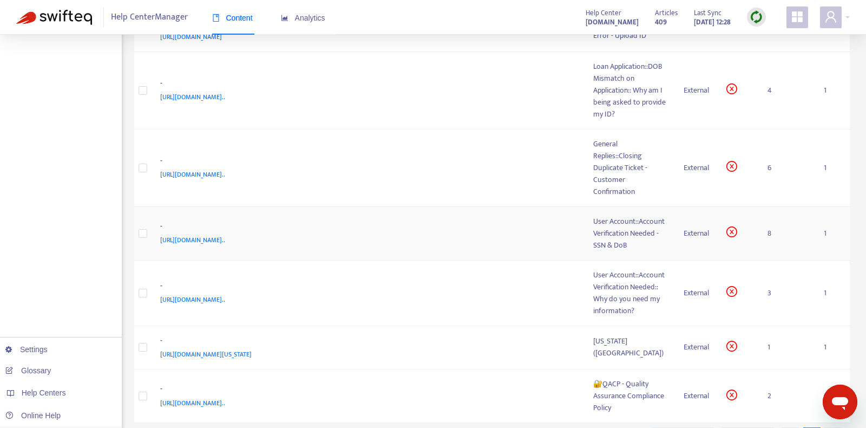
scroll to position [550, 0]
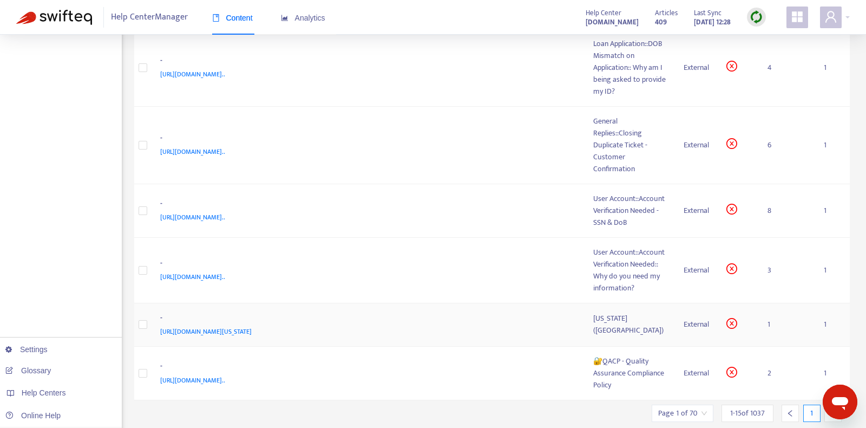
click at [482, 325] on div "https://www.notion.so/Montana-MT-1f81f8b453668044bc6fda209837994c?pvs=21" at bounding box center [366, 331] width 412 height 12
click at [533, 319] on div "-" at bounding box center [366, 319] width 412 height 14
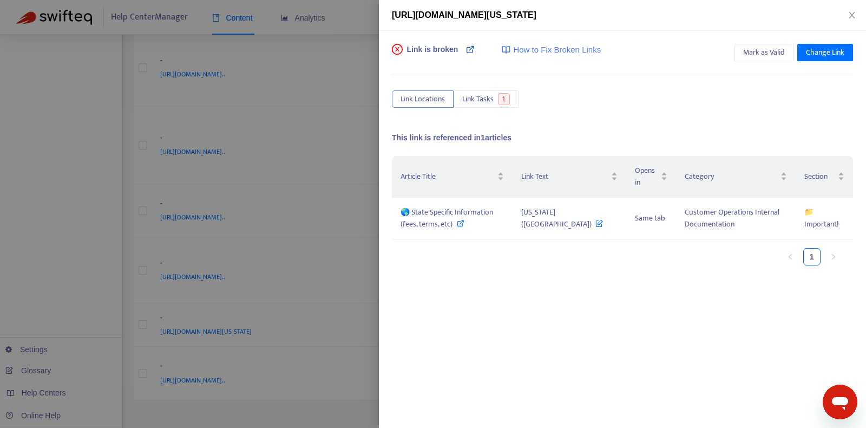
click at [470, 53] on icon at bounding box center [470, 49] width 9 height 9
click at [457, 223] on icon at bounding box center [461, 223] width 8 height 8
click at [779, 53] on span "Mark as Valid" at bounding box center [764, 53] width 42 height 12
click at [852, 12] on icon "close" at bounding box center [852, 15] width 9 height 9
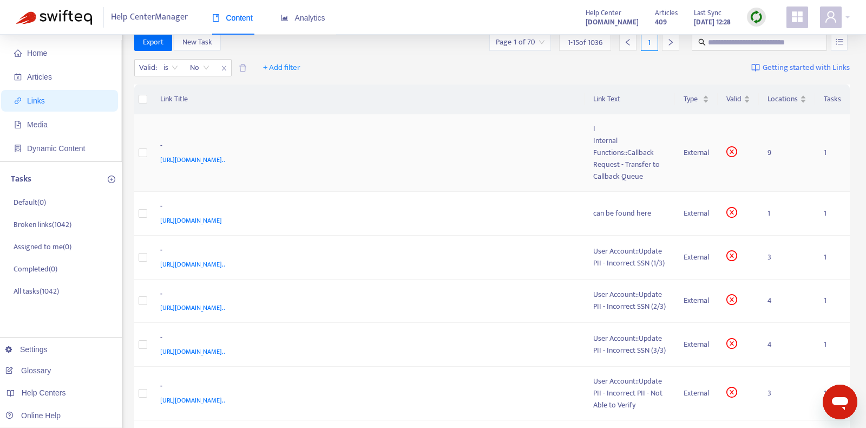
scroll to position [23, 0]
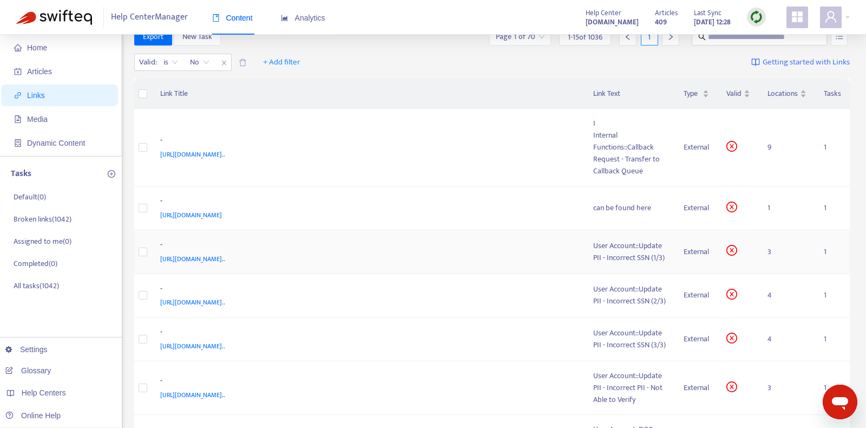
click at [424, 253] on div "https://www.notion.so/User-Account-Update-PII-Incorrect-SSN-1-3-90913e164f0c483…" at bounding box center [366, 259] width 412 height 12
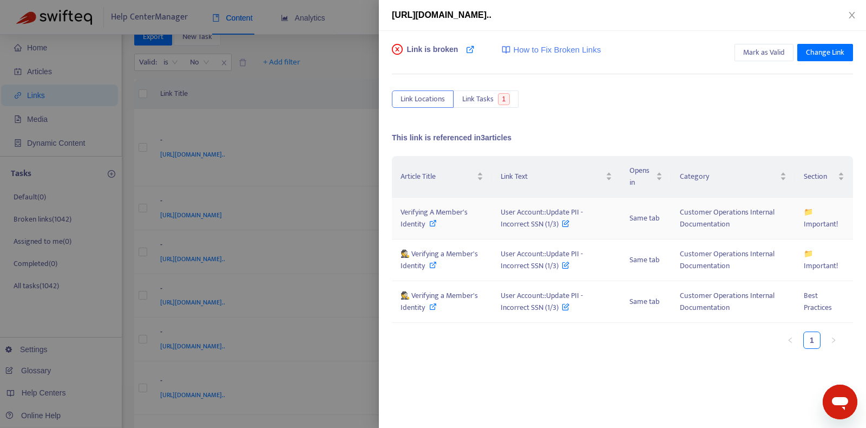
click at [434, 222] on icon at bounding box center [433, 223] width 8 height 8
click at [435, 262] on icon at bounding box center [433, 265] width 8 height 8
click at [435, 303] on icon at bounding box center [433, 307] width 8 height 8
copy span "User Account::Update PII - Incorrect SSN (1/3)"
drag, startPoint x: 496, startPoint y: 210, endPoint x: 512, endPoint y: 374, distance: 164.2
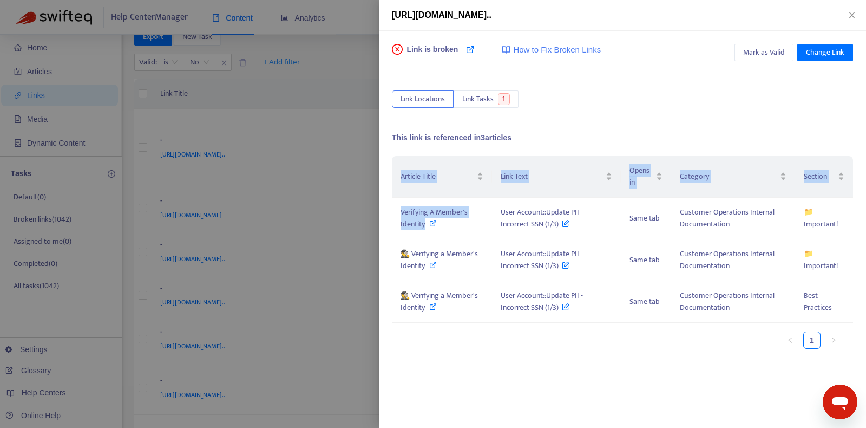
click at [512, 374] on div "Link is broken How to Fix Broken Links Mark as Valid Change Link Link Locations…" at bounding box center [622, 210] width 461 height 332
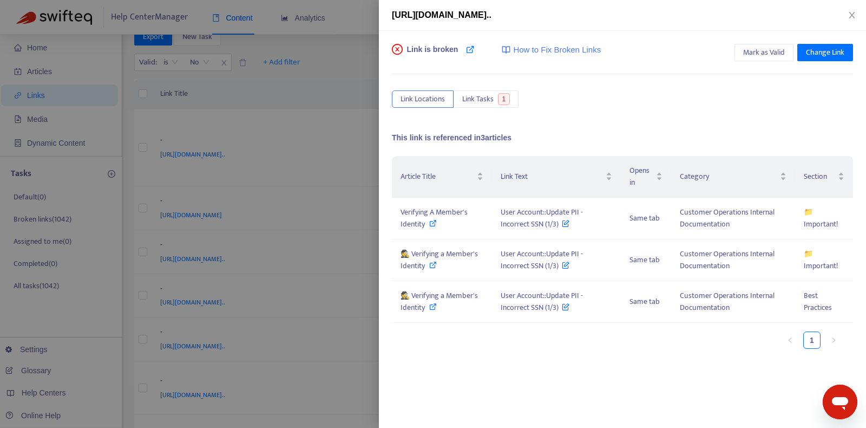
click at [512, 374] on div "Link is broken How to Fix Broken Links Mark as Valid Change Link Link Locations…" at bounding box center [622, 210] width 461 height 332
click at [552, 348] on div "Article Title Link Text Opens in Category Section Verifying A Member's Identity…" at bounding box center [622, 256] width 461 height 201
click at [769, 48] on span "Mark as Valid" at bounding box center [764, 53] width 42 height 12
click at [850, 13] on icon "close" at bounding box center [852, 15] width 6 height 6
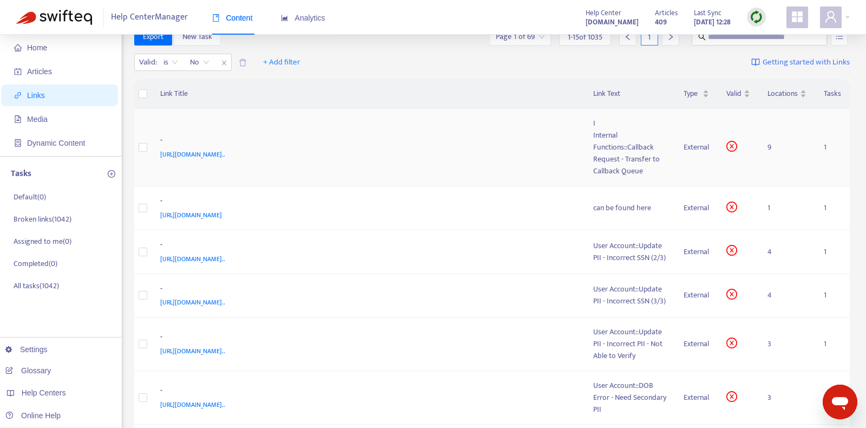
scroll to position [0, 0]
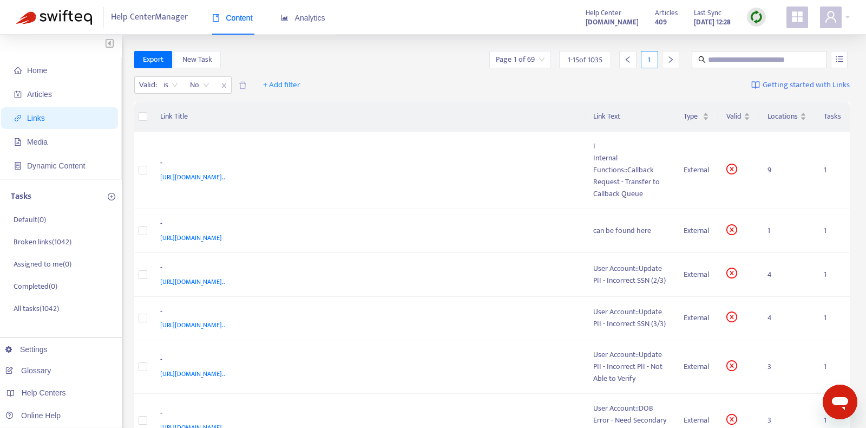
click at [61, 121] on span "Links" at bounding box center [61, 118] width 95 height 22
click at [59, 76] on span "Home" at bounding box center [61, 71] width 95 height 22
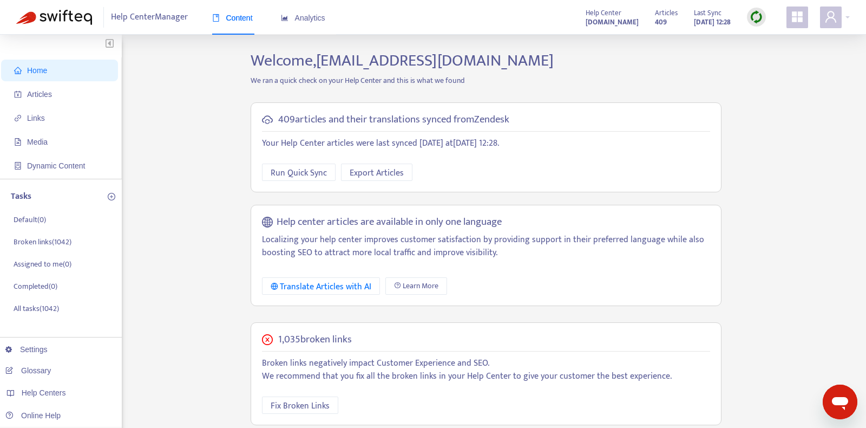
click at [59, 76] on span "Home" at bounding box center [61, 71] width 95 height 22
